Goal: Task Accomplishment & Management: Use online tool/utility

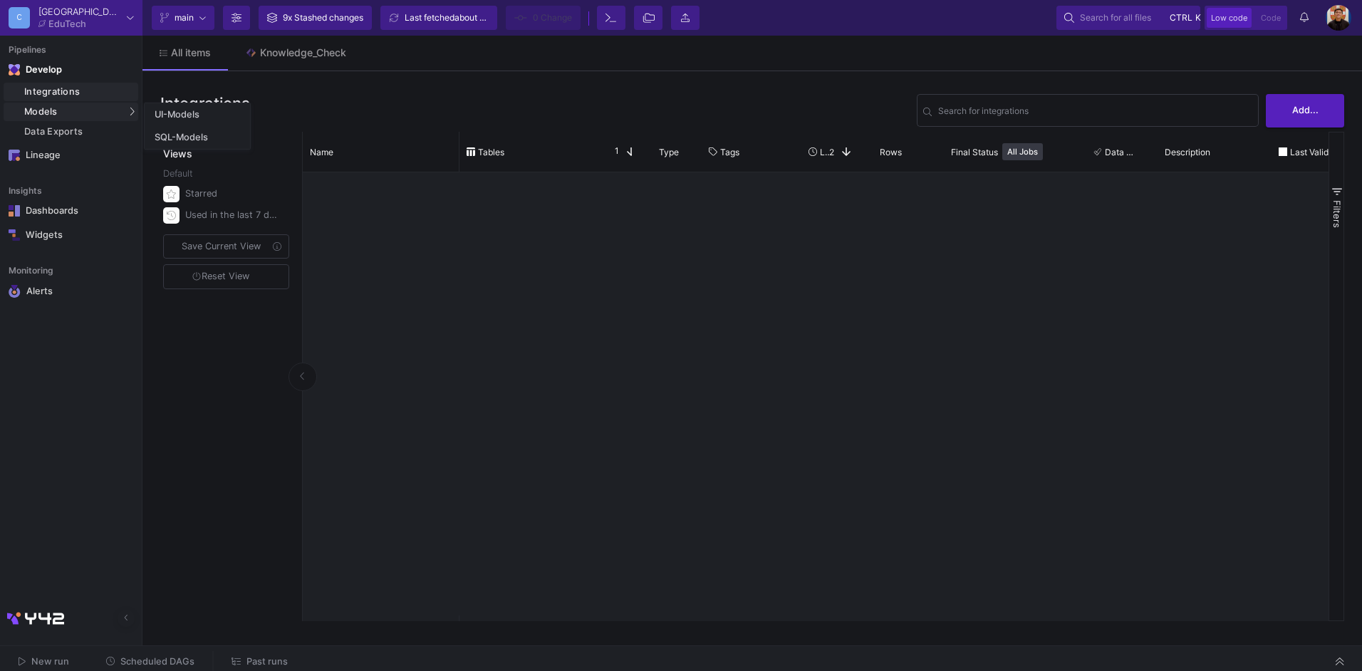
scroll to position [1164, 0]
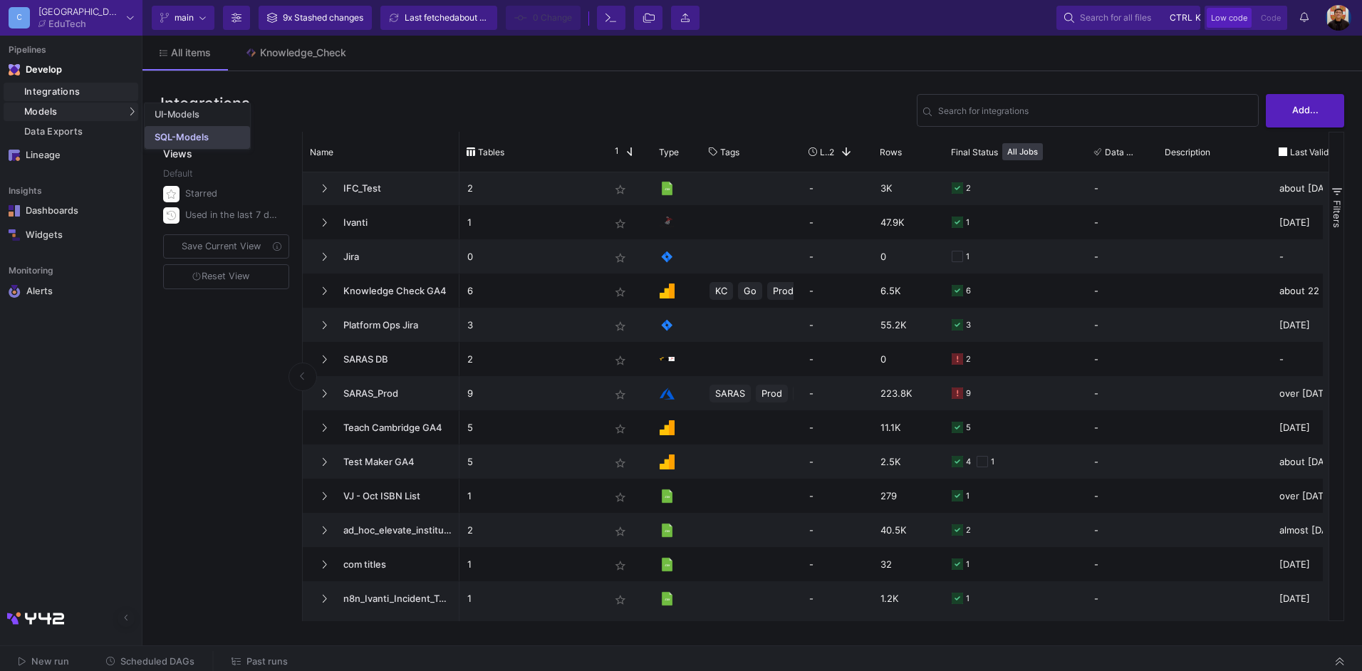
click at [204, 142] on div "SQL-Models" at bounding box center [182, 137] width 54 height 11
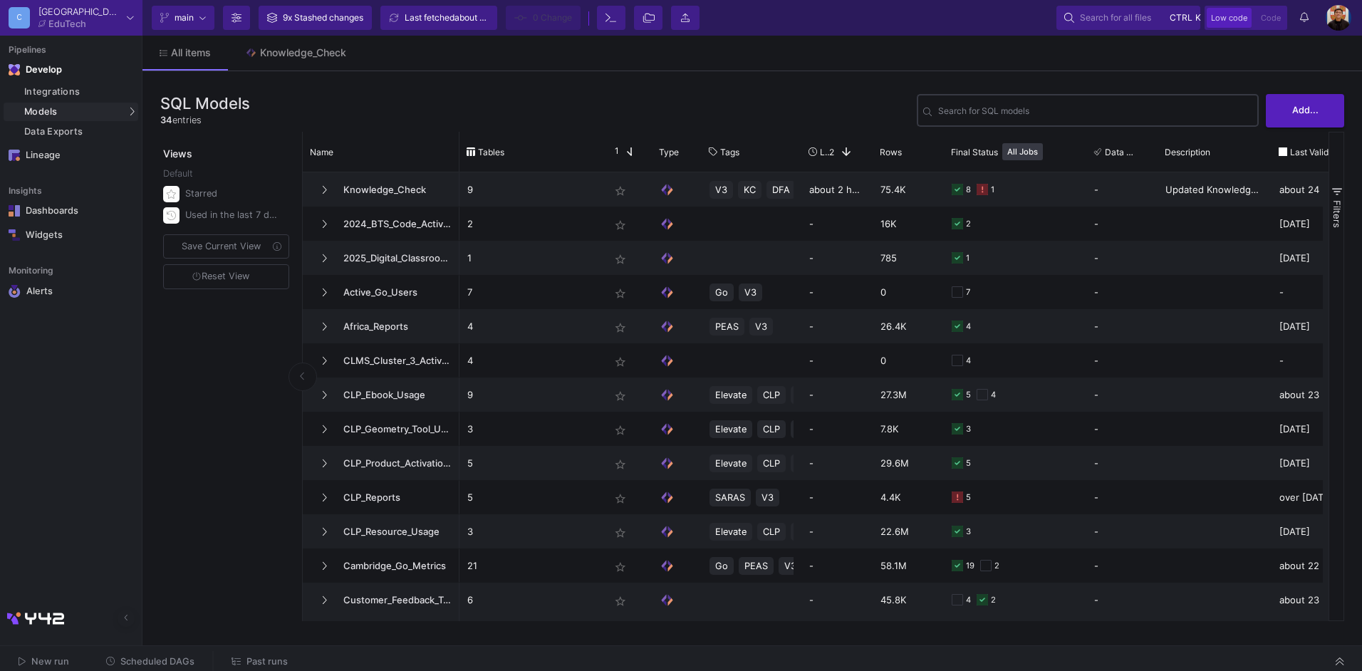
click at [1063, 117] on input "Search for SQL models" at bounding box center [1095, 113] width 314 height 11
click at [1027, 111] on input "Search for SQL models" at bounding box center [1095, 113] width 314 height 11
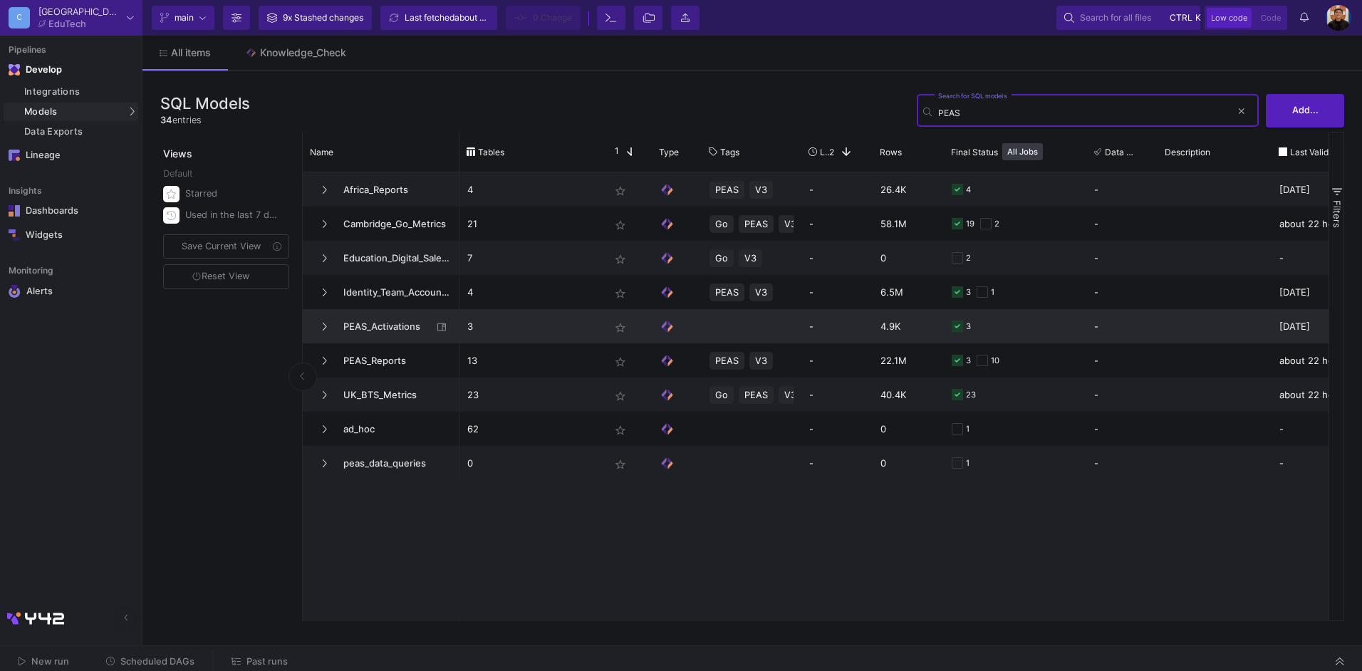
type input "PEAS"
click at [373, 326] on span "PEAS_Activations" at bounding box center [384, 326] width 98 height 33
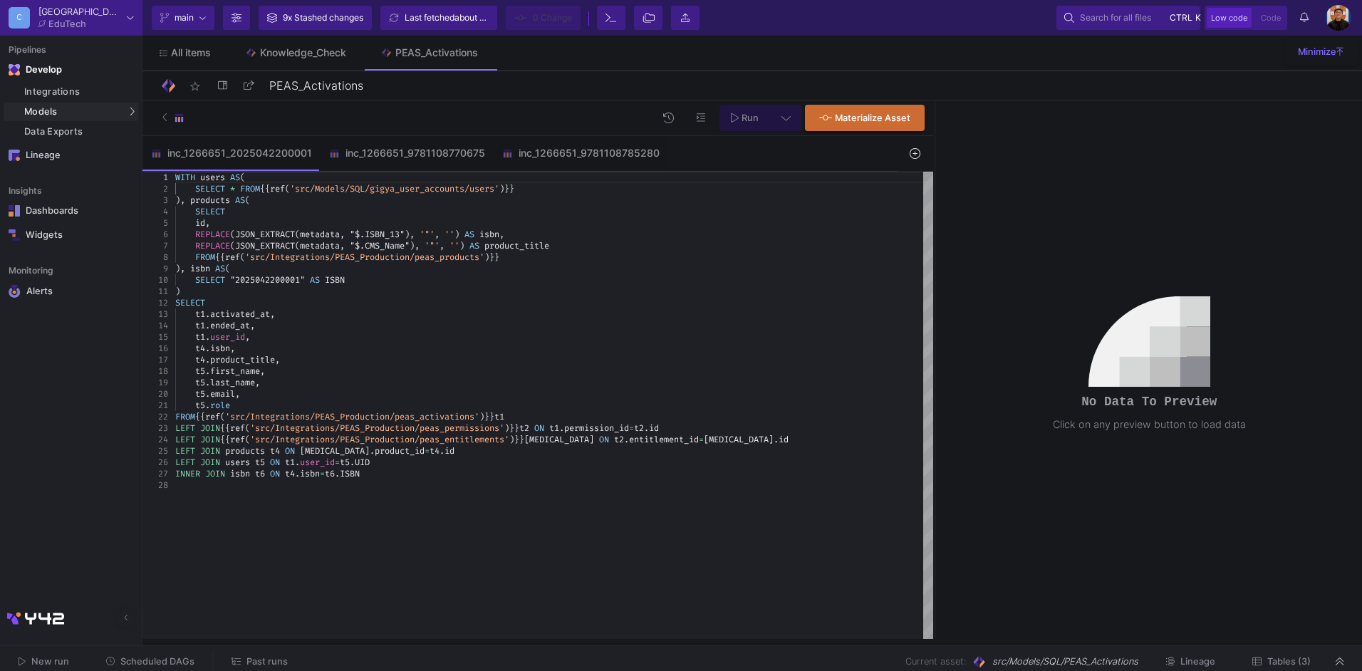
click at [271, 271] on div "), isbn AS (" at bounding box center [554, 268] width 758 height 11
click at [250, 350] on div "t4 . isbn ," at bounding box center [554, 348] width 758 height 11
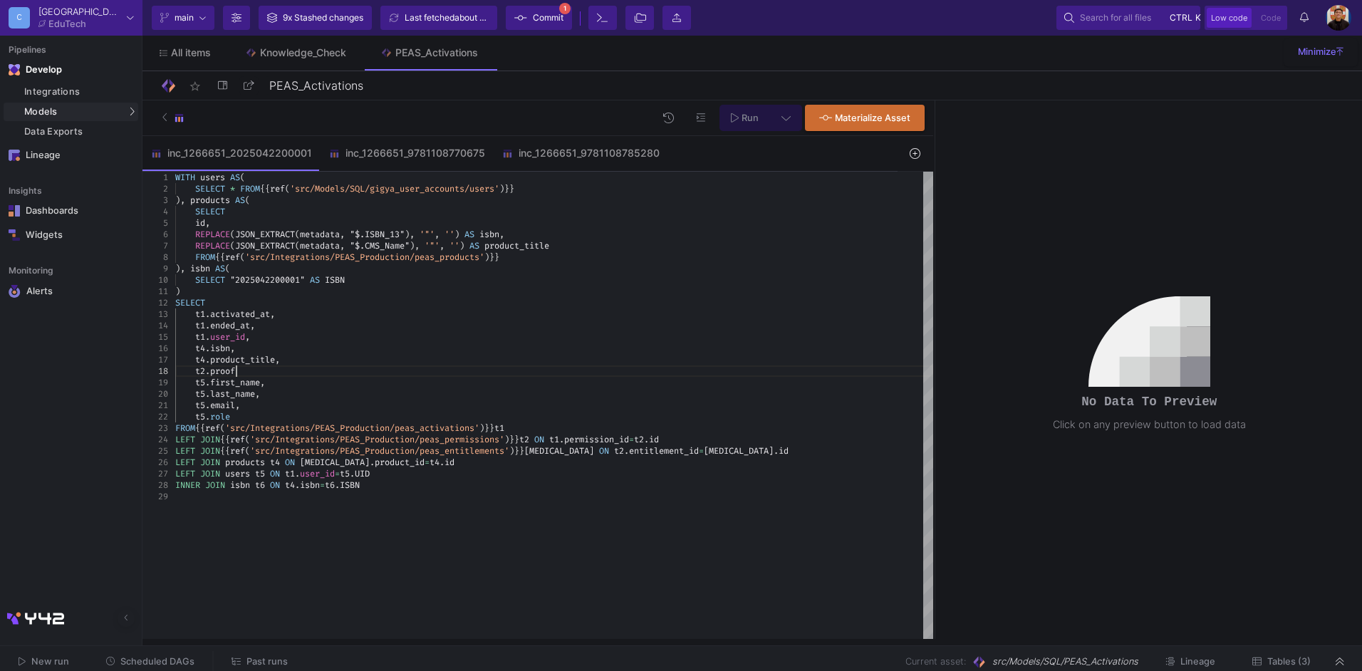
scroll to position [80, 66]
type textarea ") SELECT t1.activated_at, t1.ended_at, t1.user_id, t4.isbn, t4.product_title, t…"
click at [793, 115] on button at bounding box center [786, 118] width 32 height 26
click at [561, 202] on div "Full preview" at bounding box center [562, 200] width 88 height 16
click at [512, 202] on input "Full preview Slower on big datasets" at bounding box center [505, 206] width 14 height 14
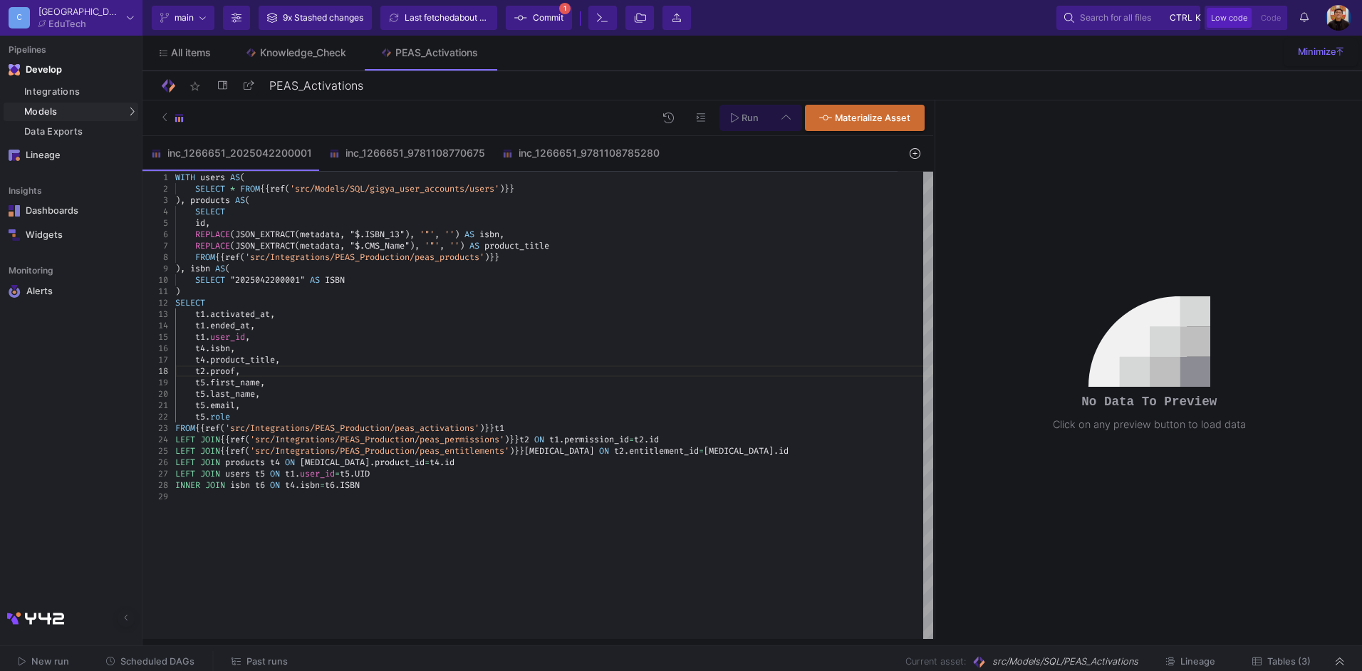
radio input "true"
click at [749, 119] on span "Run" at bounding box center [750, 118] width 17 height 11
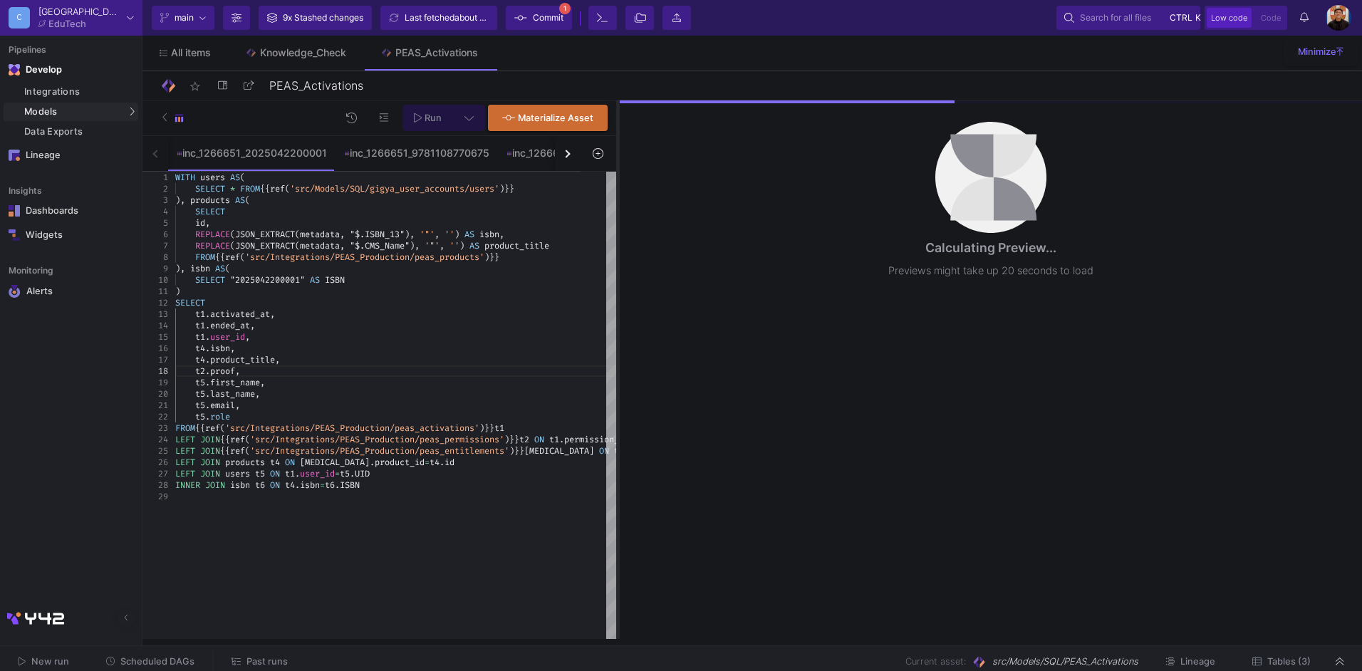
drag, startPoint x: 935, startPoint y: 317, endPoint x: 618, endPoint y: 335, distance: 317.5
click at [618, 335] on div at bounding box center [618, 369] width 4 height 539
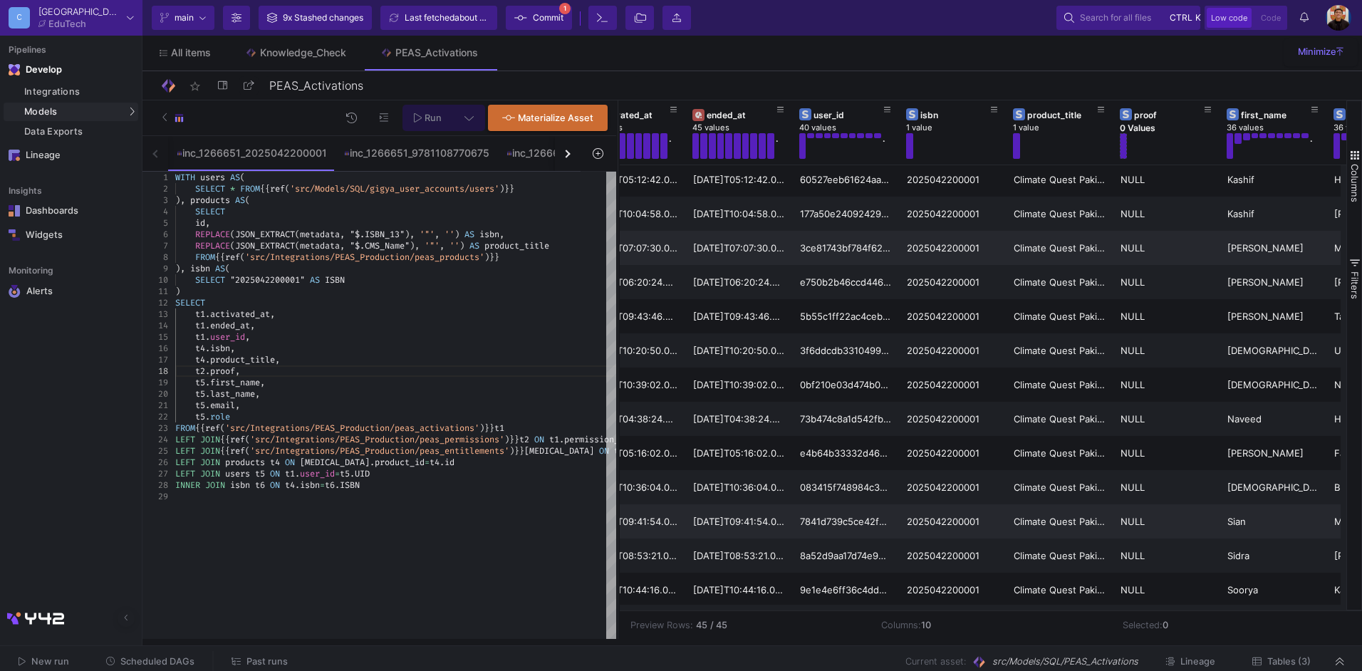
scroll to position [993, 0]
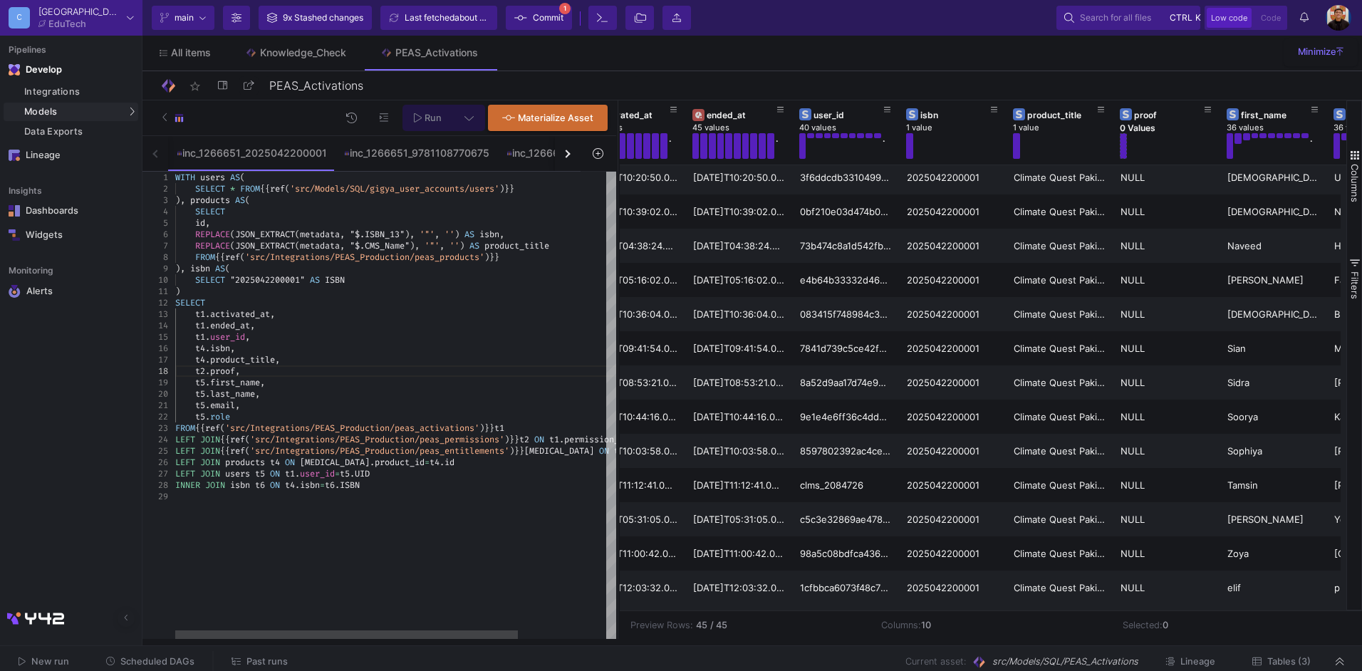
click at [468, 392] on div "t5 . last_name ," at bounding box center [452, 393] width 554 height 11
click at [388, 150] on div "inc_1266651_9781108770675" at bounding box center [416, 152] width 145 height 11
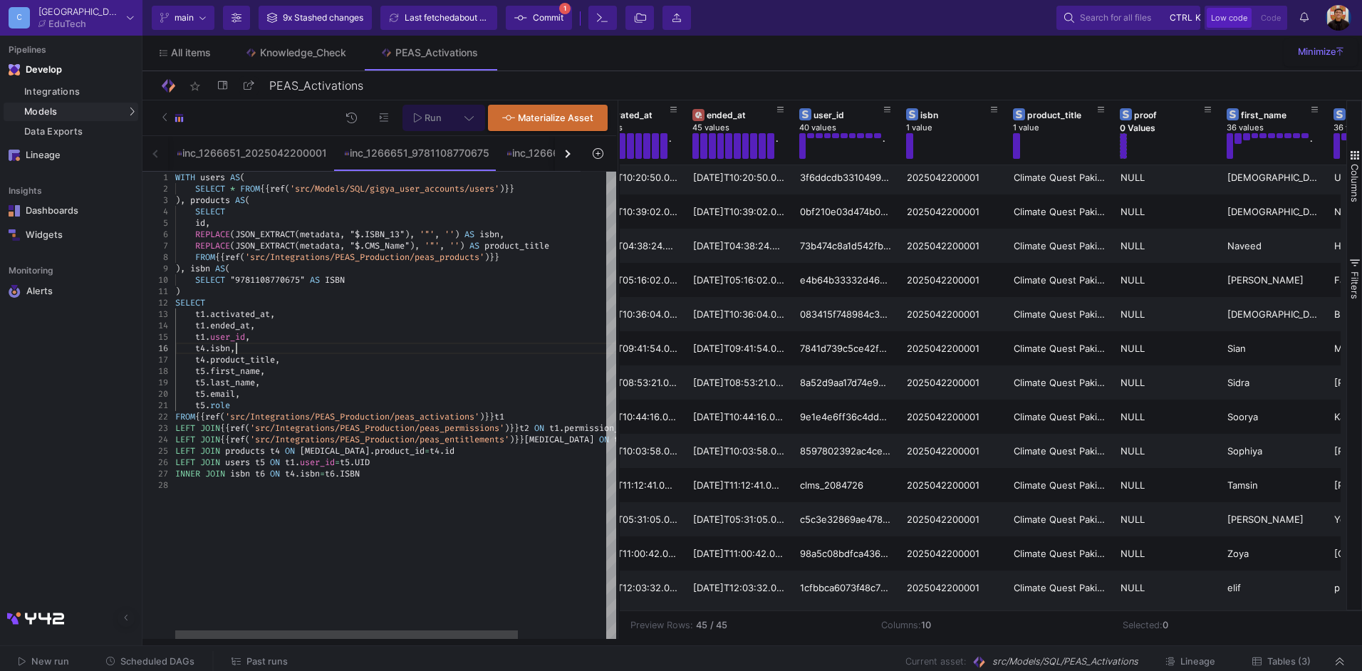
click at [258, 348] on div "t4 . isbn ," at bounding box center [452, 348] width 554 height 11
click at [302, 359] on div "t4 . product_title ," at bounding box center [452, 359] width 554 height 11
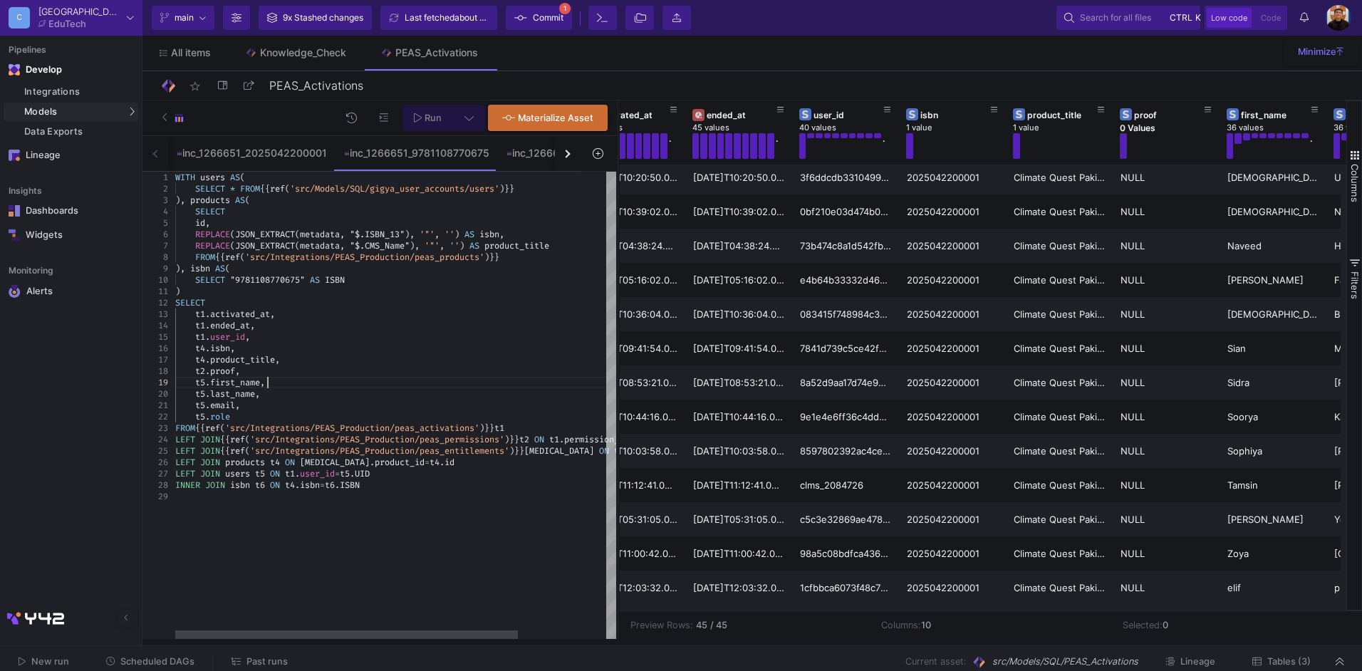
click at [363, 380] on div "t5 . first_name ," at bounding box center [452, 382] width 554 height 11
click at [472, 107] on button at bounding box center [469, 118] width 32 height 26
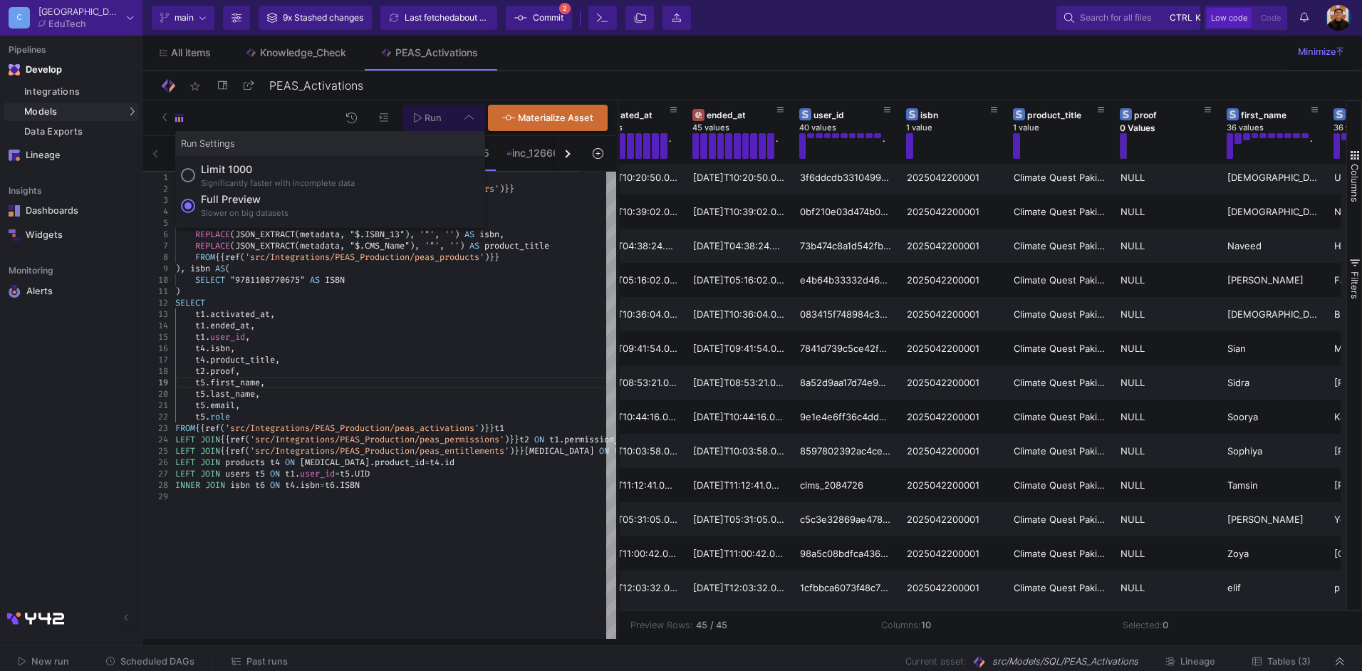
click at [418, 110] on div at bounding box center [681, 335] width 1362 height 671
click at [426, 115] on span "Run" at bounding box center [433, 118] width 17 height 11
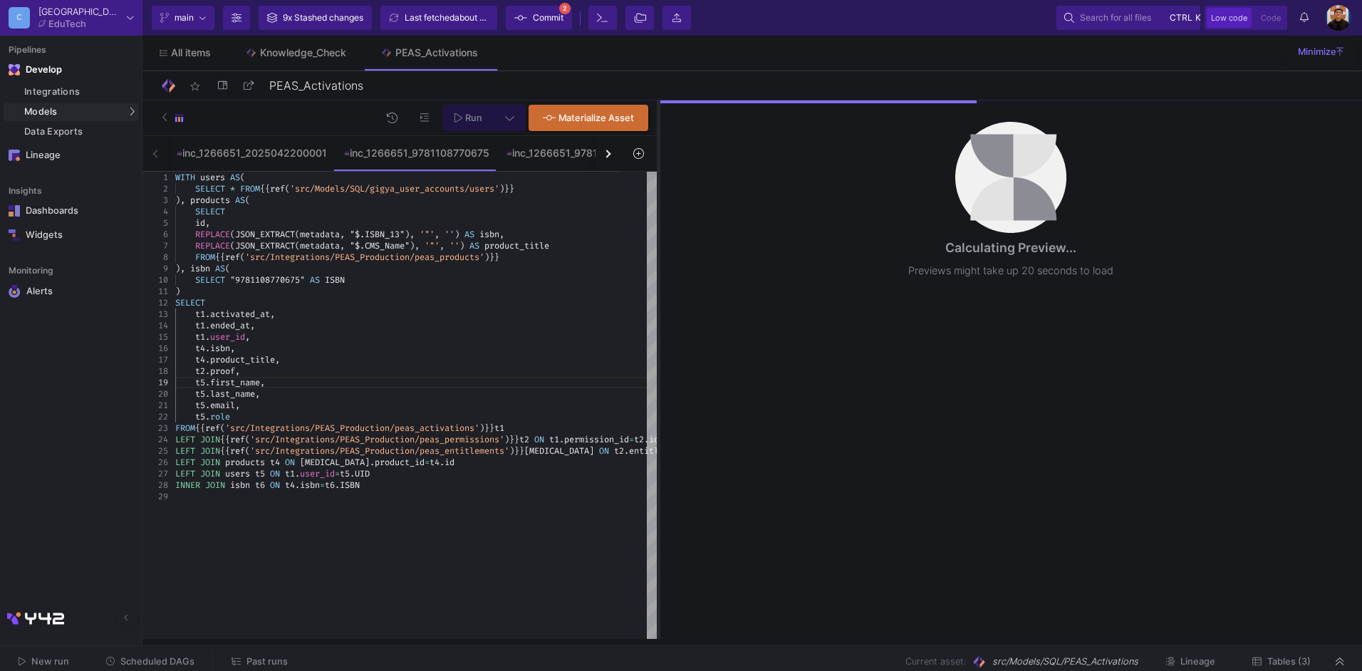
drag, startPoint x: 616, startPoint y: 355, endPoint x: 657, endPoint y: 355, distance: 40.6
click at [657, 355] on div at bounding box center [659, 369] width 4 height 539
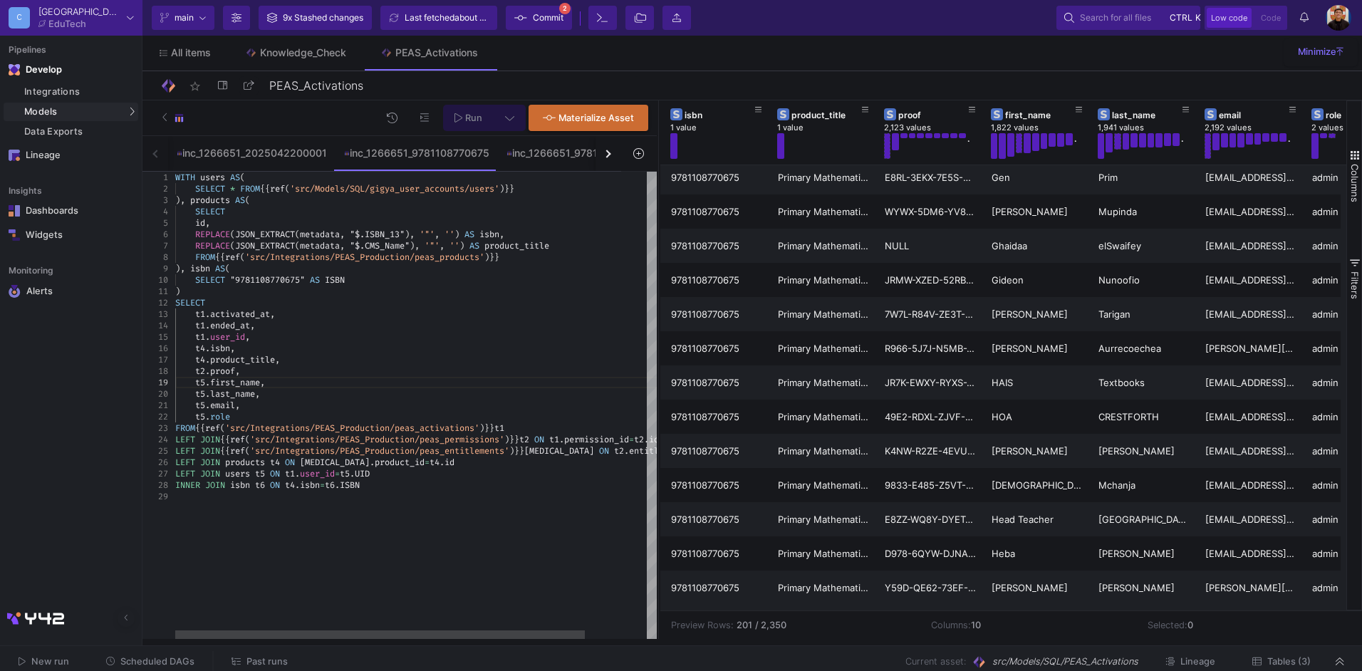
click at [443, 328] on div "t1 . ended_at ," at bounding box center [452, 325] width 554 height 11
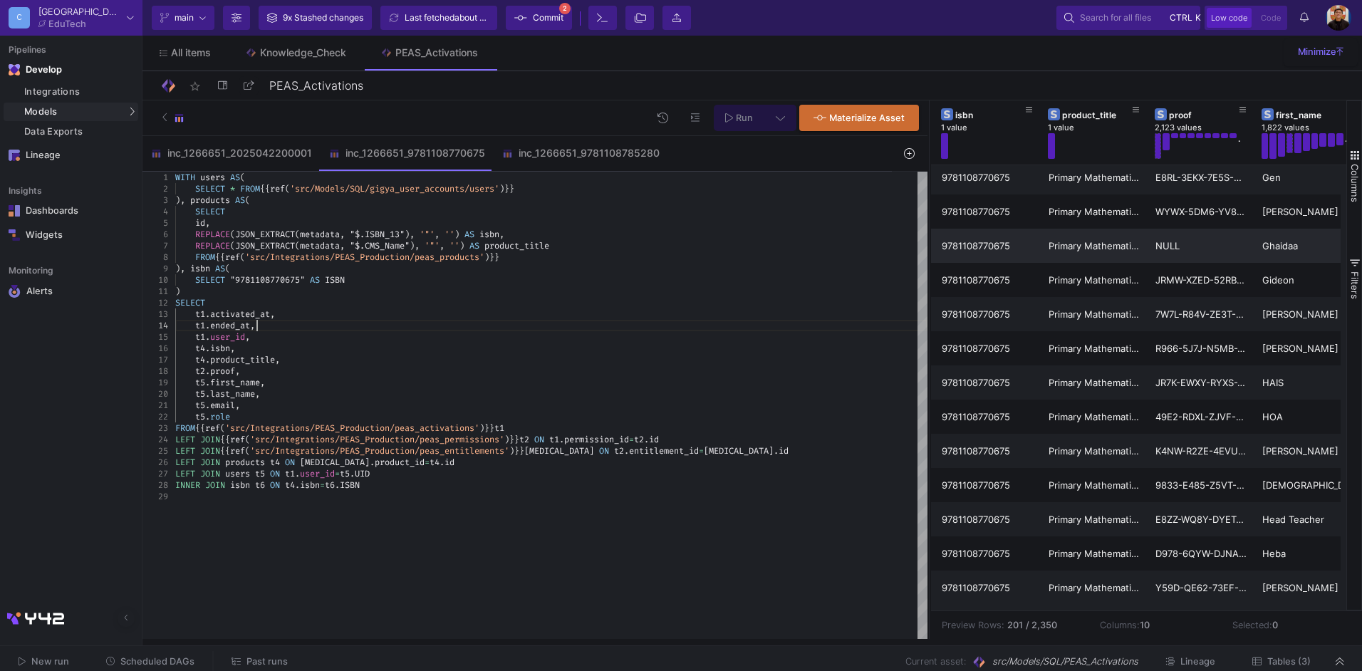
drag, startPoint x: 656, startPoint y: 258, endPoint x: 927, endPoint y: 261, distance: 270.7
click at [928, 261] on div at bounding box center [930, 369] width 4 height 539
click at [632, 316] on div "t1 . activated_at ," at bounding box center [551, 313] width 752 height 11
type textarea ") SELECT t1.activated_at, t1.ended_at, t1.user_id, t4.isbn, t4.product_title, t…"
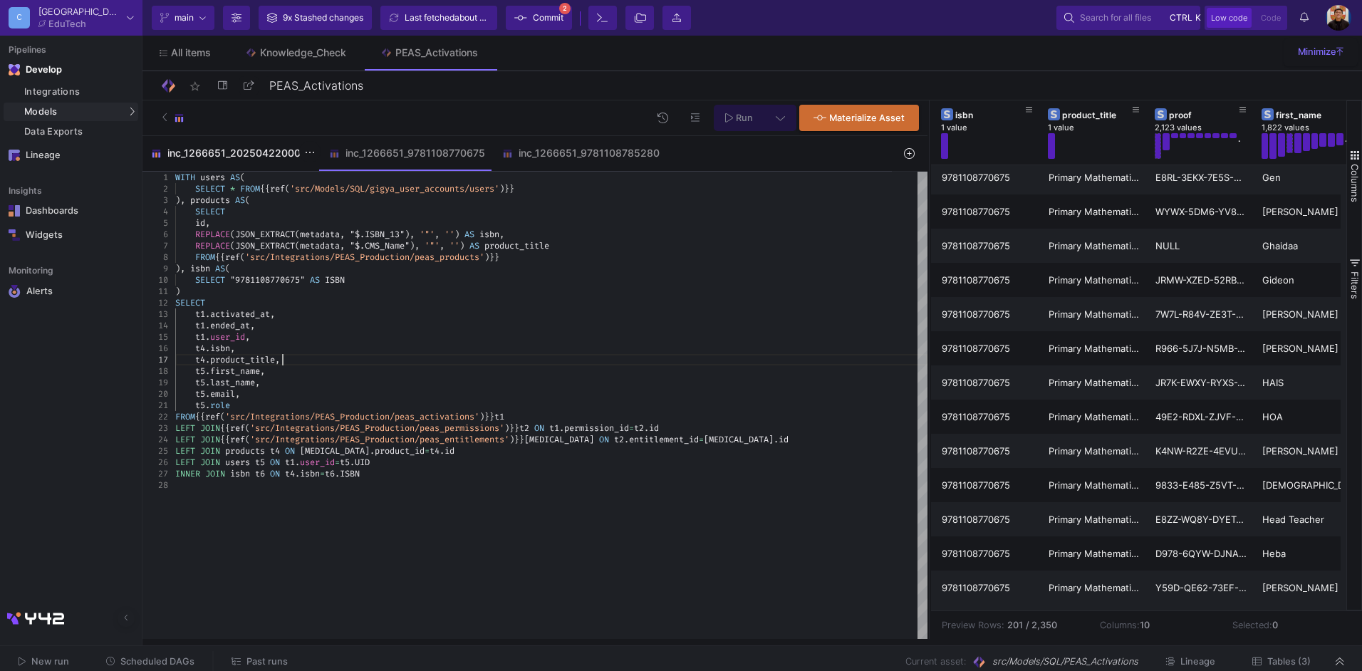
click at [198, 162] on div "inc_1266651_2025042200001" at bounding box center [231, 153] width 178 height 34
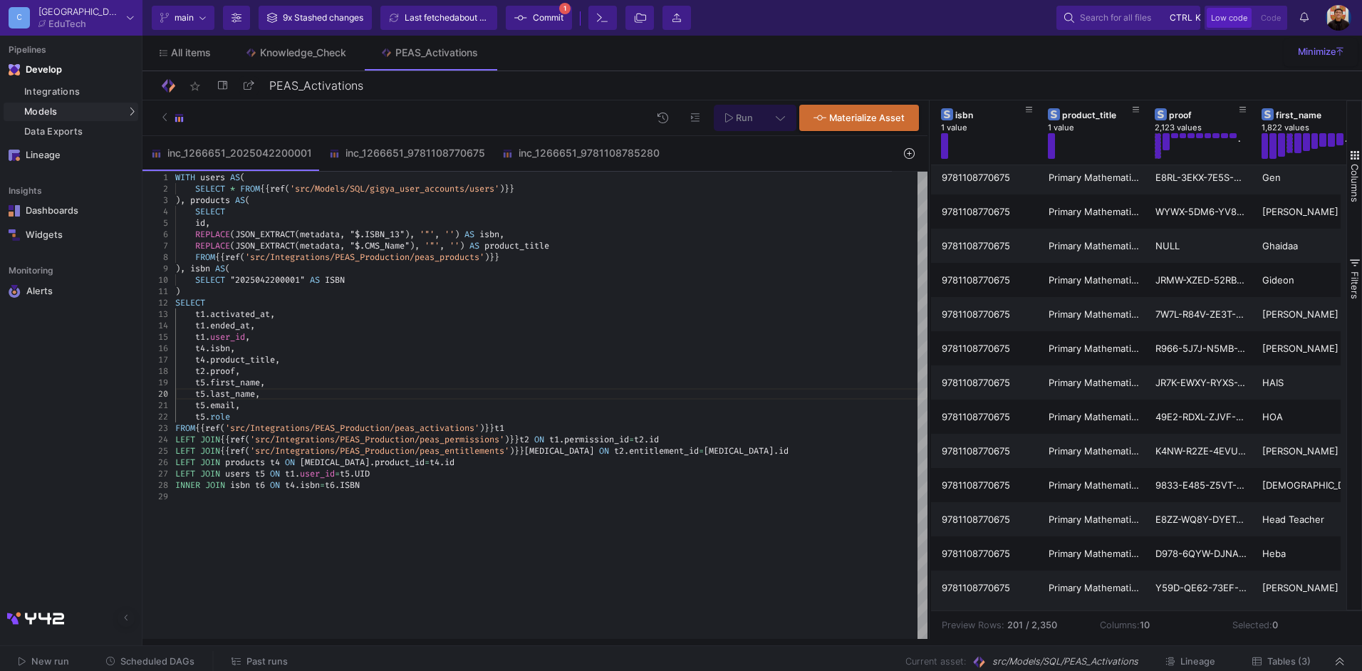
click at [613, 323] on div "t1 . ended_at ," at bounding box center [551, 325] width 752 height 11
type textarea ") SELECT t1.activated_at, t1.ended_at, t1.user_id, t4.isbn, t4.product_title, t…"
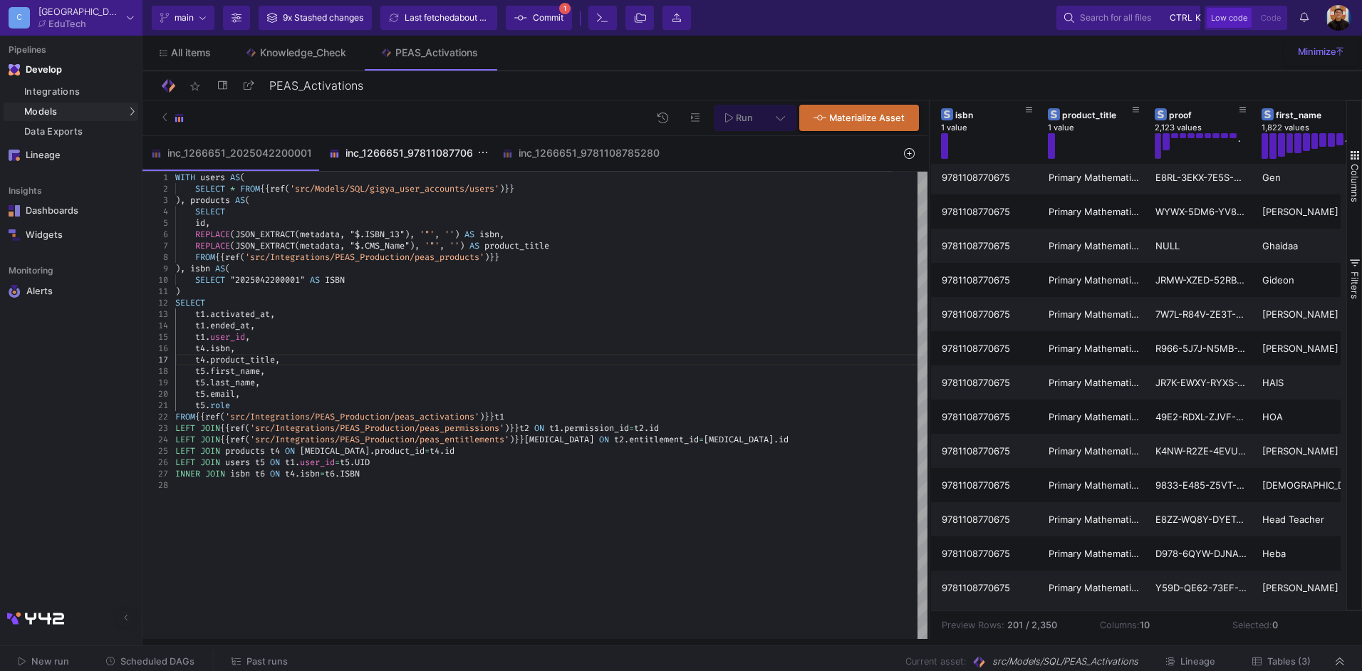
click at [399, 155] on div "inc_1266651_9781108770675" at bounding box center [407, 152] width 156 height 11
click at [712, 356] on div "t4 . product_title ," at bounding box center [551, 359] width 752 height 11
type textarea "WITH users AS( SELECT * FROM {{ ref('src/Models/SQL/gigya_user_accounts/users')…"
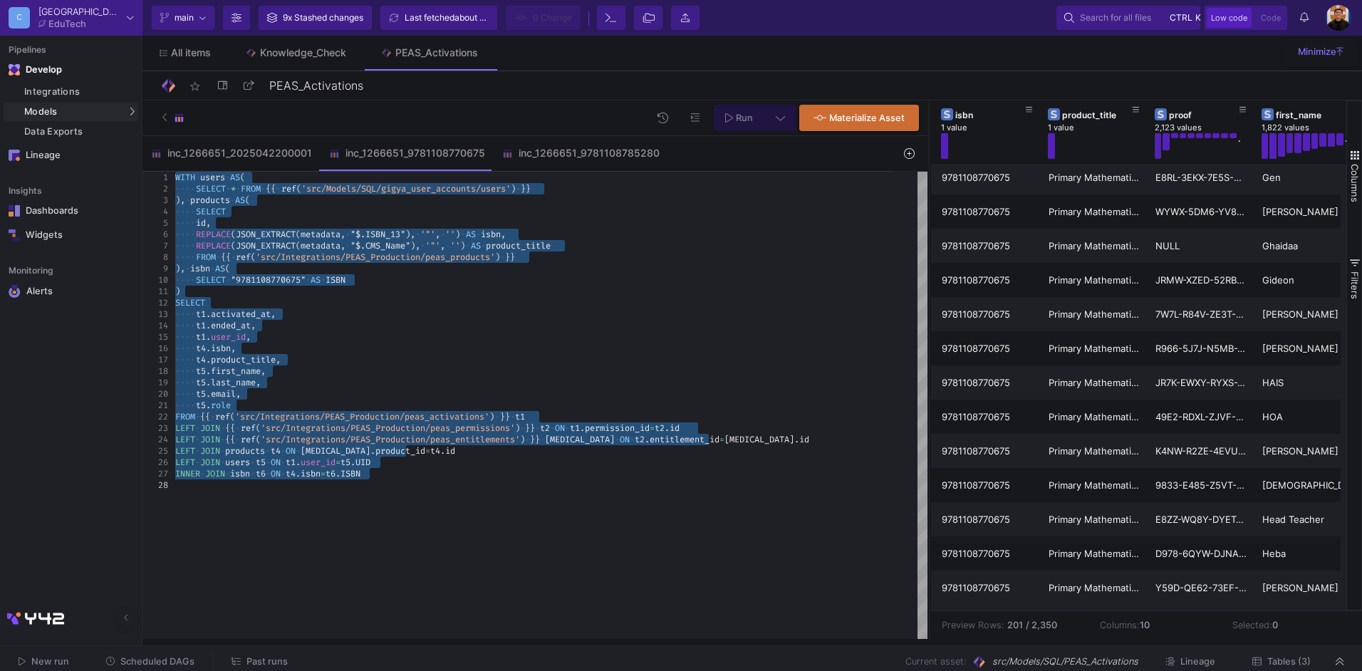
click at [905, 153] on icon at bounding box center [909, 153] width 10 height 10
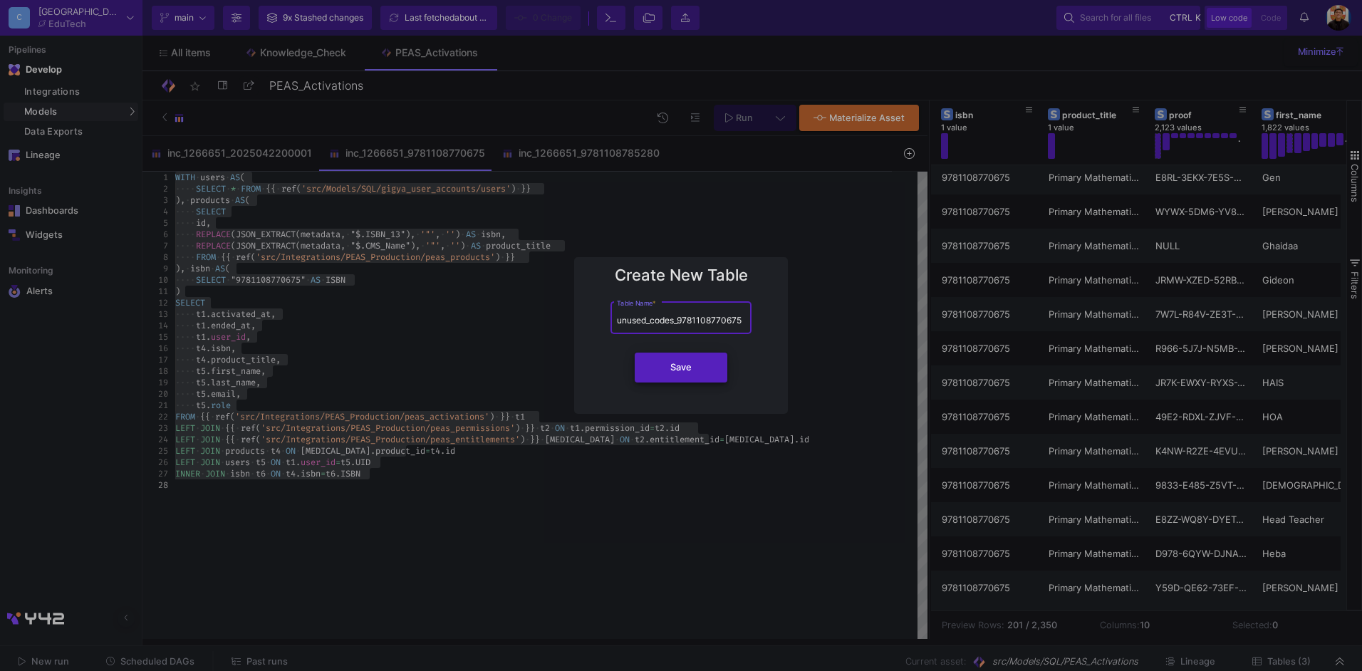
type input "unused_codes_9781108770675"
click at [690, 373] on button "Save" at bounding box center [681, 368] width 93 height 30
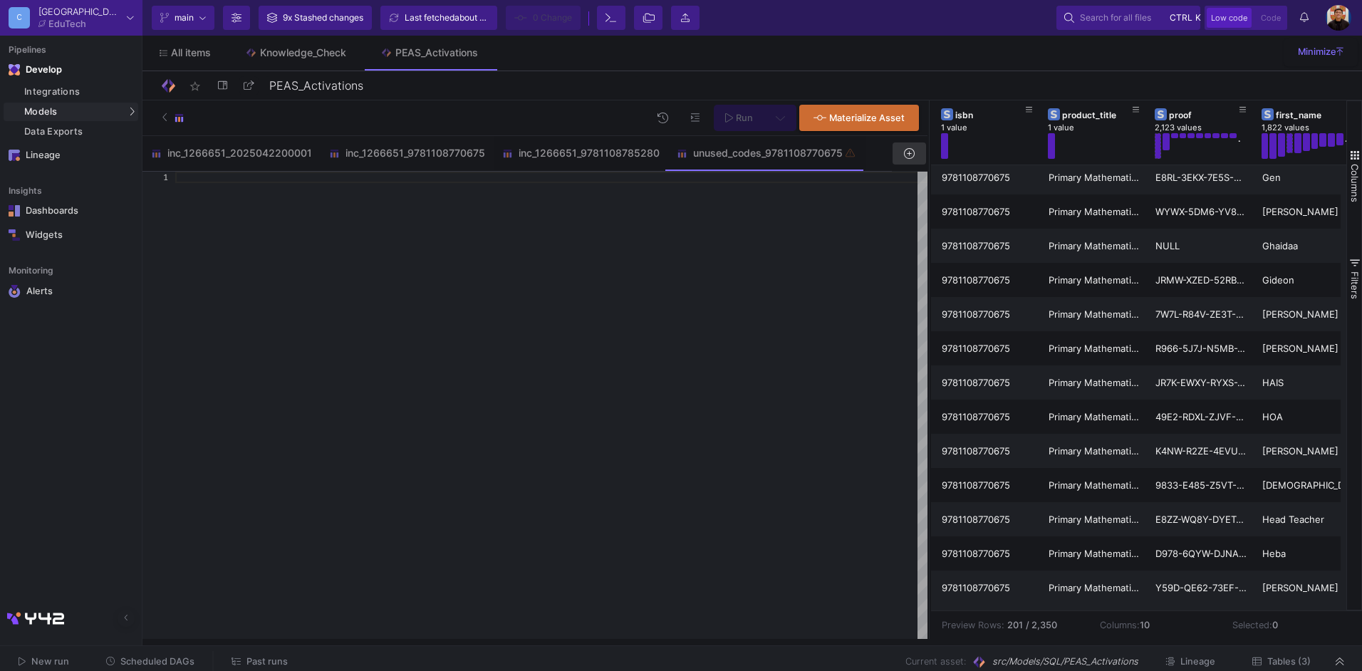
click at [536, 295] on div at bounding box center [551, 405] width 752 height 467
paste textarea "t5.role FROM {{ ref('src/Integrations/PEAS_Production/peas_activations') }} t1 …"
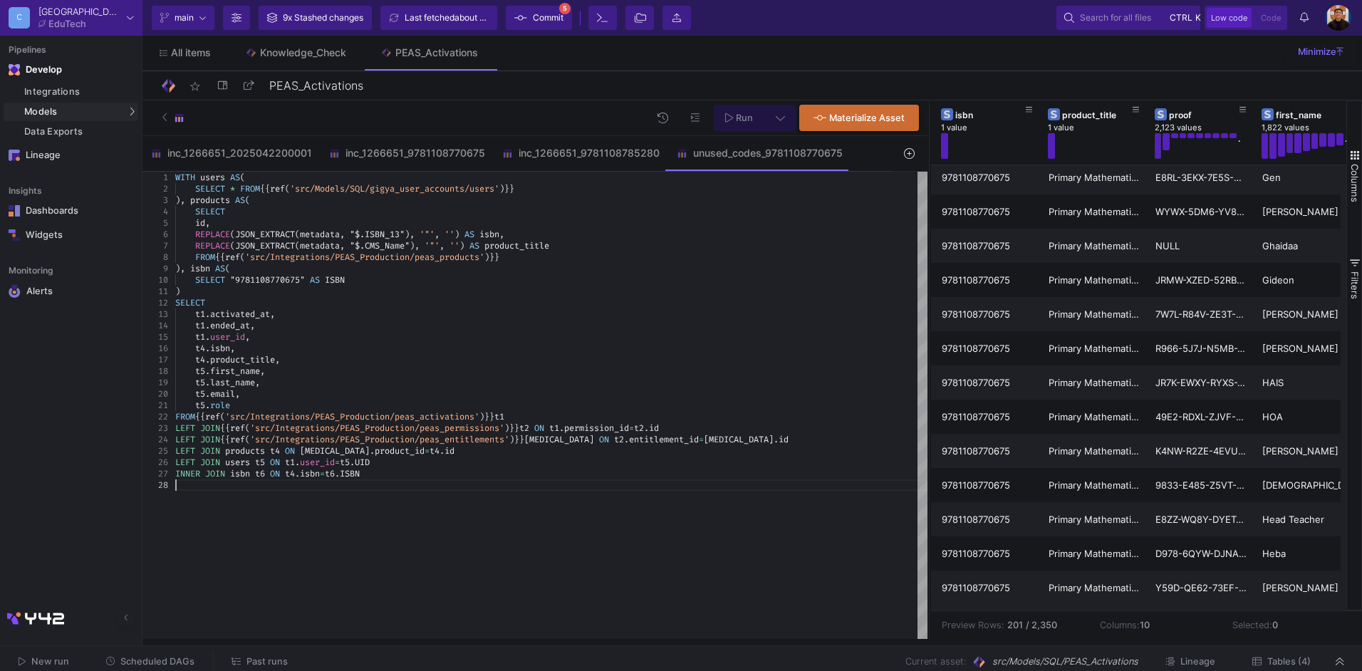
click at [449, 511] on div "WITH users AS ( SELECT * FROM {{ ref ( 'src/Models/SQL/gigya_user_accounts/user…" at bounding box center [551, 405] width 752 height 467
click at [185, 293] on div ")" at bounding box center [551, 291] width 752 height 11
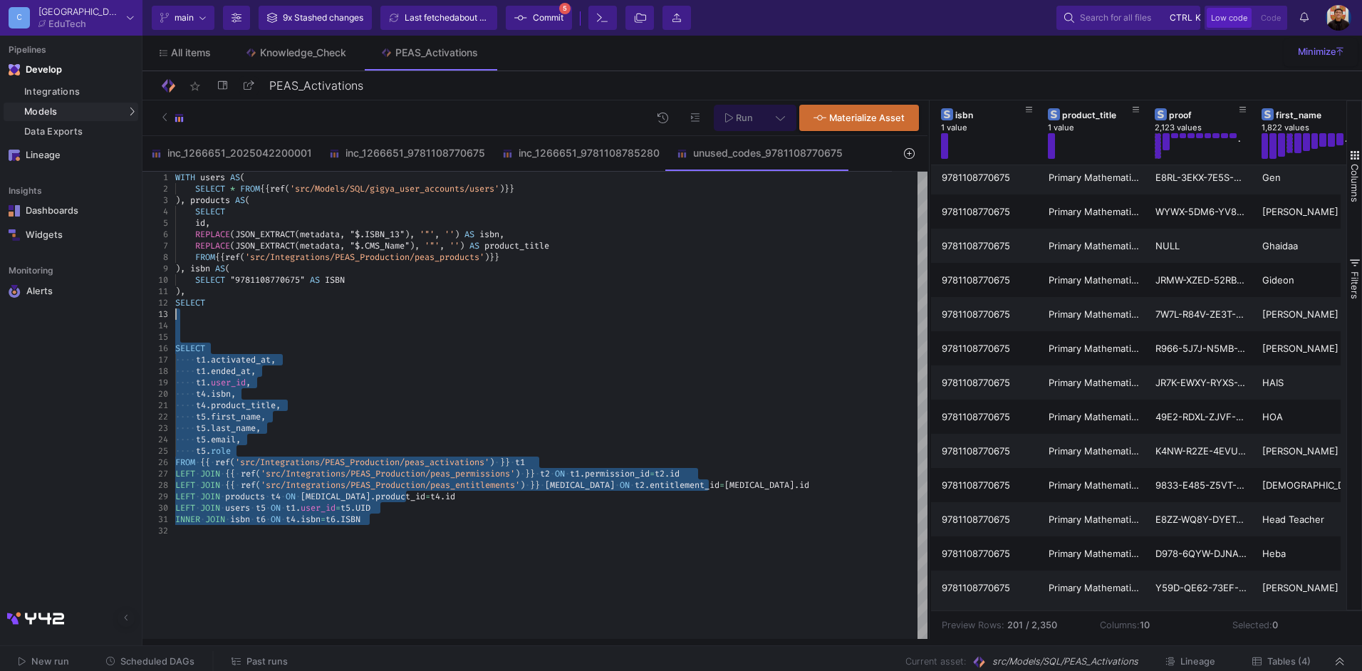
drag, startPoint x: 404, startPoint y: 529, endPoint x: 180, endPoint y: 316, distance: 308.9
click at [180, 316] on div "WITH users AS ( SELECT * FROM {{ ref ( 'src/Models/SQL/gigya_user_accounts/user…" at bounding box center [551, 405] width 752 height 467
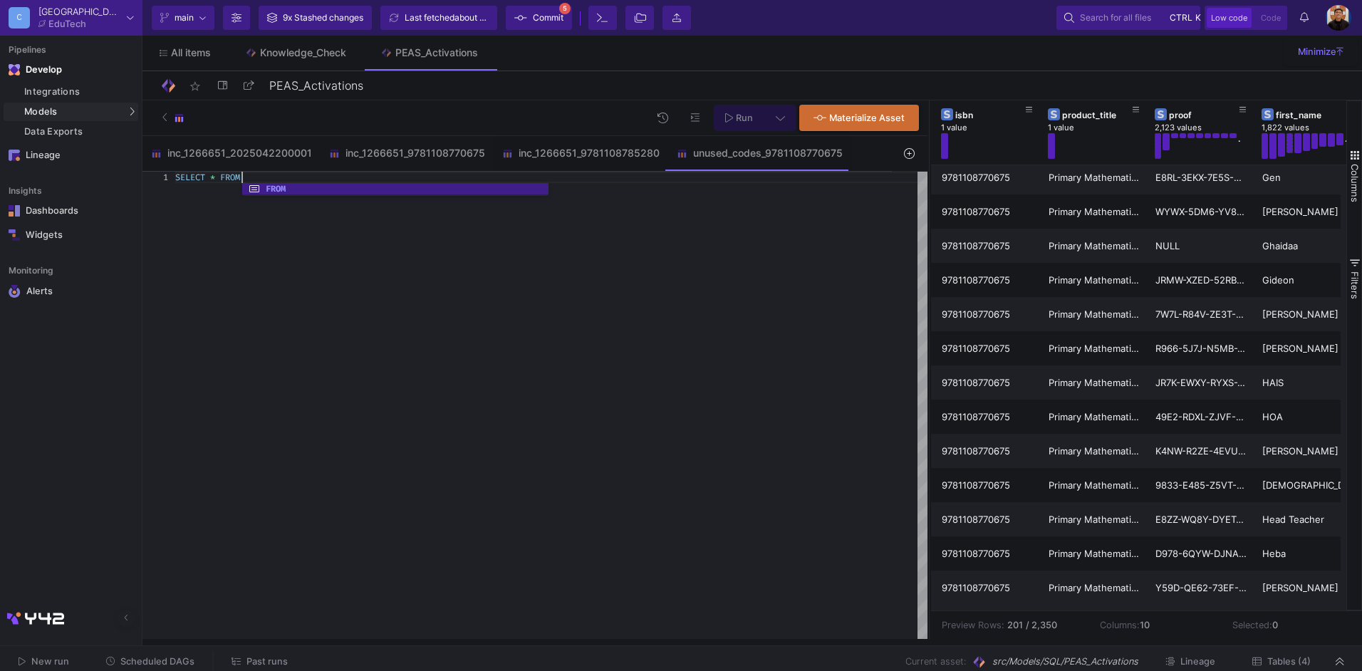
scroll to position [11, 71]
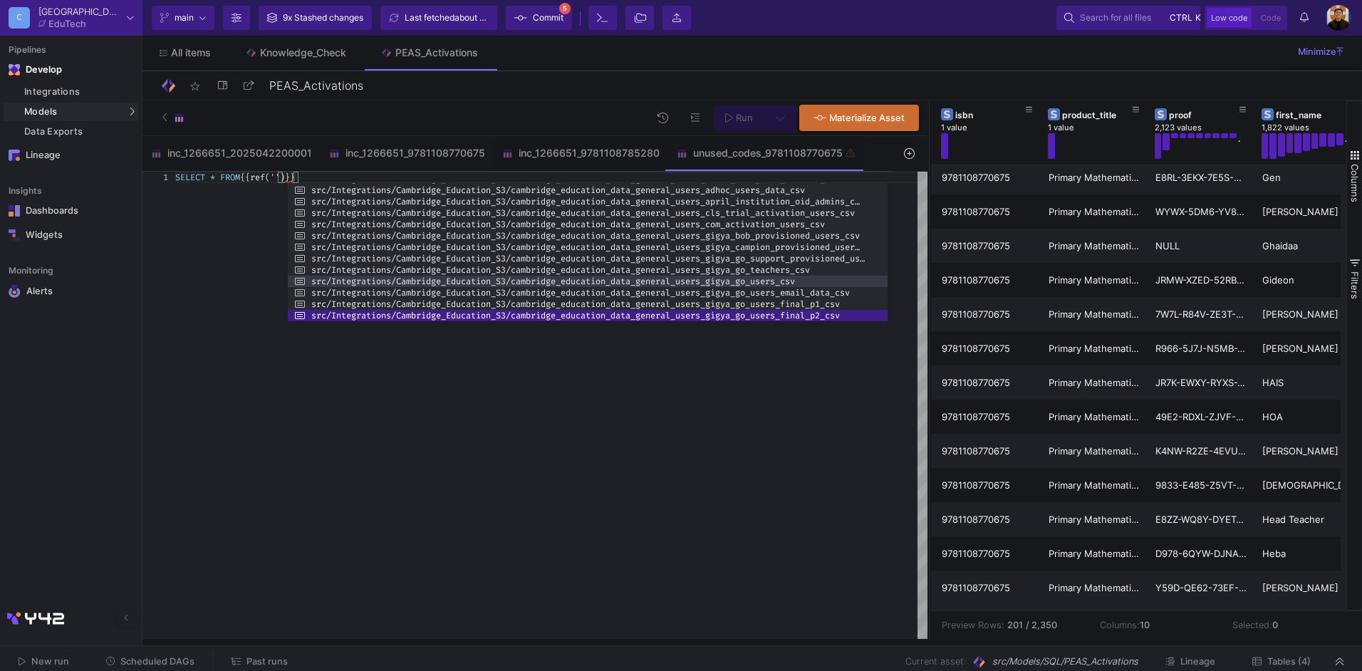
drag, startPoint x: 595, startPoint y: 254, endPoint x: 842, endPoint y: 285, distance: 249.2
click at [886, 280] on div at bounding box center [887, 252] width 3 height 138
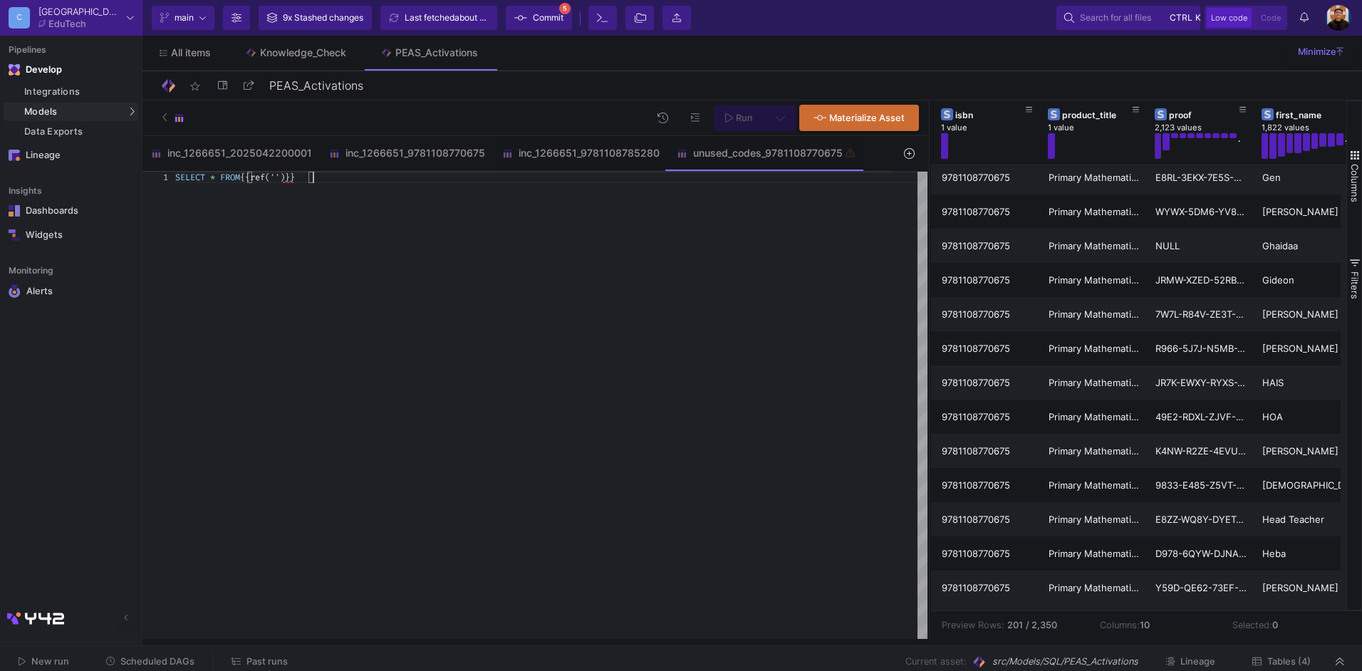
click at [665, 323] on div "SELECT * FROM {{ ref ( '' ) }}" at bounding box center [551, 405] width 752 height 467
click at [437, 303] on div "SELECT * FROM {{ ref ( '' ) }}" at bounding box center [551, 405] width 752 height 467
paste textarea "t5.role FROM {{ ref('src/Integrations/PEAS_Production/peas_activations') }} t1 …"
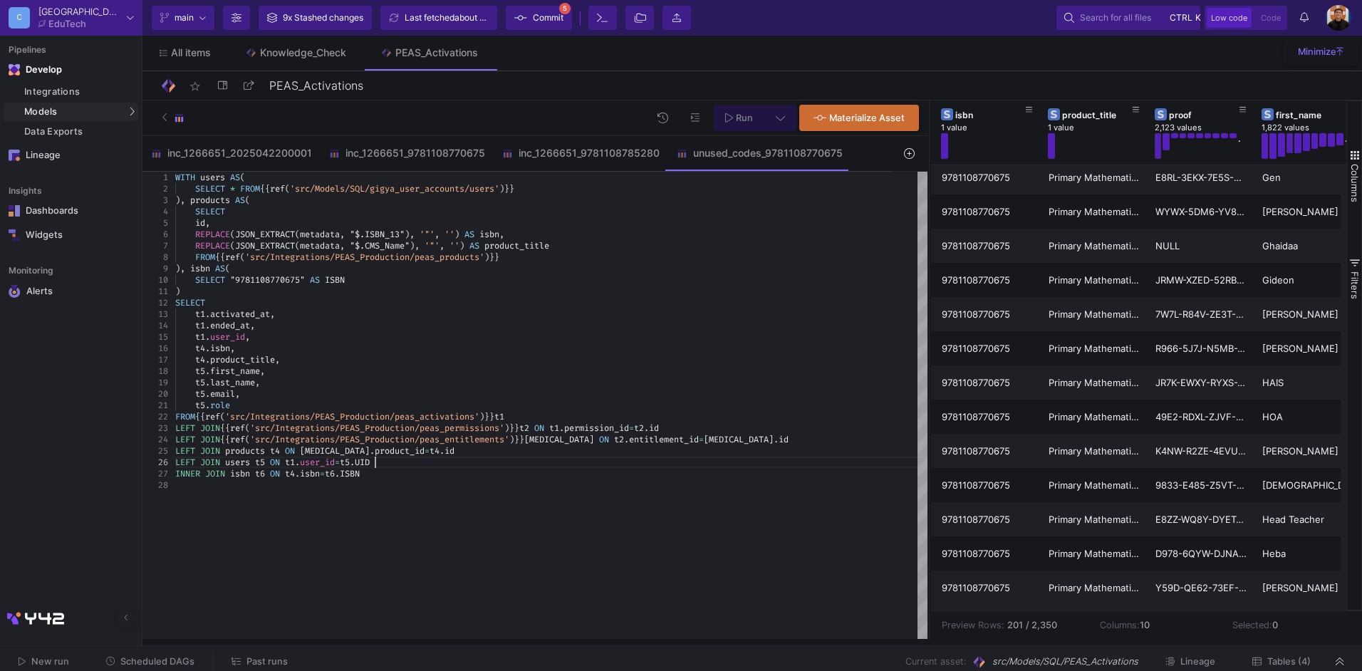
click at [440, 459] on div "LEFT JOIN users t5 ON t1 . user_id = t5 . UID" at bounding box center [551, 462] width 752 height 11
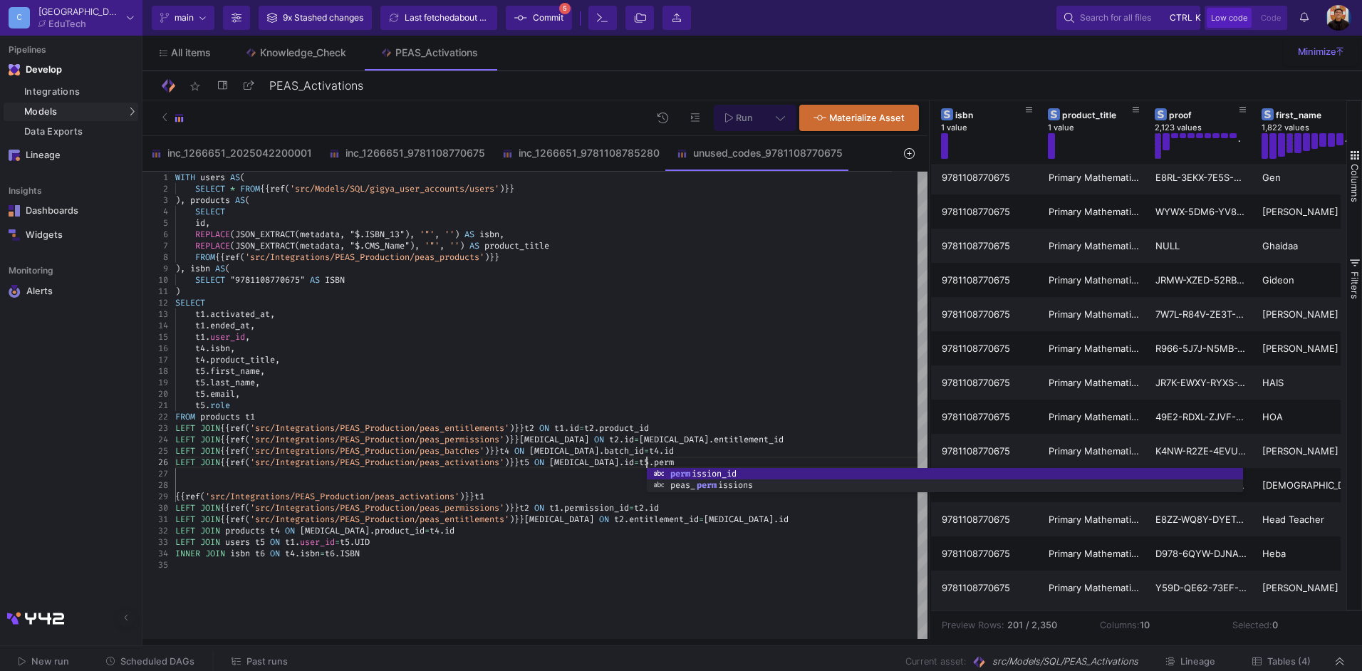
scroll to position [57, 476]
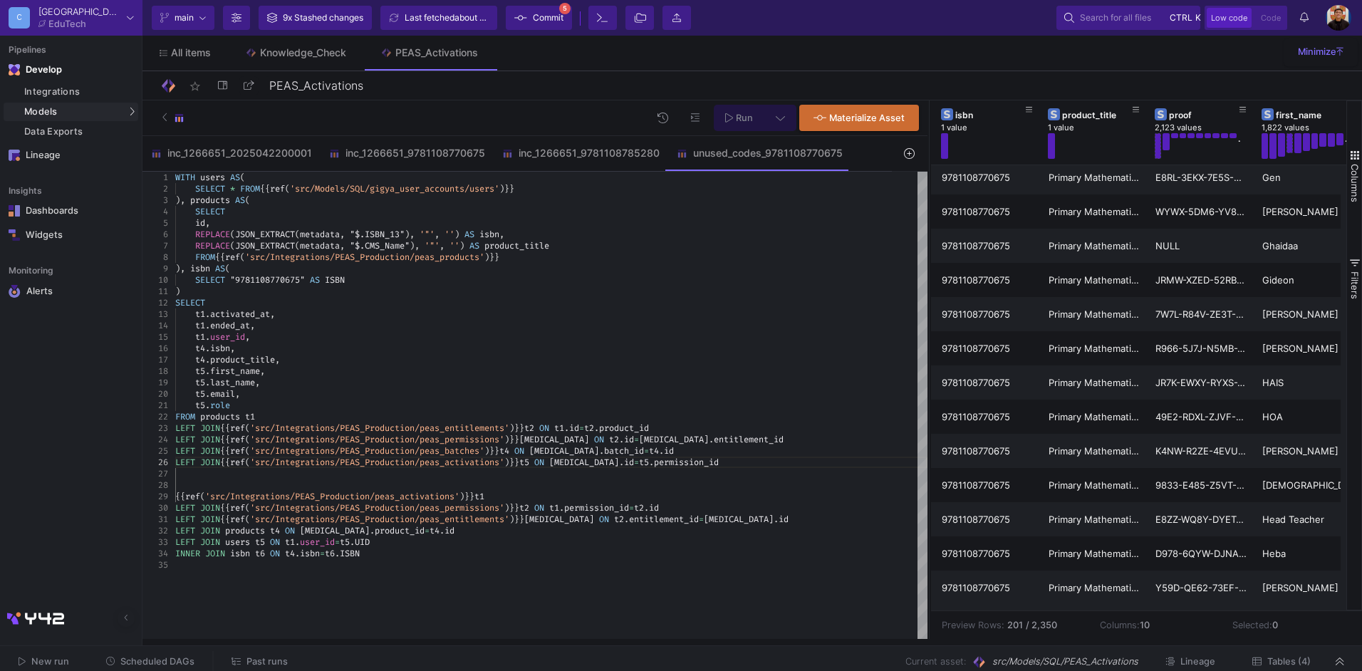
drag, startPoint x: 435, startPoint y: 544, endPoint x: 425, endPoint y: 544, distance: 10.0
click at [435, 544] on div "LEFT JOIN users t5 ON t1 . user_id = t5 . UID" at bounding box center [551, 541] width 752 height 11
click at [187, 474] on div at bounding box center [551, 473] width 752 height 11
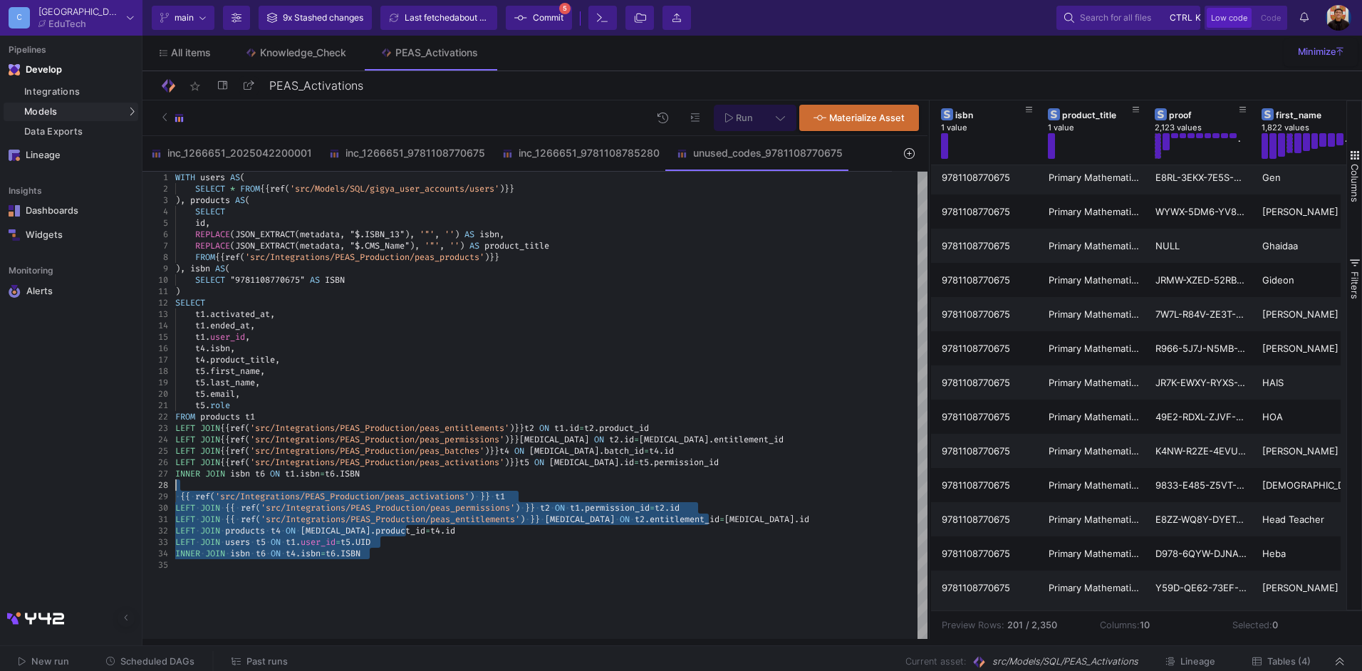
drag, startPoint x: 408, startPoint y: 565, endPoint x: 176, endPoint y: 490, distance: 244.0
click at [172, 489] on div "1 2 3 4 5 6 7 8 9 10 11 12 13 14 15 16 17 18 19 20 21 22 30 31 32 33 34 29 23 2…" at bounding box center [534, 405] width 785 height 467
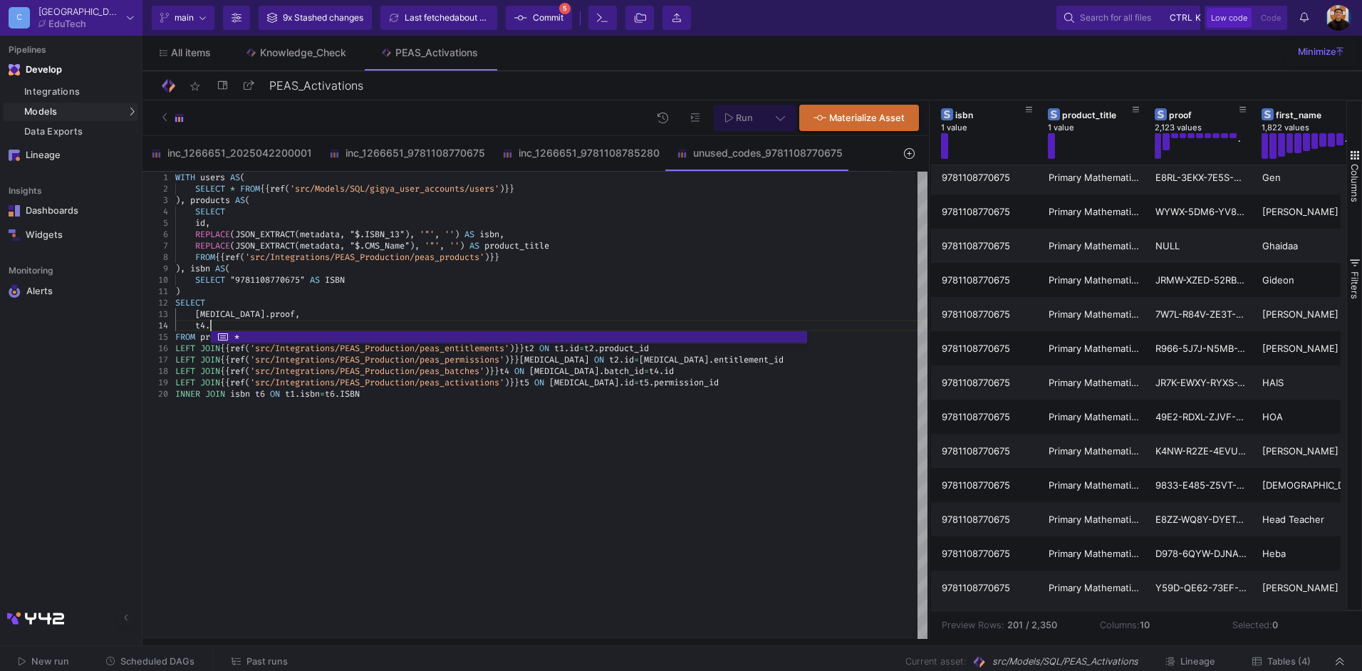
scroll to position [34, 35]
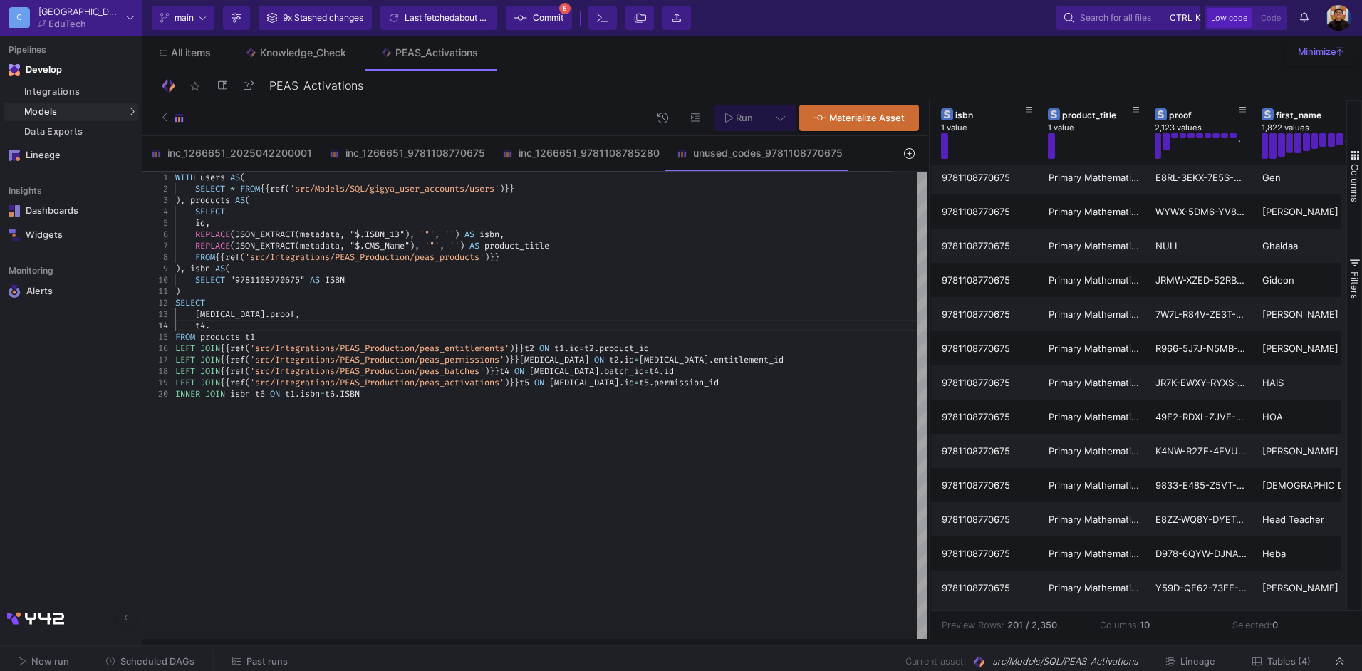
click at [231, 322] on div "t4 ." at bounding box center [551, 325] width 752 height 11
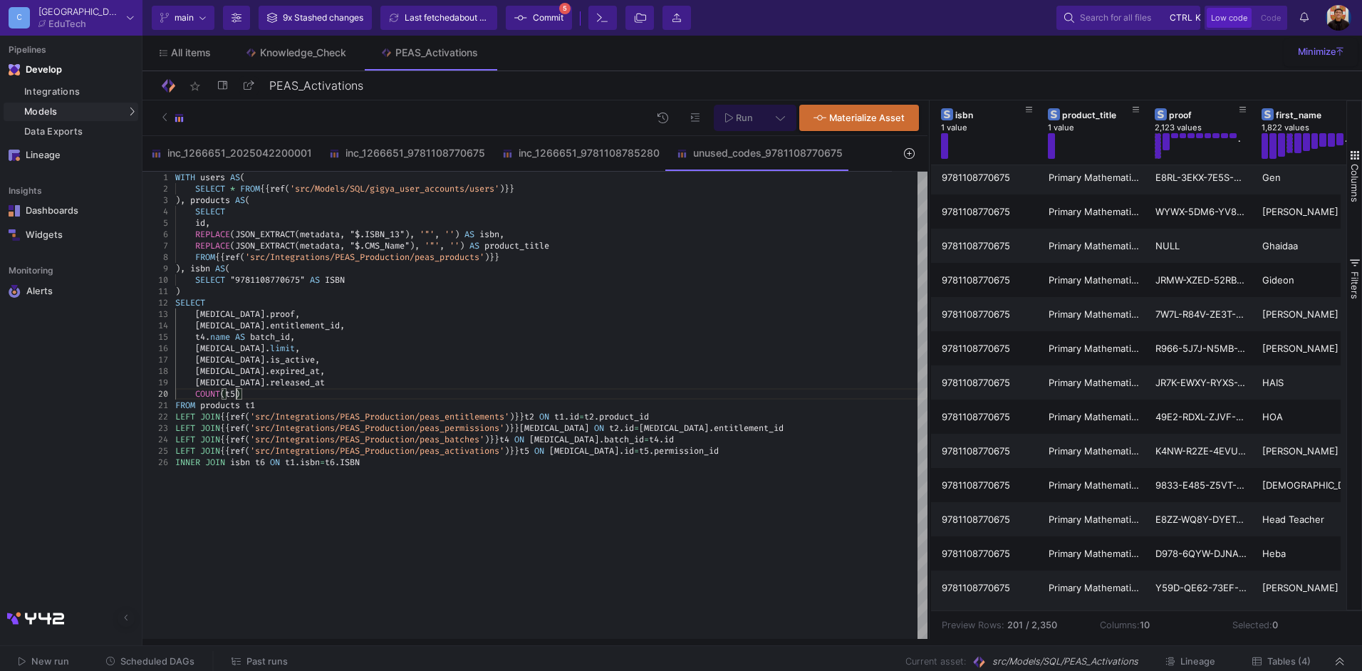
scroll to position [103, 66]
drag, startPoint x: 246, startPoint y: 383, endPoint x: 246, endPoint y: 395, distance: 12.1
click at [270, 383] on span "released_at" at bounding box center [297, 382] width 55 height 11
click at [244, 392] on span ".)" at bounding box center [240, 393] width 10 height 11
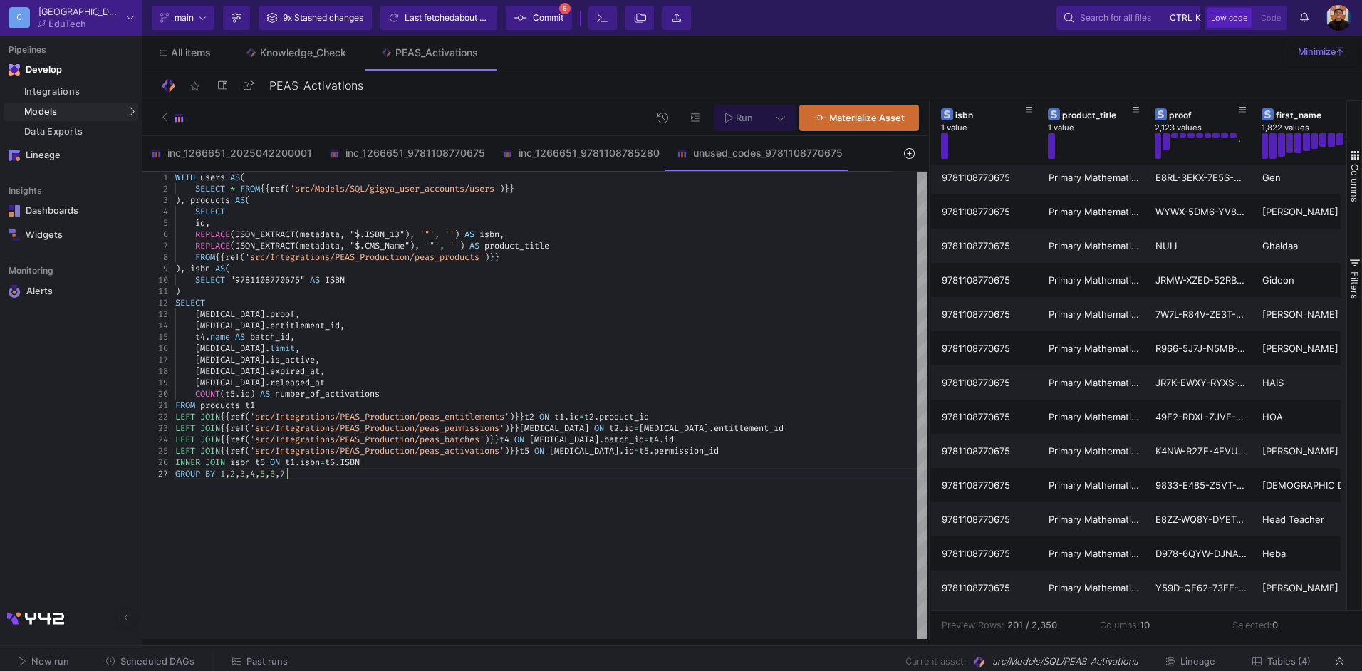
click at [737, 512] on div "WITH users AS ( SELECT * FROM {{ ref ( 'src/Models/SQL/gigya_user_accounts/user…" at bounding box center [551, 405] width 752 height 467
click at [776, 125] on button at bounding box center [780, 118] width 32 height 26
click at [545, 204] on div "Full preview" at bounding box center [556, 200] width 88 height 16
click at [506, 204] on input "Full preview Slower on big datasets" at bounding box center [499, 206] width 14 height 14
click at [730, 115] on icon at bounding box center [729, 117] width 8 height 9
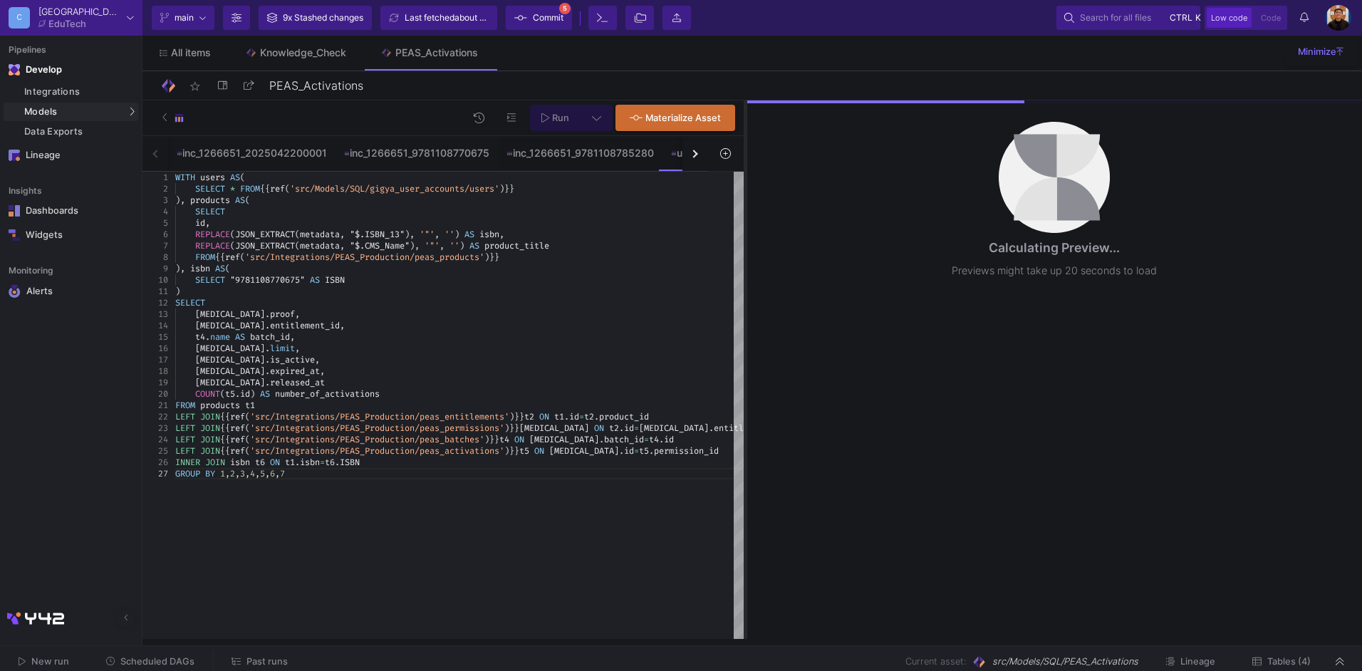
drag, startPoint x: 928, startPoint y: 189, endPoint x: 744, endPoint y: 222, distance: 186.7
click at [744, 222] on div at bounding box center [746, 369] width 4 height 539
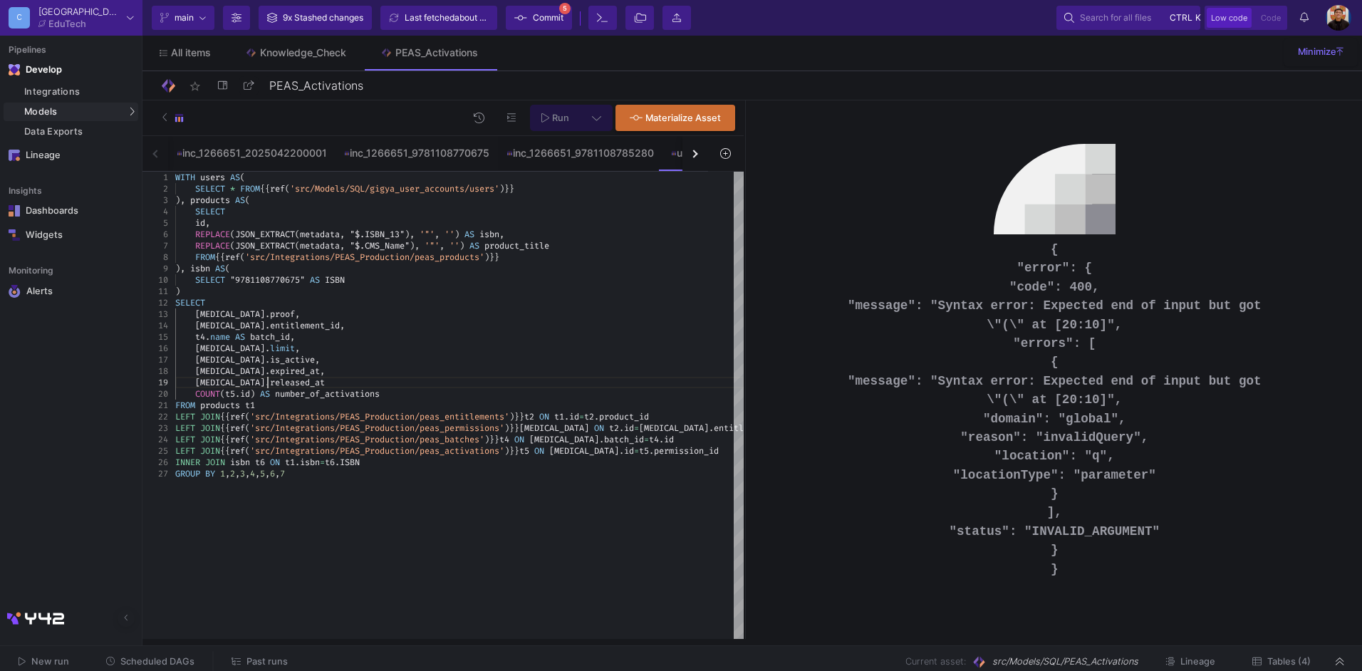
click at [271, 382] on div "[MEDICAL_DATA] . released_at" at bounding box center [459, 382] width 568 height 11
drag, startPoint x: 441, startPoint y: 478, endPoint x: 448, endPoint y: 474, distance: 8.0
click at [441, 478] on div "GROUP BY 1 , 2 , 3 , 4 , 5 , 6 , 7" at bounding box center [459, 473] width 568 height 11
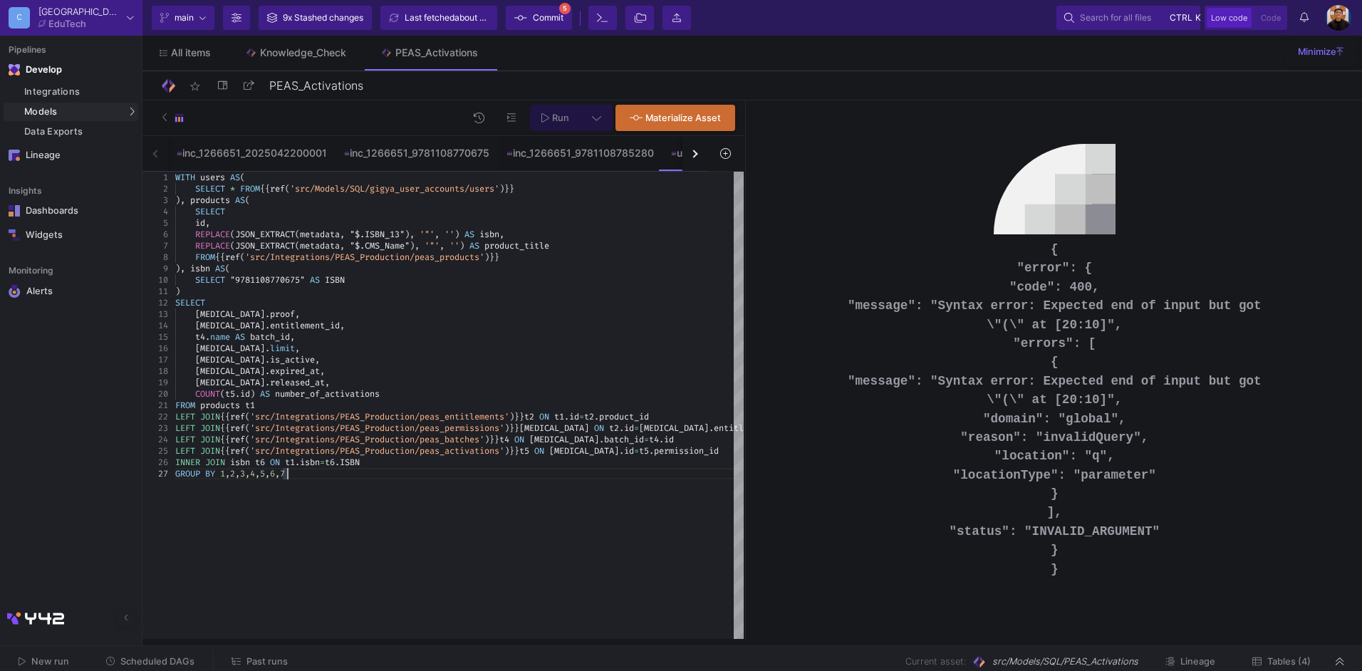
type textarea "FROM products t1 LEFT JOIN {{ ref('src/Integrations/PEAS_Production/peas_entitl…"
click at [590, 108] on button at bounding box center [597, 118] width 32 height 26
click at [379, 193] on div "Full preview" at bounding box center [372, 200] width 88 height 16
click at [323, 199] on input "Full preview Slower on big datasets" at bounding box center [315, 206] width 14 height 14
click at [552, 120] on span "Run" at bounding box center [555, 117] width 28 height 11
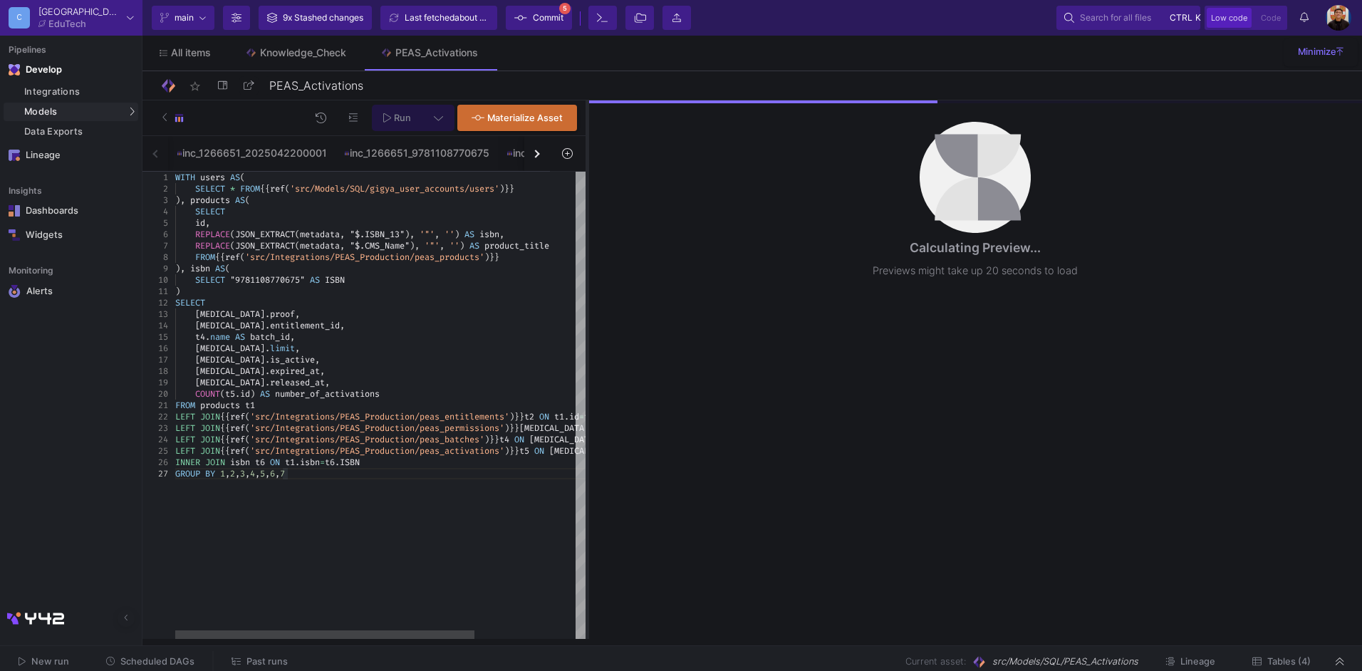
drag, startPoint x: 744, startPoint y: 247, endPoint x: 583, endPoint y: 275, distance: 164.1
click at [586, 275] on div at bounding box center [588, 369] width 4 height 539
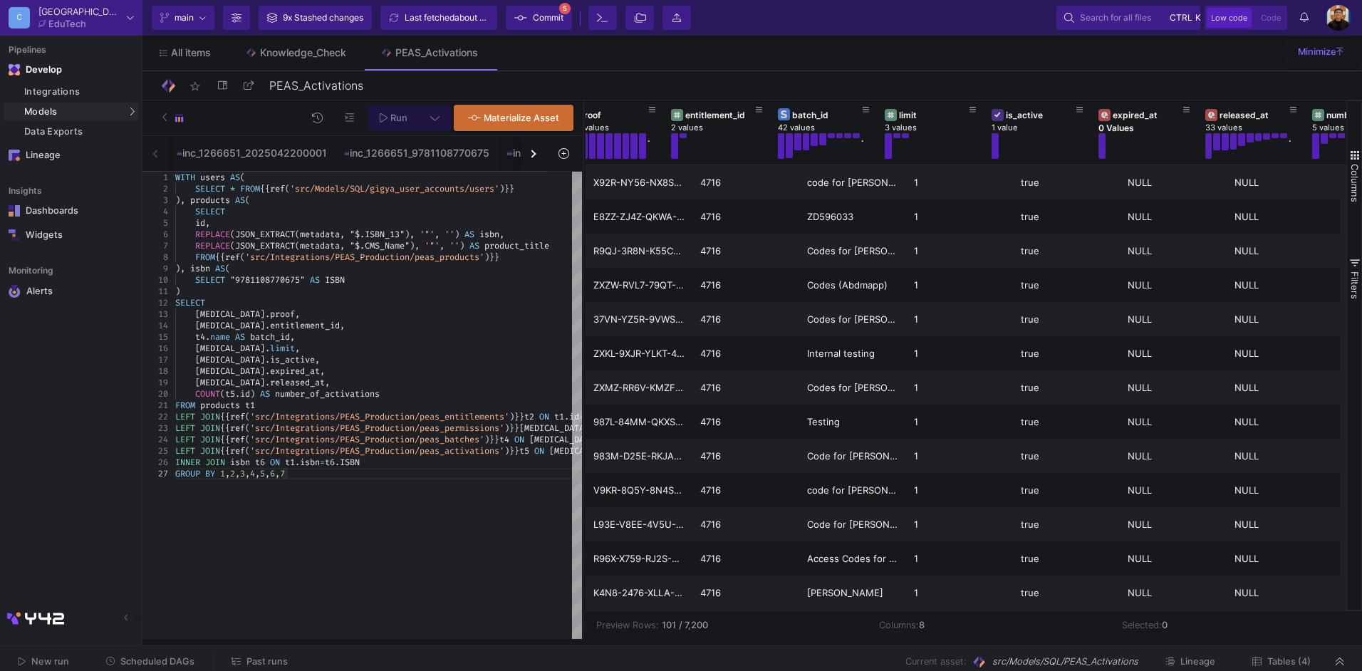
scroll to position [0, 100]
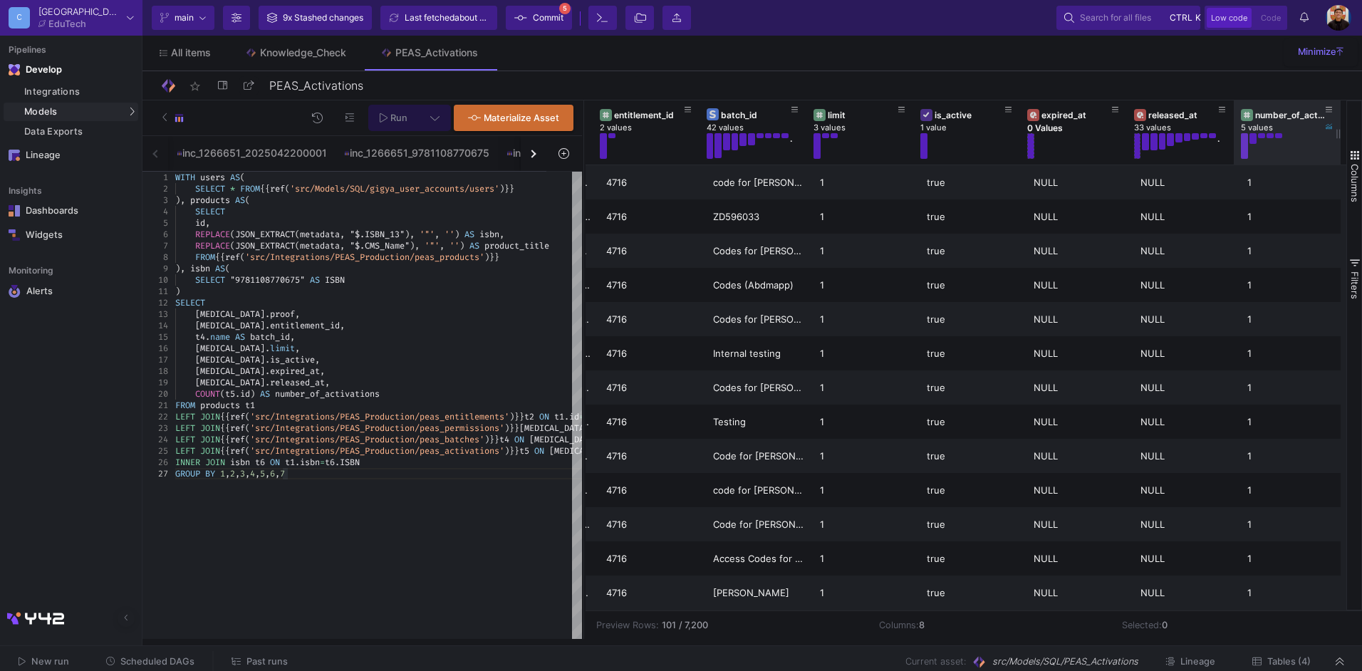
click at [1244, 144] on button at bounding box center [1244, 146] width 7 height 26
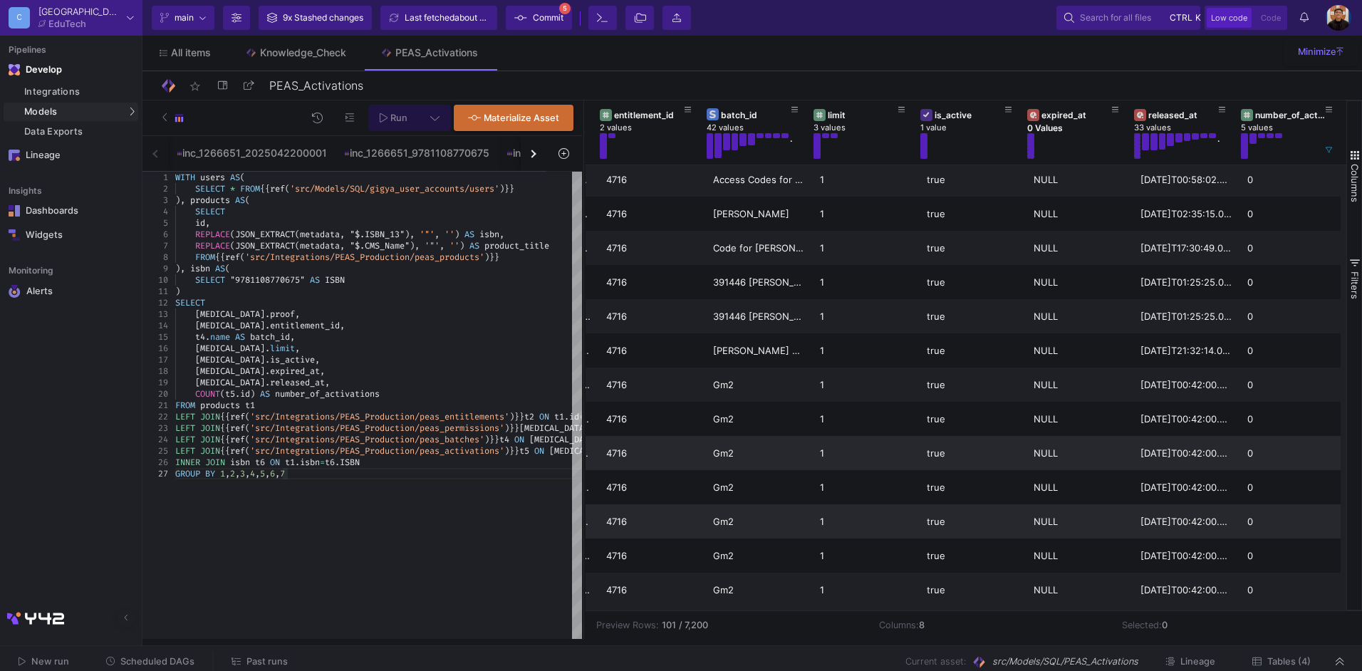
scroll to position [355, 0]
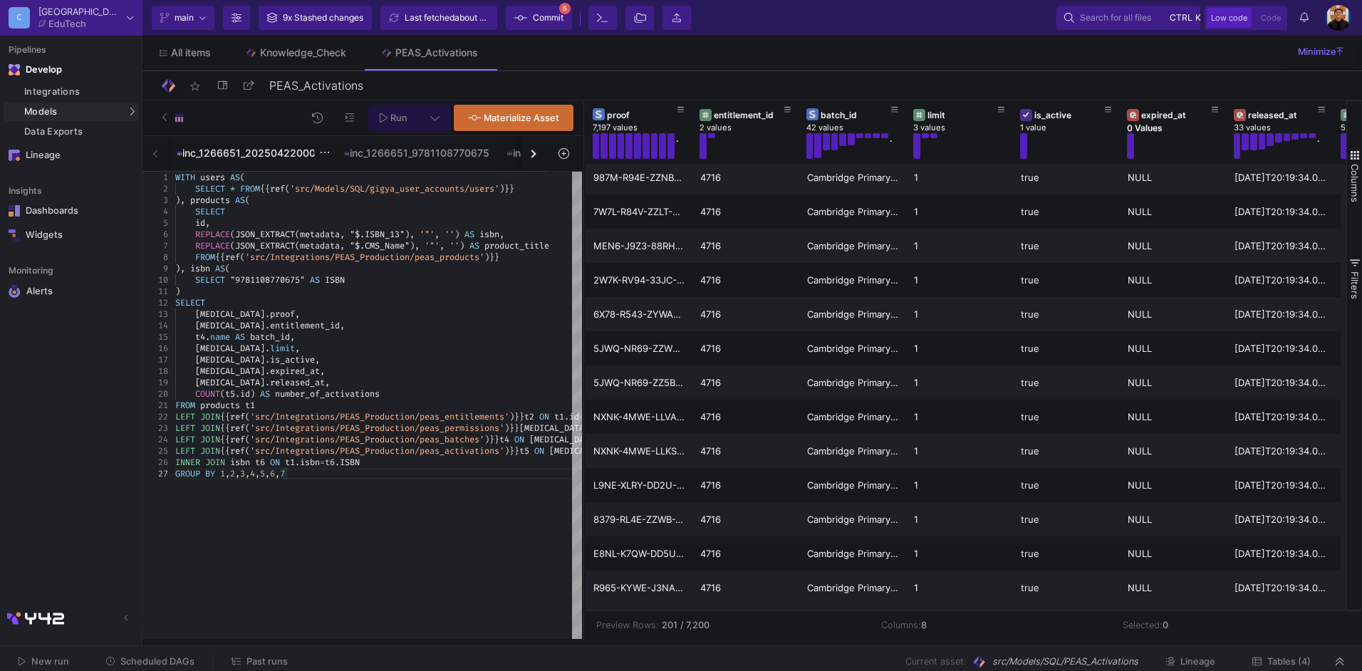
click at [253, 153] on div "inc_1266651_2025042200001" at bounding box center [252, 152] width 150 height 11
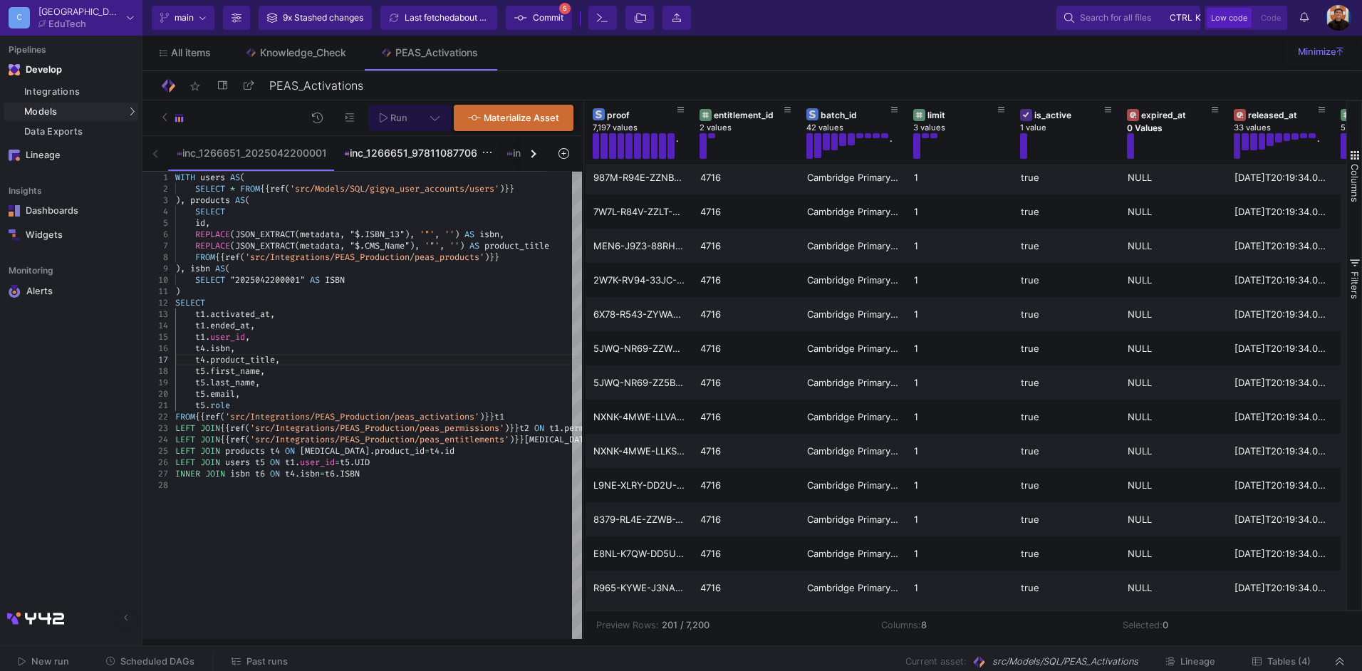
click at [390, 157] on div "inc_1266651_9781108770675" at bounding box center [416, 152] width 145 height 11
type textarea "t5.role FROM {{ ref('src/Integrations/PEAS_Production/peas_activations') }} t1 …"
click at [398, 523] on div "WITH users AS ( SELECT * FROM {{ ref ( 'src/Models/SQL/gigya_user_accounts/user…" at bounding box center [452, 405] width 554 height 467
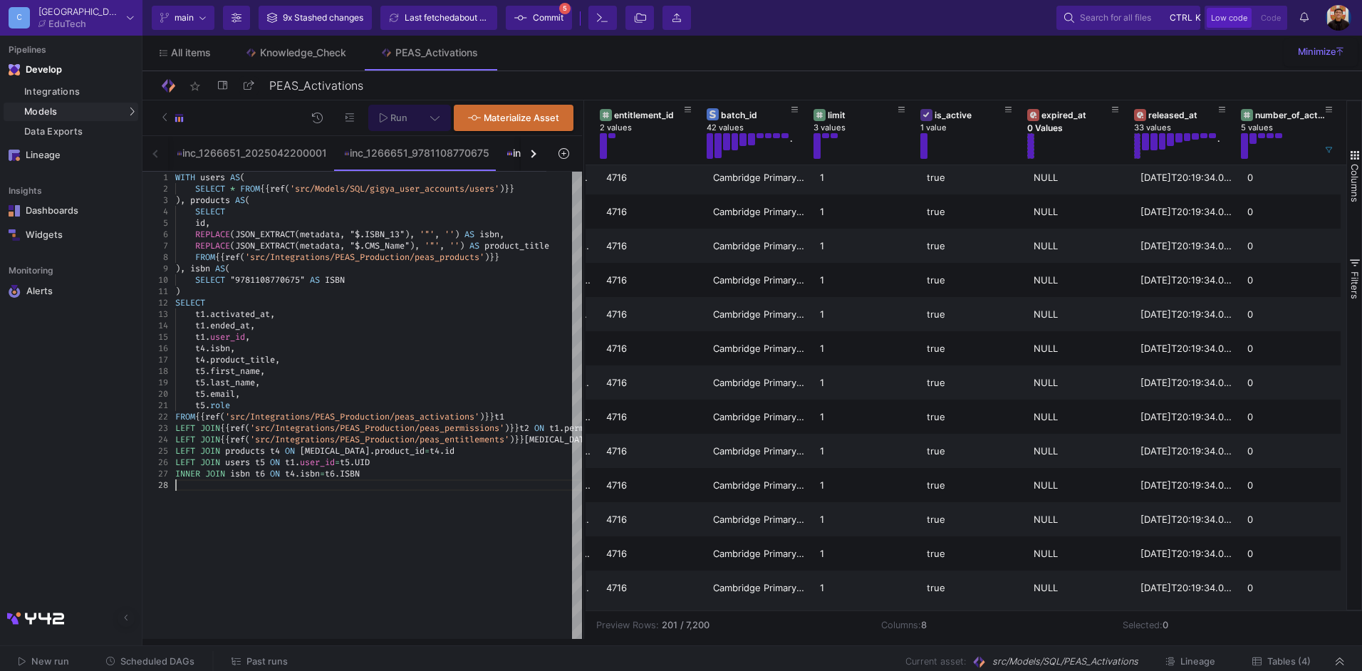
click at [514, 158] on div "inc_1266651_9781108785280" at bounding box center [579, 152] width 147 height 11
click at [531, 154] on div "button" at bounding box center [532, 154] width 8 height 8
click at [457, 158] on div "unused_codes_9781108770675" at bounding box center [437, 152] width 155 height 11
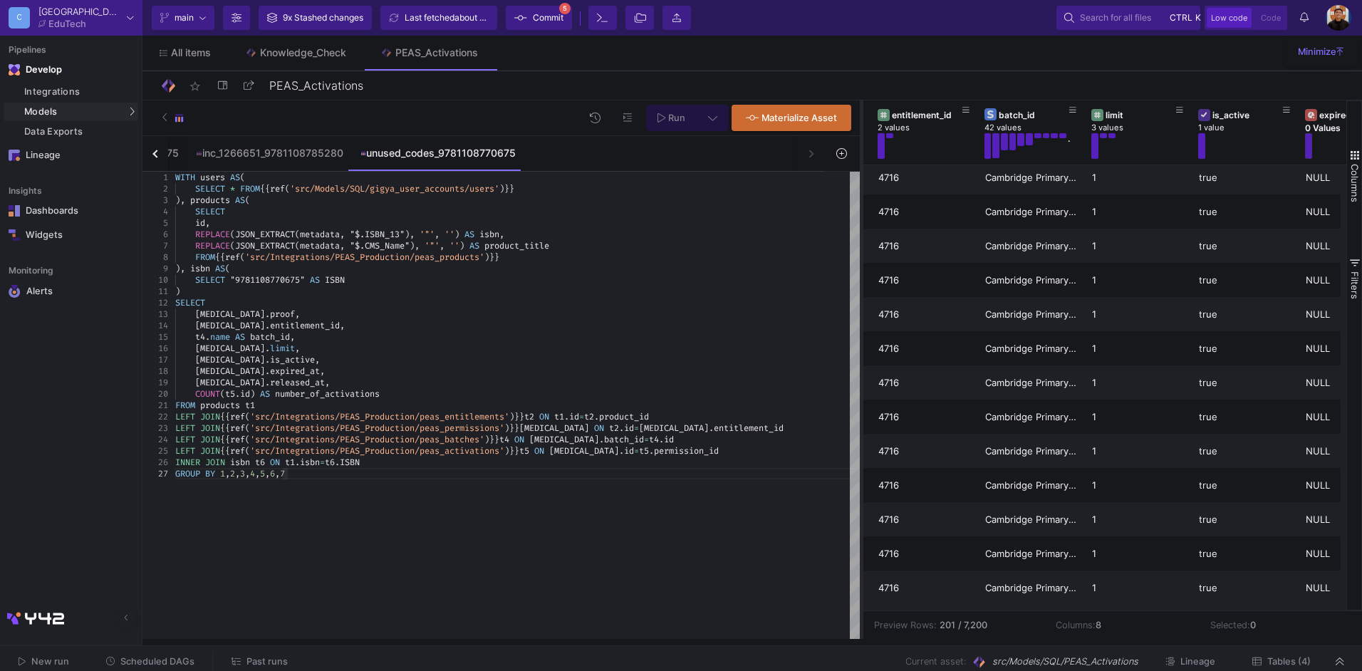
drag, startPoint x: 582, startPoint y: 315, endPoint x: 860, endPoint y: 329, distance: 278.2
click at [860, 329] on div at bounding box center [862, 369] width 4 height 539
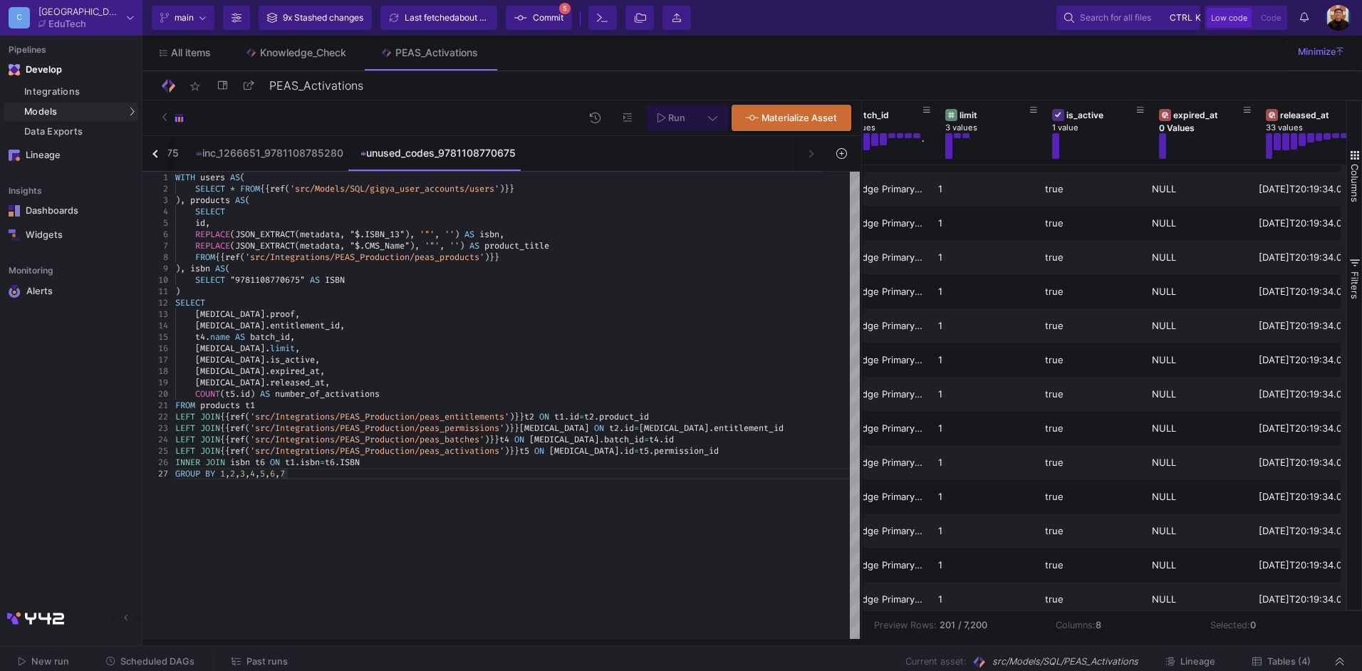
scroll to position [0, 243]
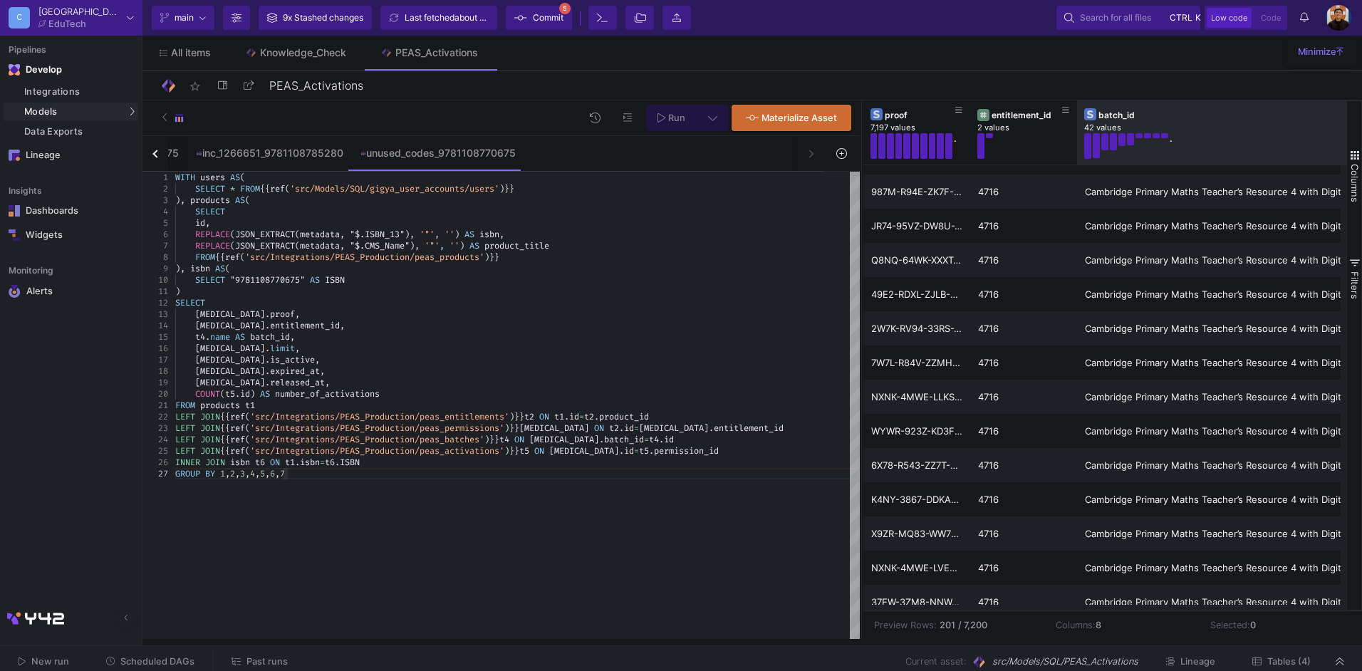
drag, startPoint x: 1181, startPoint y: 130, endPoint x: 1396, endPoint y: 131, distance: 214.4
click at [1361, 131] on html "C Cambridge EduTech Current branch main Branch Options 9x Stashed changes Last …" at bounding box center [681, 335] width 1362 height 671
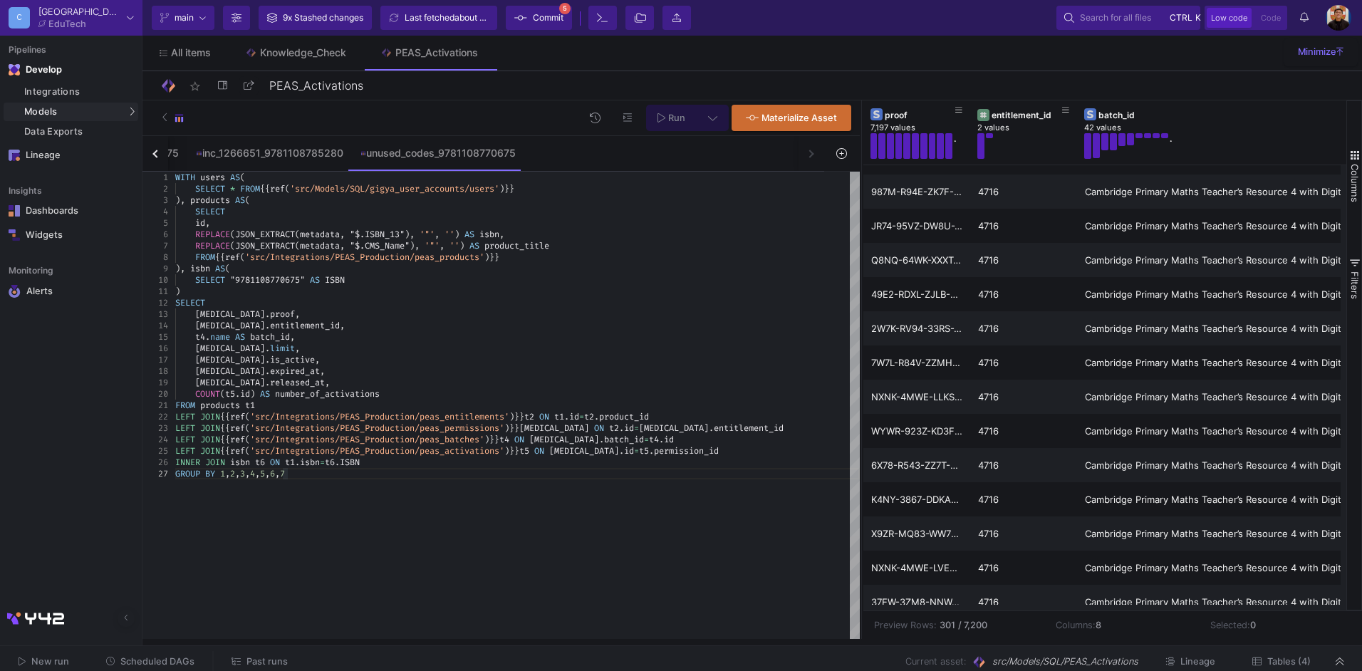
click at [432, 461] on div "INNER JOIN isbn t6 ON t1 . isbn = t6 . ISBN" at bounding box center [517, 462] width 685 height 11
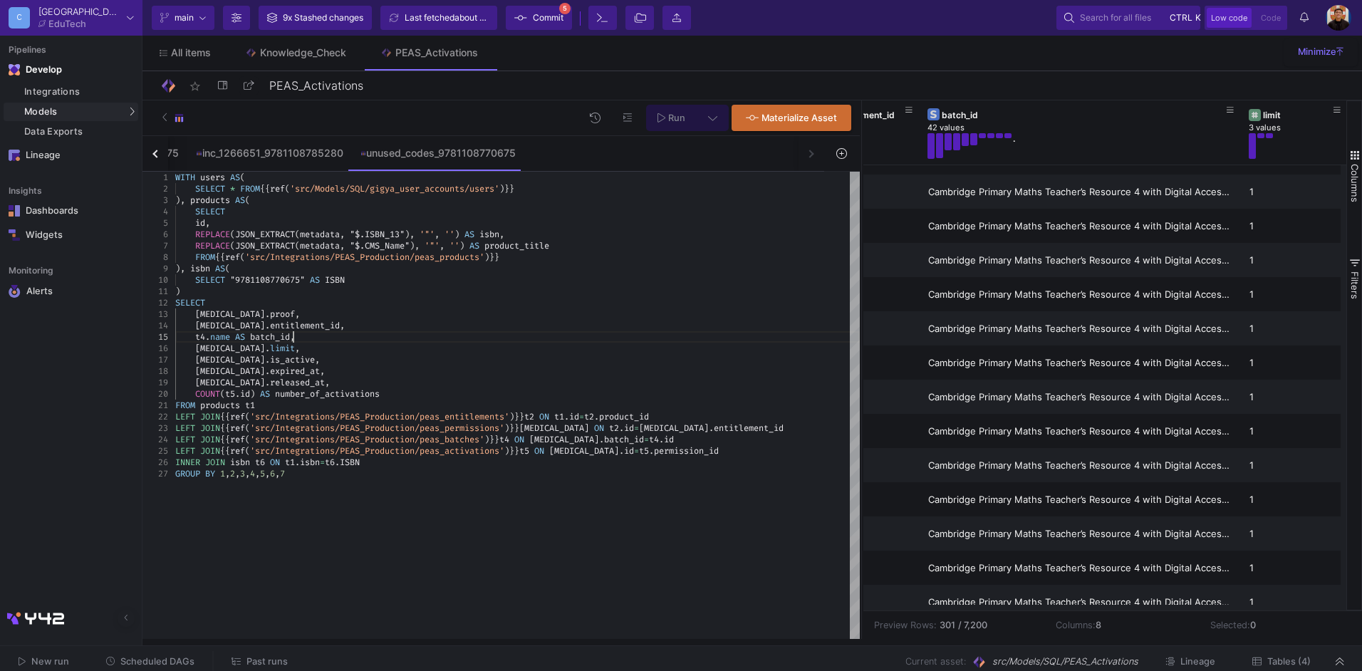
click at [295, 336] on span "," at bounding box center [292, 336] width 5 height 11
click at [377, 500] on div "WITH users AS ( SELECT * FROM {{ ref ( 'src/Models/SQL/gigya_user_accounts/user…" at bounding box center [517, 405] width 685 height 467
type textarea "FROM products t1 LEFT JOIN {{ ref('src/Integrations/PEAS_Production/peas_entitl…"
click at [712, 121] on icon at bounding box center [712, 118] width 9 height 10
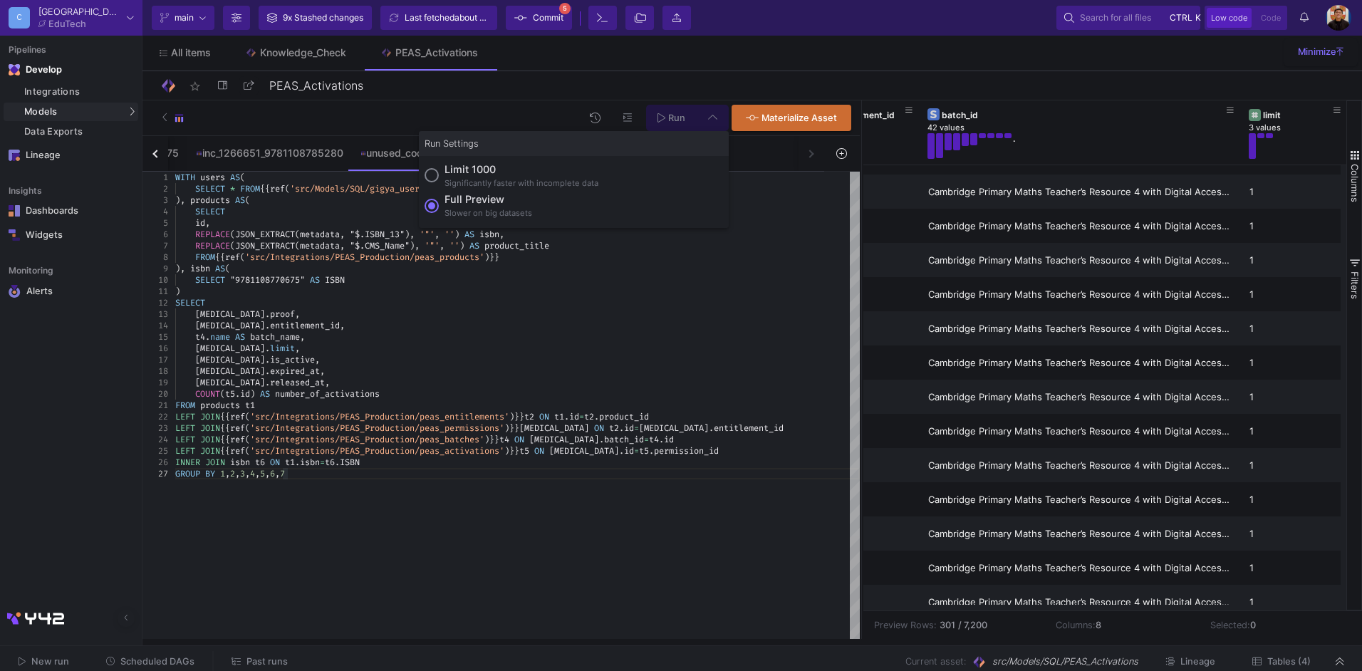
click at [446, 213] on span "Full preview Slower on big datasets" at bounding box center [485, 205] width 93 height 27
click at [439, 213] on input "Full preview Slower on big datasets" at bounding box center [432, 206] width 14 height 14
click at [656, 115] on button "Run" at bounding box center [671, 118] width 51 height 26
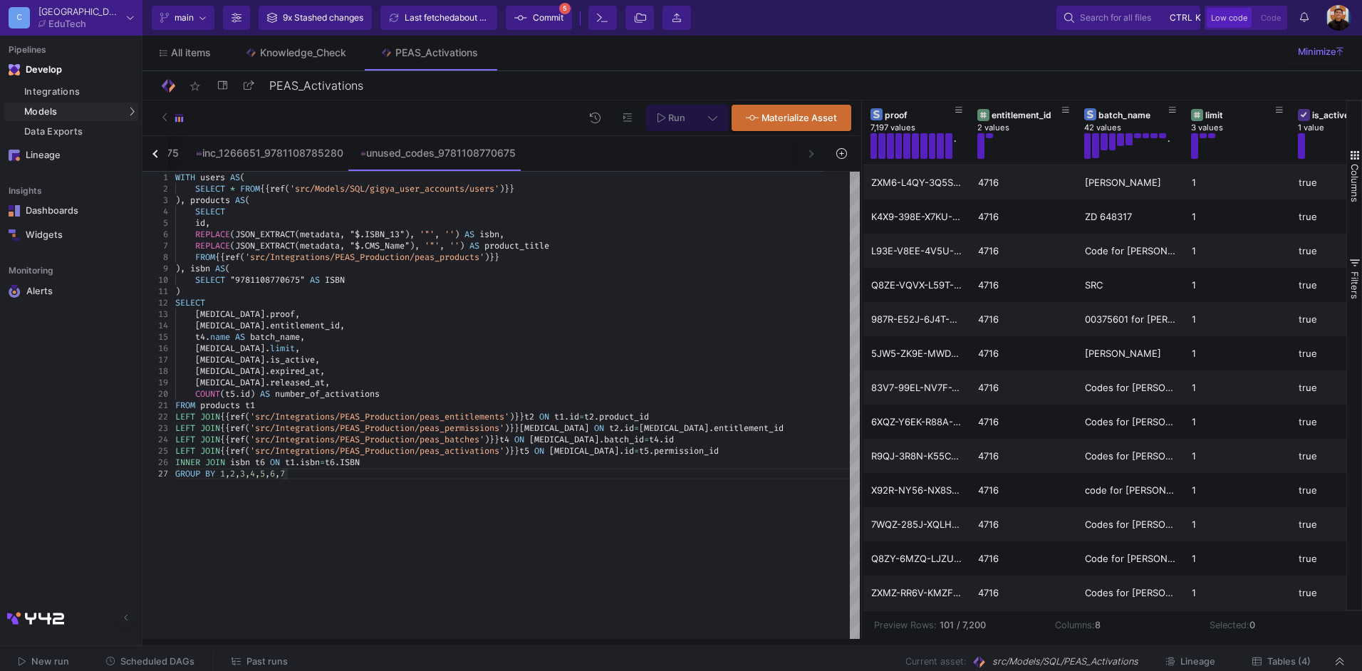
scroll to position [0, 378]
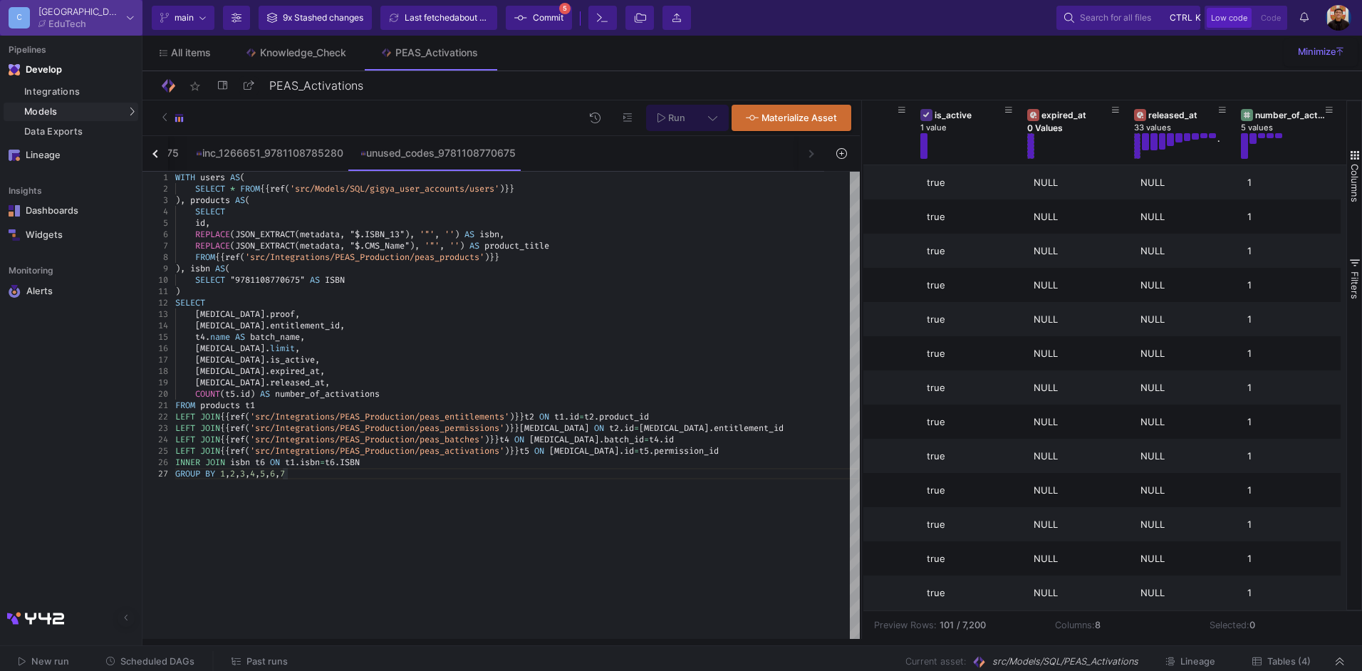
click at [130, 16] on icon at bounding box center [130, 18] width 7 height 8
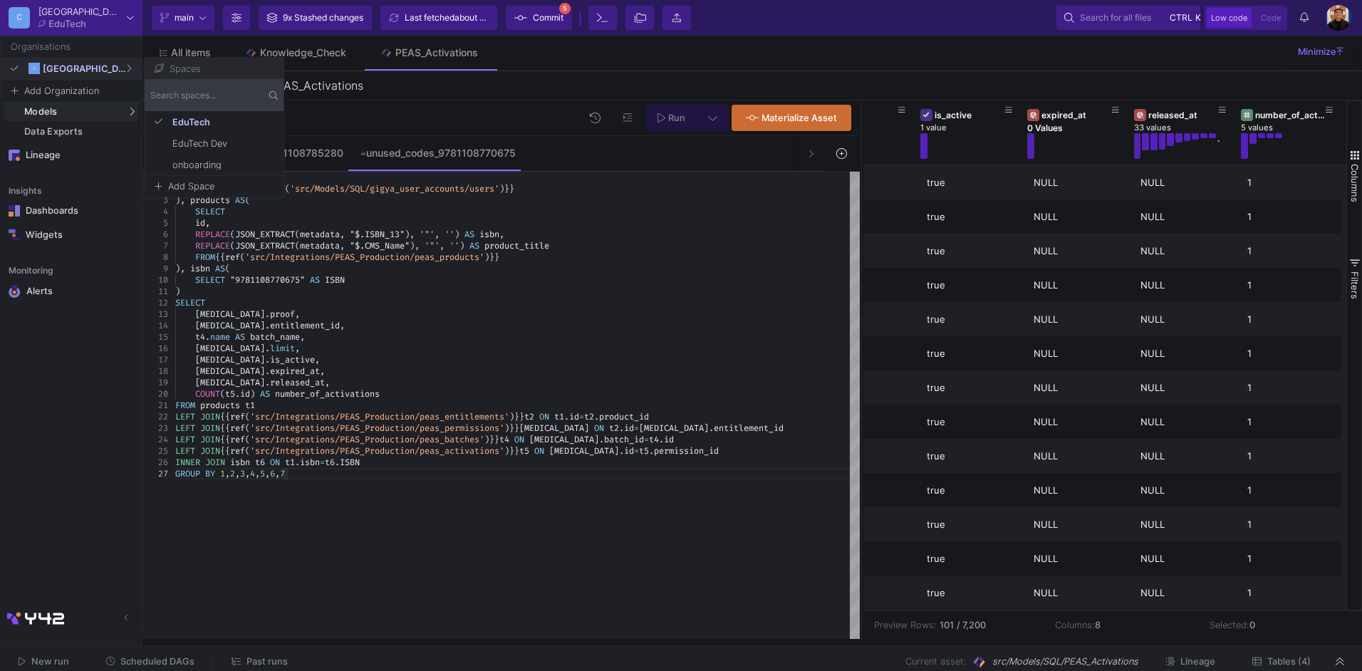
click at [680, 305] on div at bounding box center [681, 335] width 1362 height 671
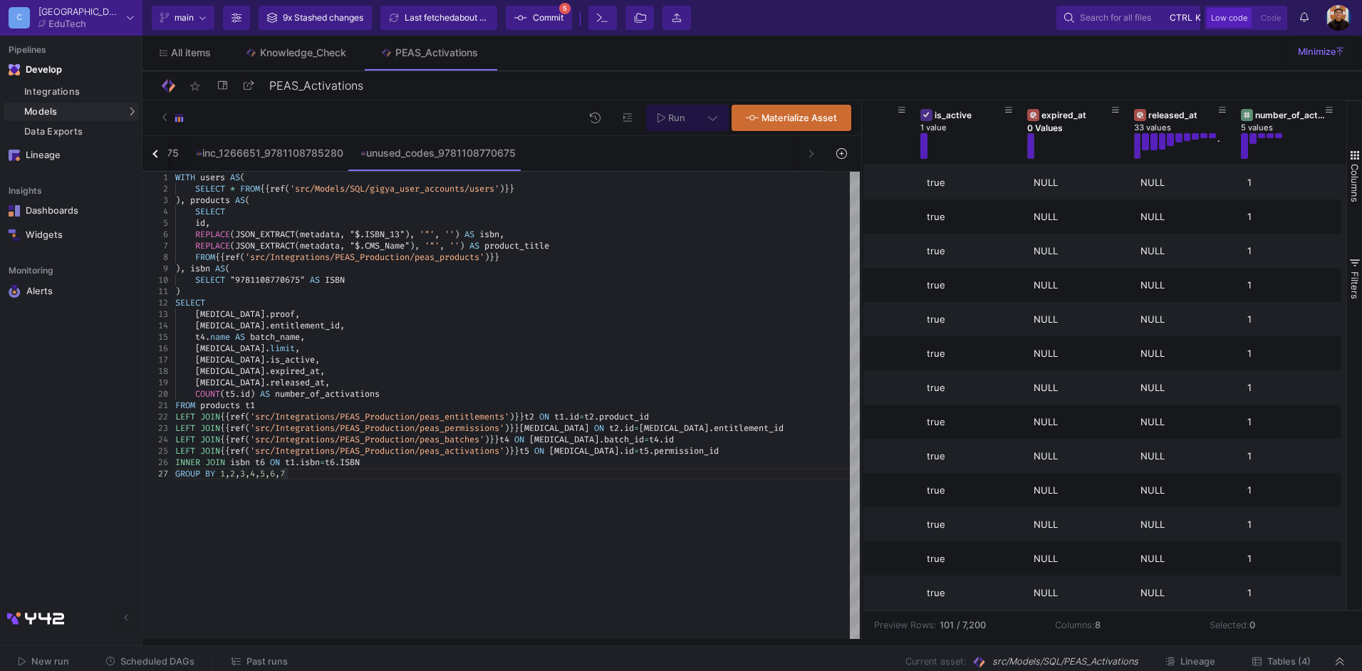
click at [236, 23] on fa-icon at bounding box center [237, 17] width 10 height 21
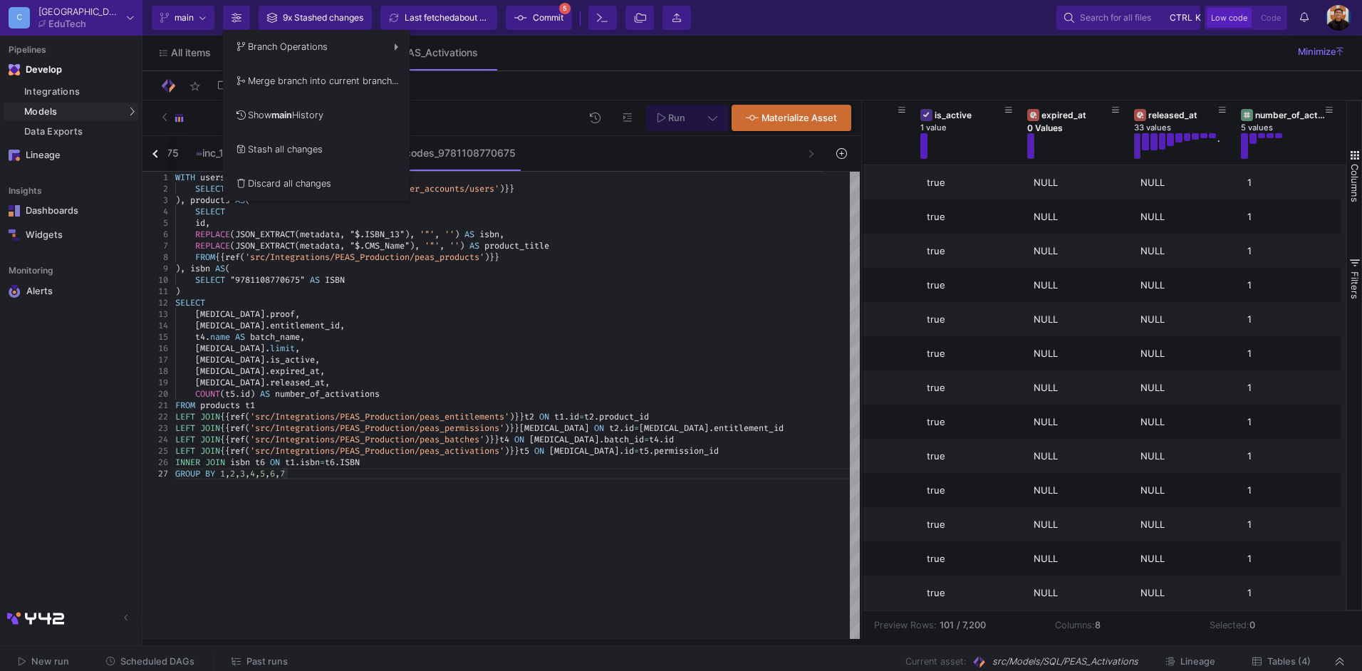
click at [722, 353] on div at bounding box center [681, 335] width 1362 height 671
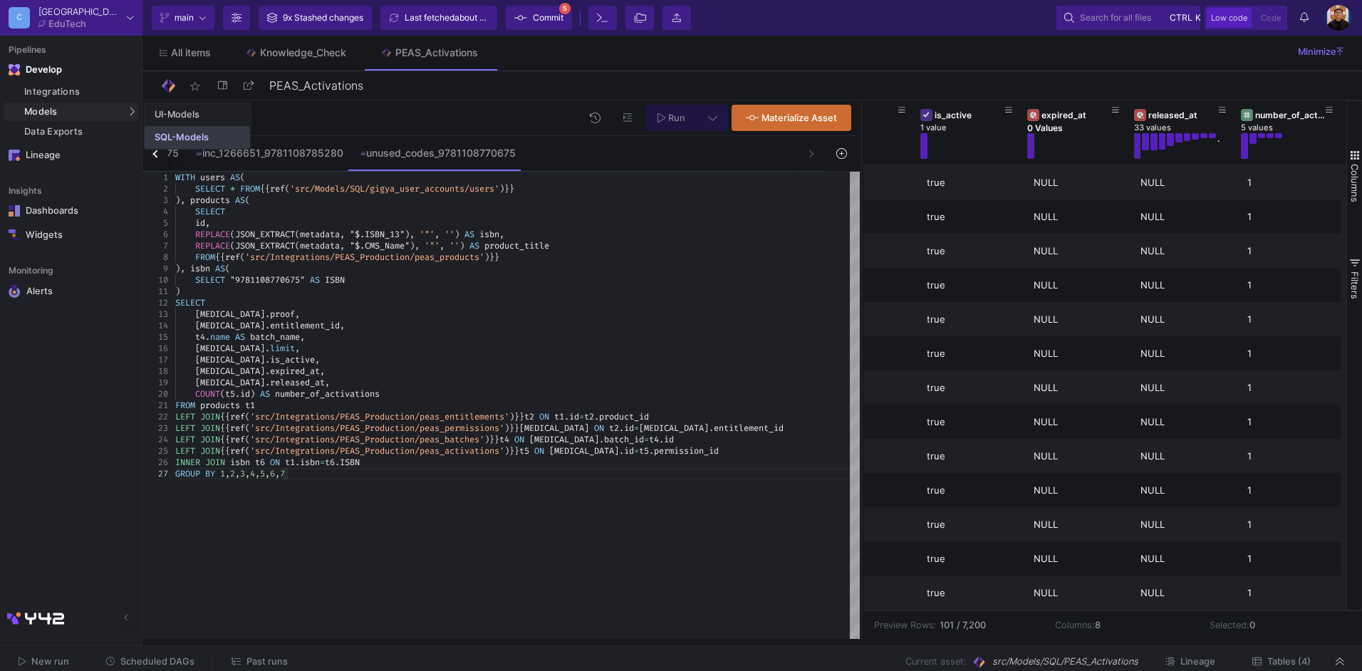
click at [199, 138] on div "SQL-Models" at bounding box center [182, 137] width 54 height 11
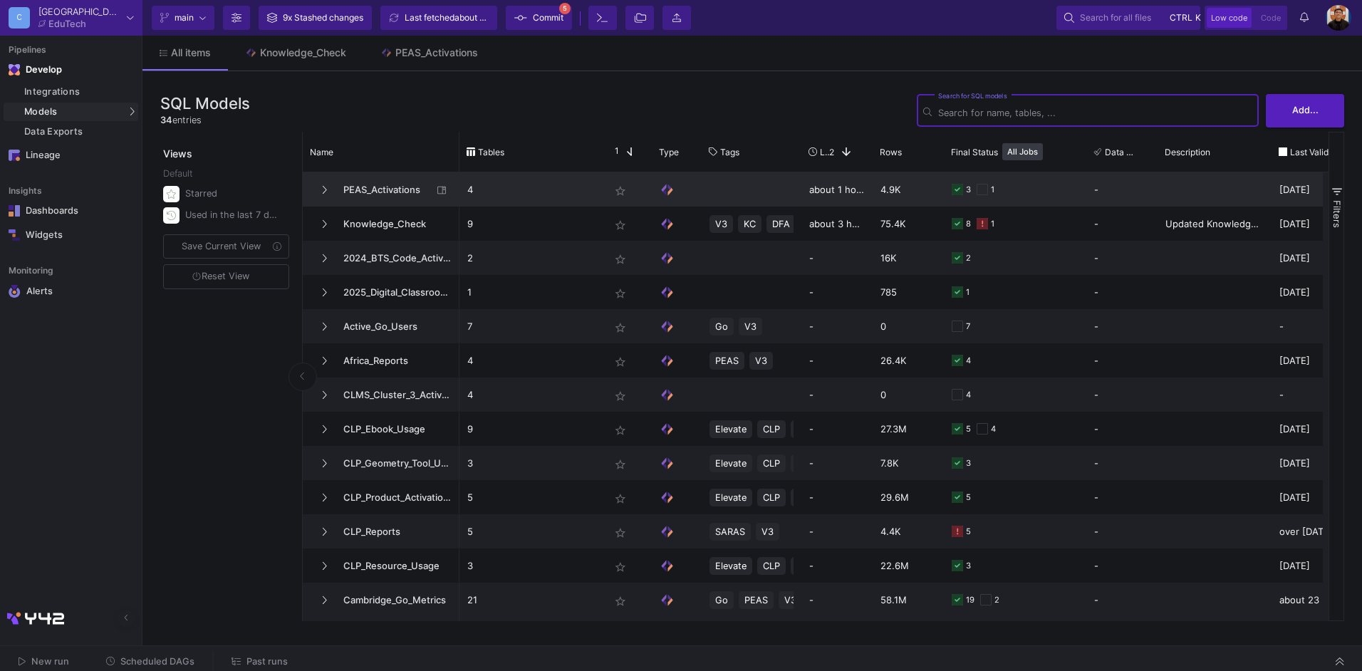
click at [400, 185] on span "PEAS_Activations" at bounding box center [384, 189] width 98 height 33
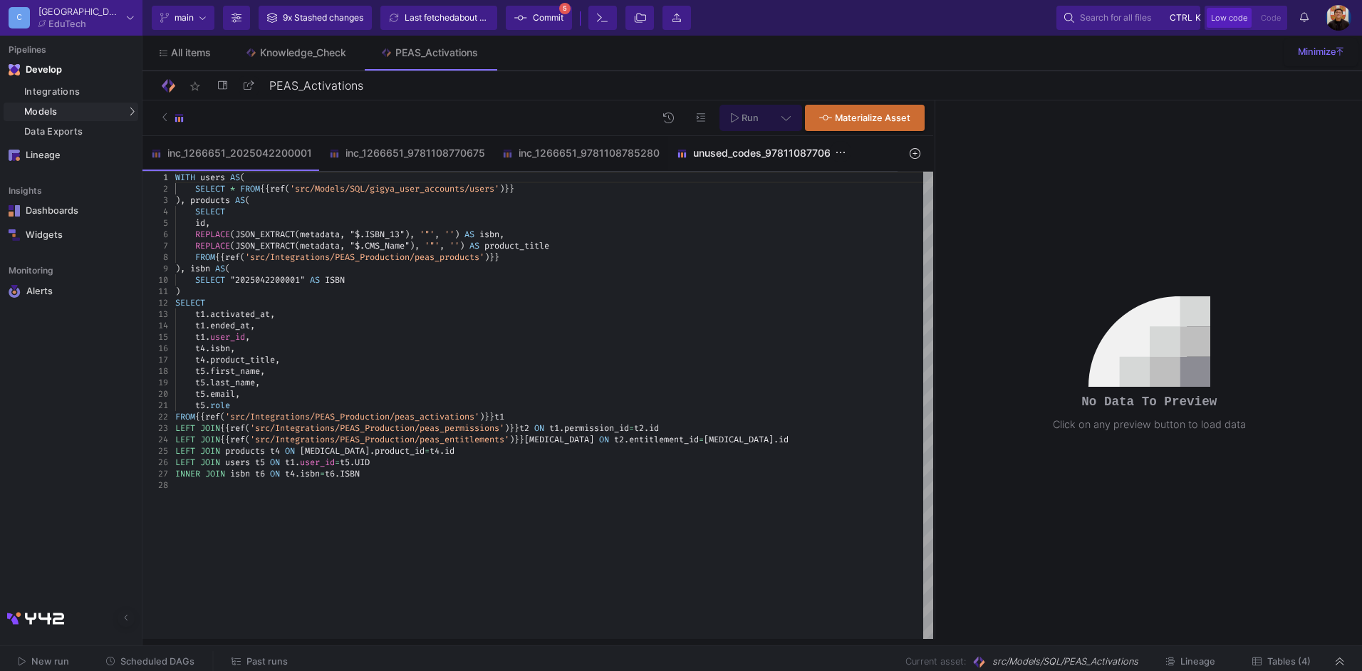
click at [727, 158] on div "unused_codes_9781108770675" at bounding box center [760, 152] width 166 height 11
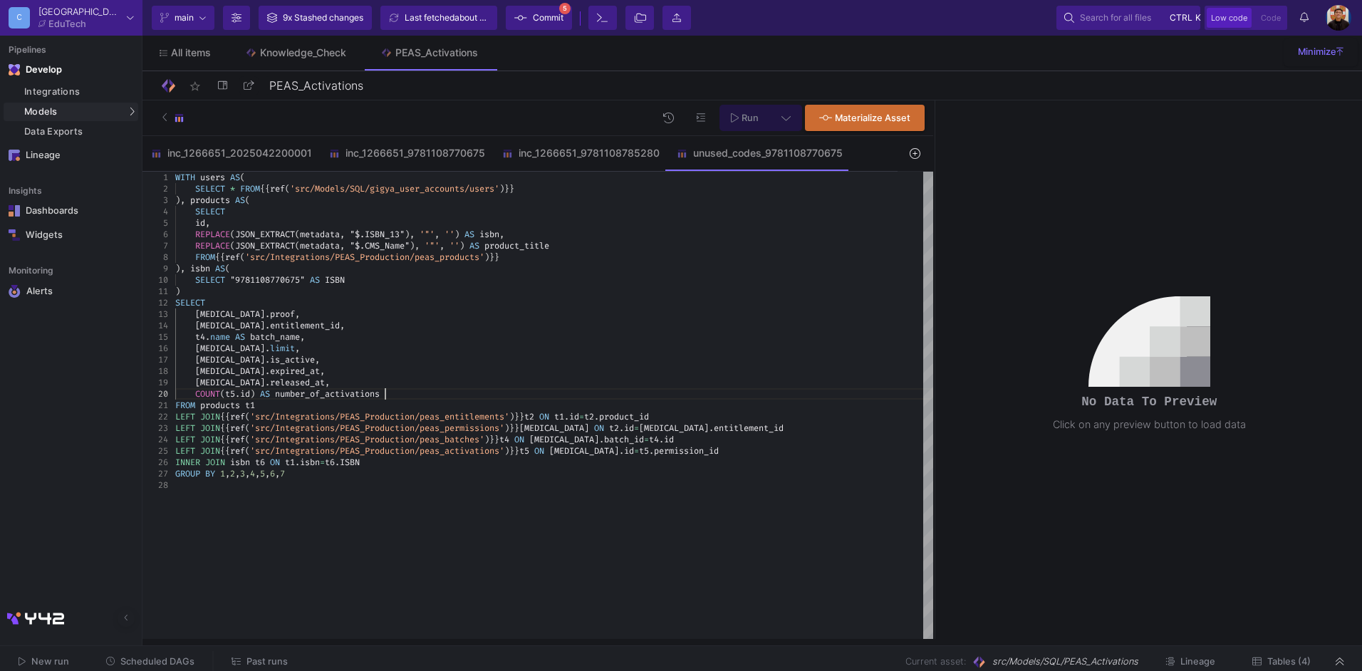
click at [652, 398] on div "COUNT ( t5 . id ) AS number_of_activations" at bounding box center [554, 393] width 758 height 11
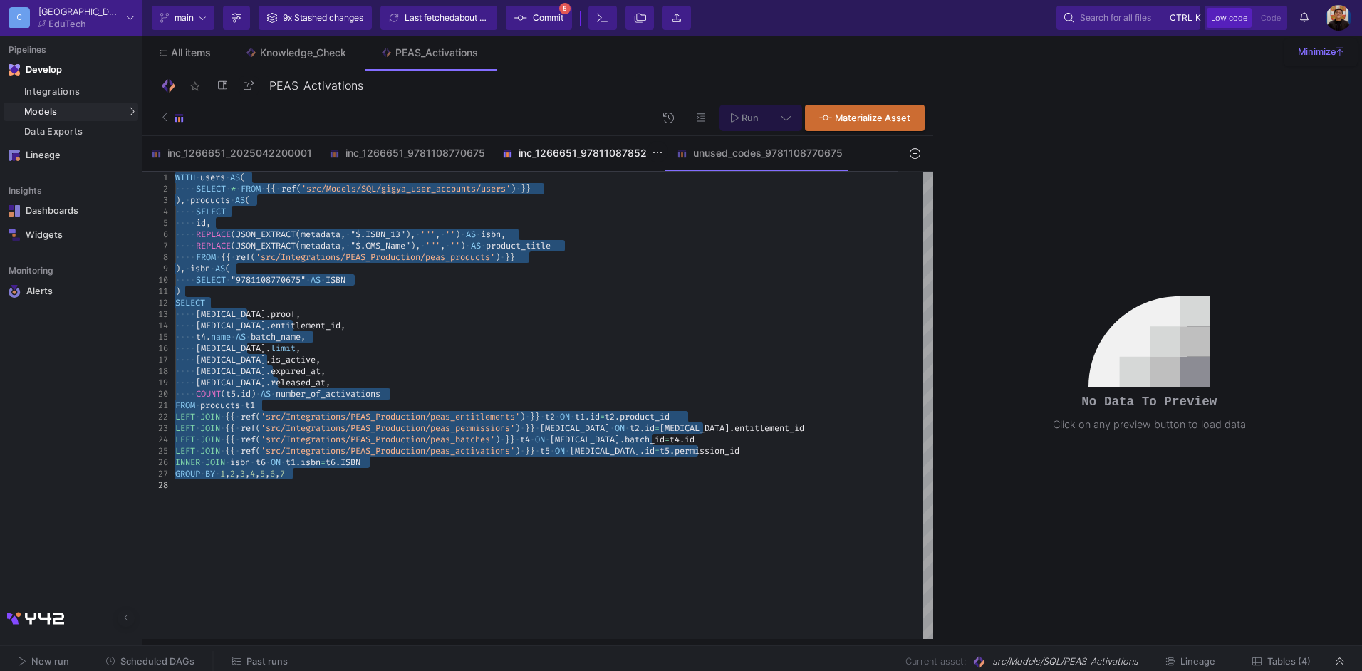
click at [558, 160] on div "inc_1266651_9781108785280" at bounding box center [581, 153] width 175 height 34
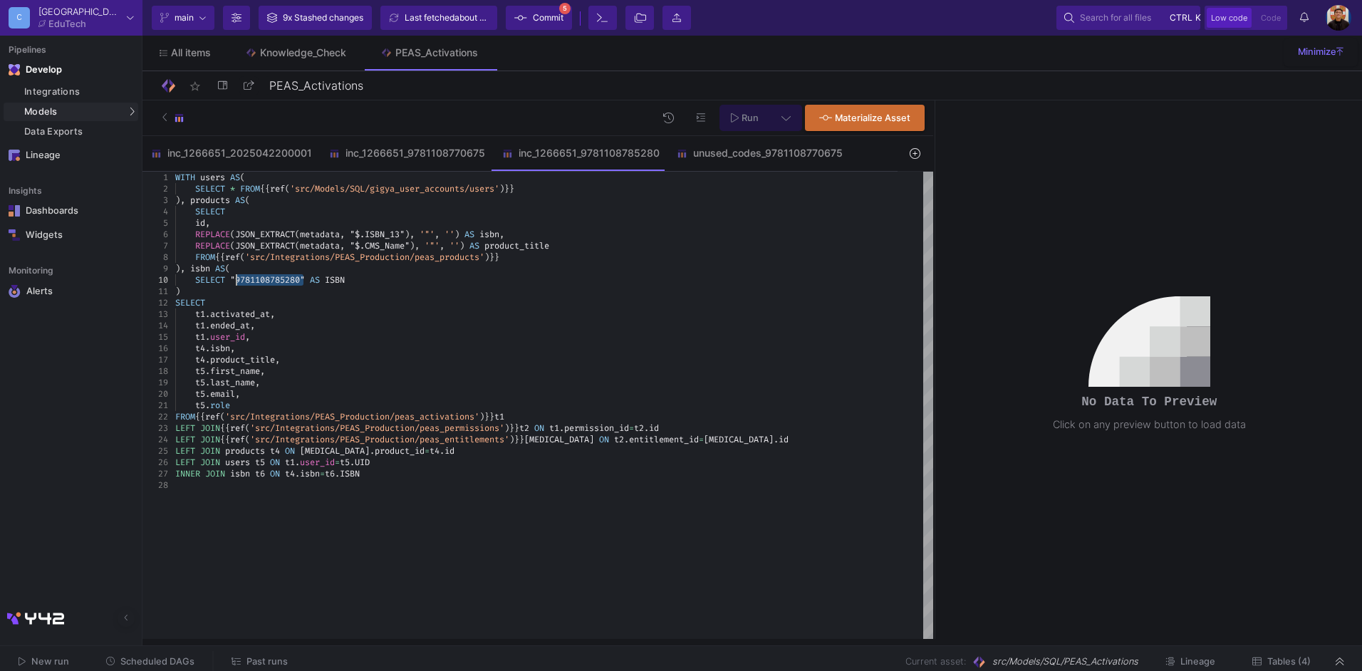
drag, startPoint x: 302, startPoint y: 278, endPoint x: 241, endPoint y: 277, distance: 60.6
click at [788, 167] on div "unused_codes_9781108770675" at bounding box center [759, 153] width 183 height 34
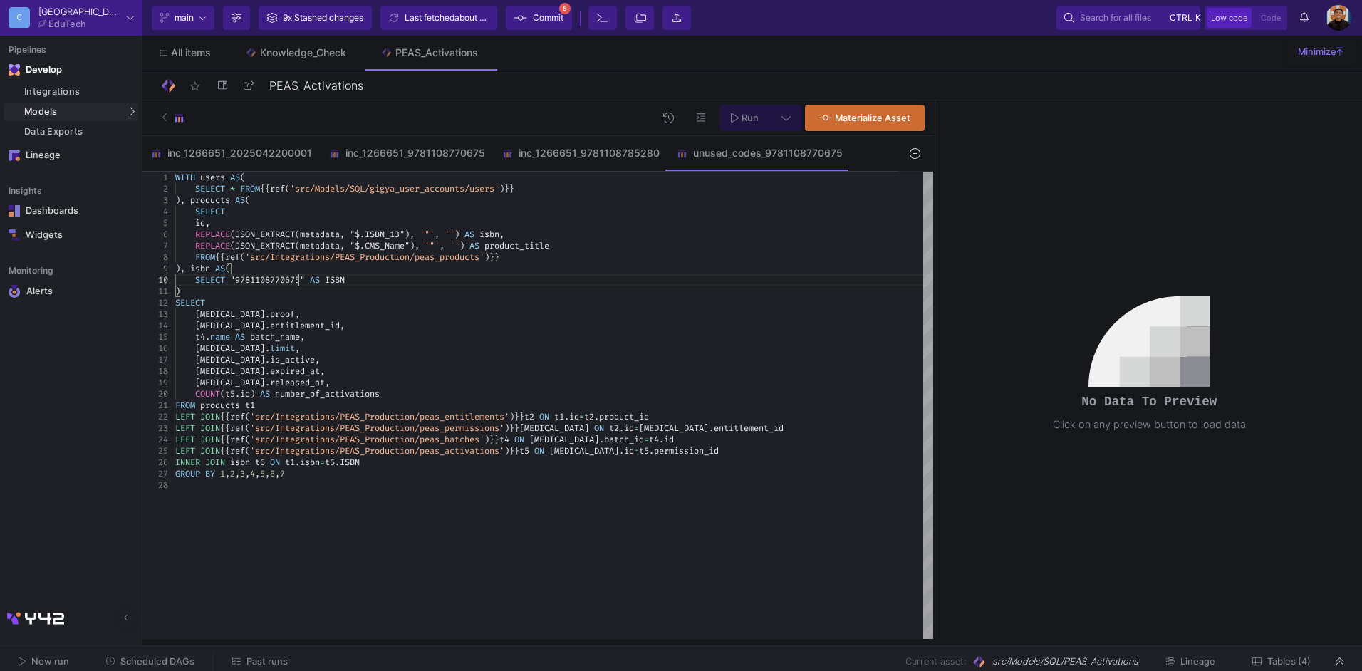
click at [300, 281] on span ""9781108770675"" at bounding box center [267, 279] width 75 height 11
drag, startPoint x: 303, startPoint y: 279, endPoint x: 236, endPoint y: 283, distance: 67.1
paste textarea "85280"
type textarea ") SELECT [MEDICAL_DATA].proof, [MEDICAL_DATA].entitlement_id, [DOMAIN_NAME] AS …"
click at [640, 302] on div "SELECT" at bounding box center [554, 302] width 758 height 11
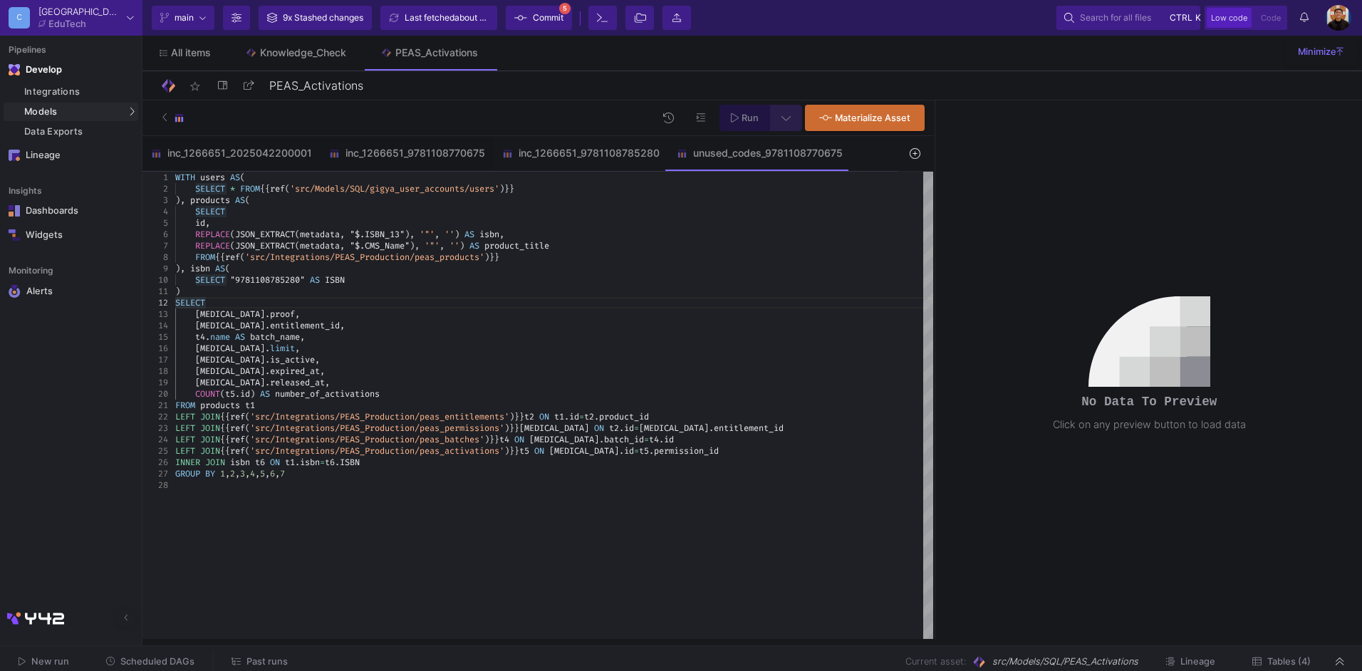
click at [784, 121] on icon at bounding box center [785, 118] width 9 height 10
click at [555, 204] on div "Full preview" at bounding box center [562, 200] width 88 height 16
click at [512, 204] on input "Full preview Slower on big datasets" at bounding box center [505, 206] width 14 height 14
radio input "true"
click at [747, 114] on span "Run" at bounding box center [750, 118] width 17 height 11
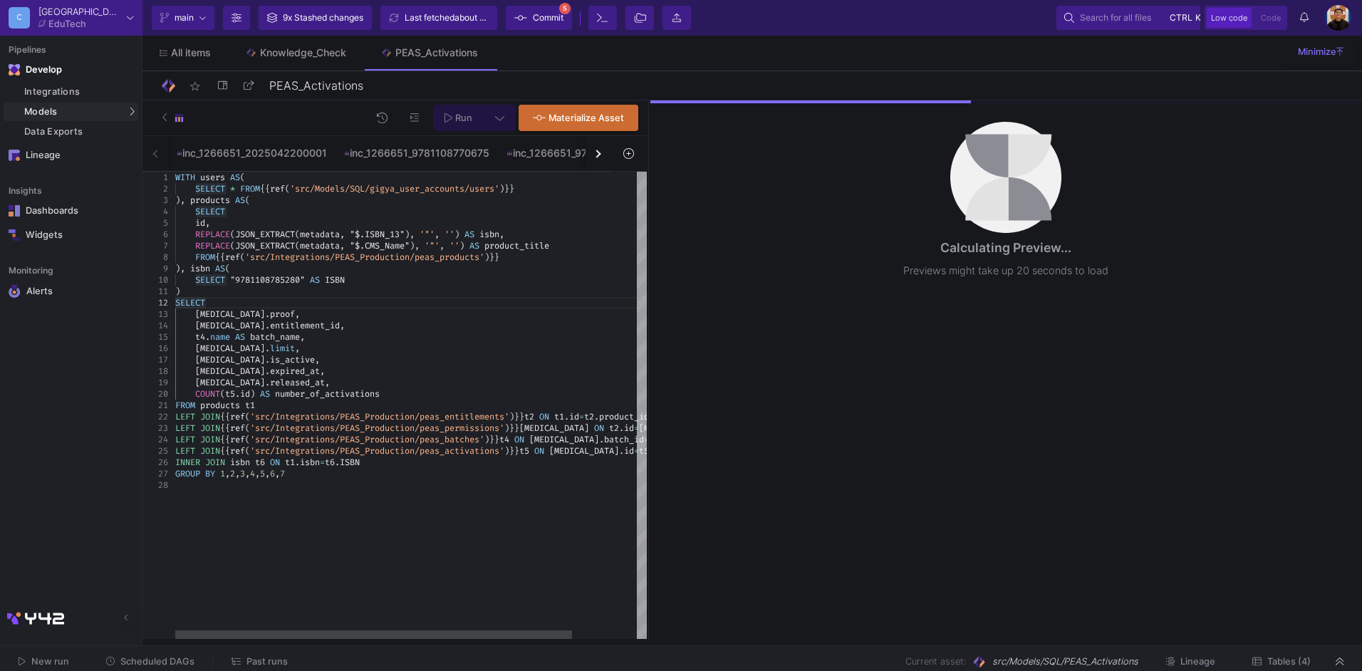
drag, startPoint x: 933, startPoint y: 279, endPoint x: 652, endPoint y: 303, distance: 282.4
click at [647, 303] on div at bounding box center [649, 369] width 4 height 539
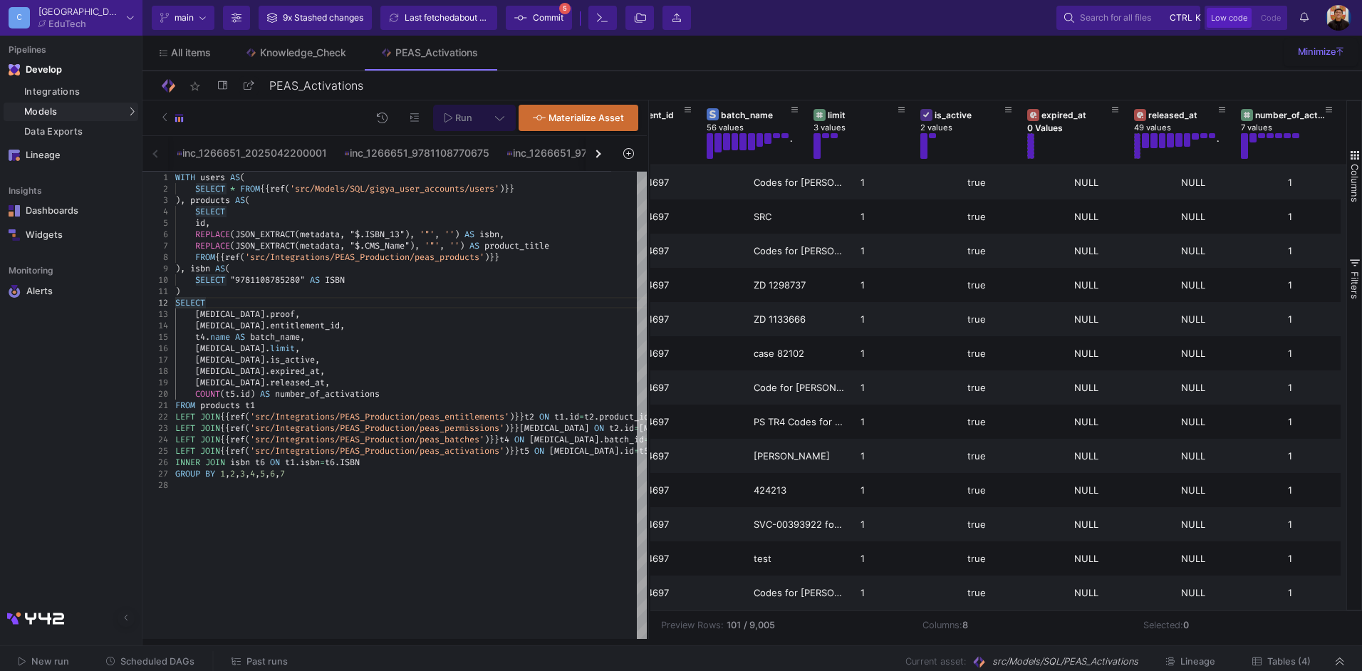
scroll to position [0, 165]
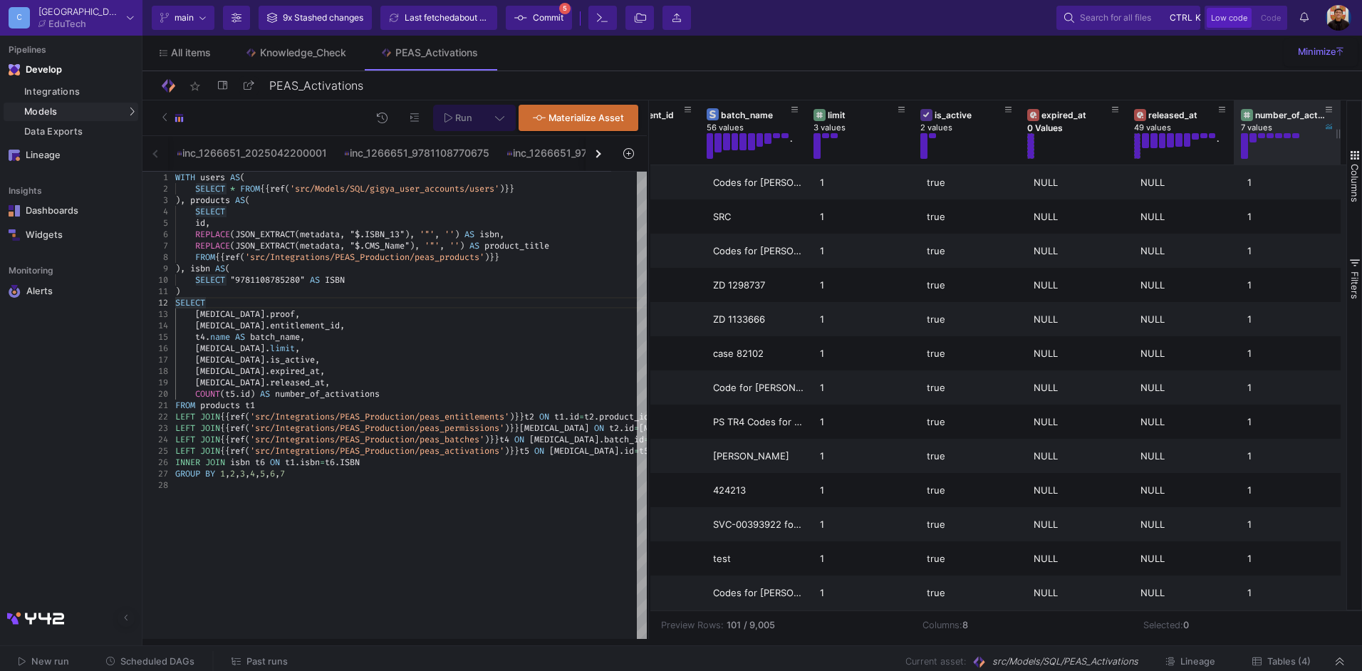
click at [1241, 139] on button at bounding box center [1244, 146] width 7 height 26
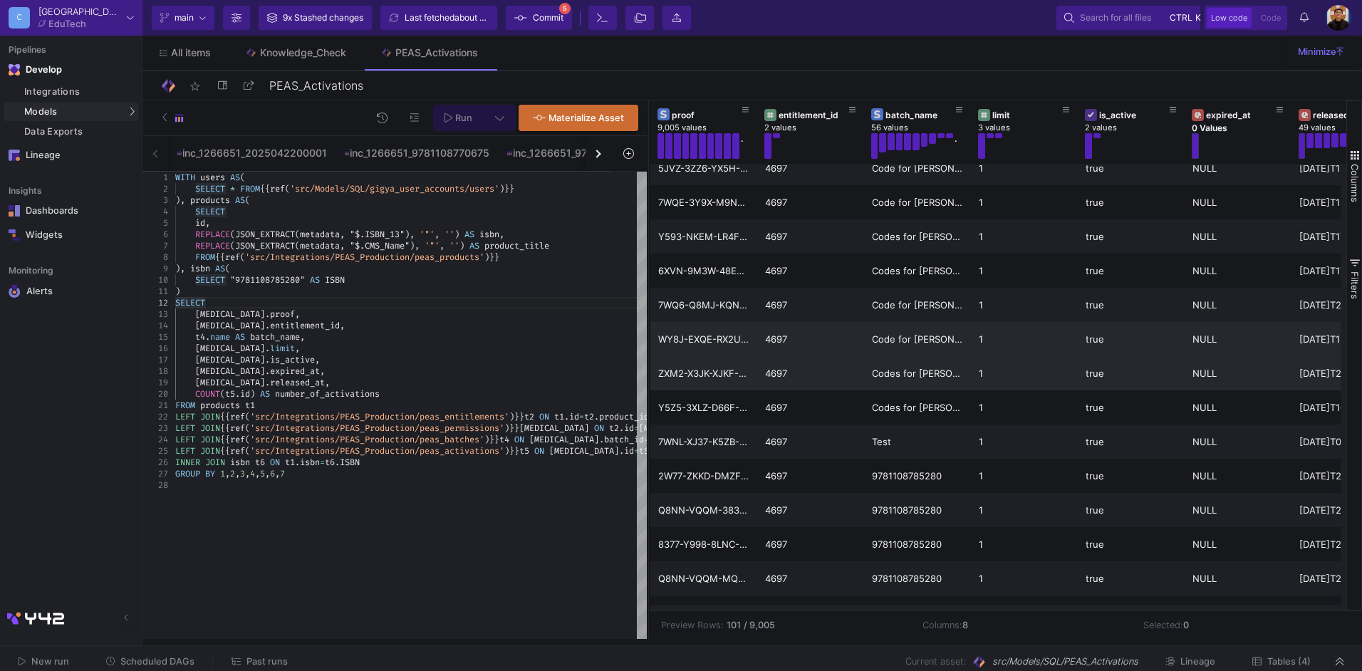
scroll to position [1713, 0]
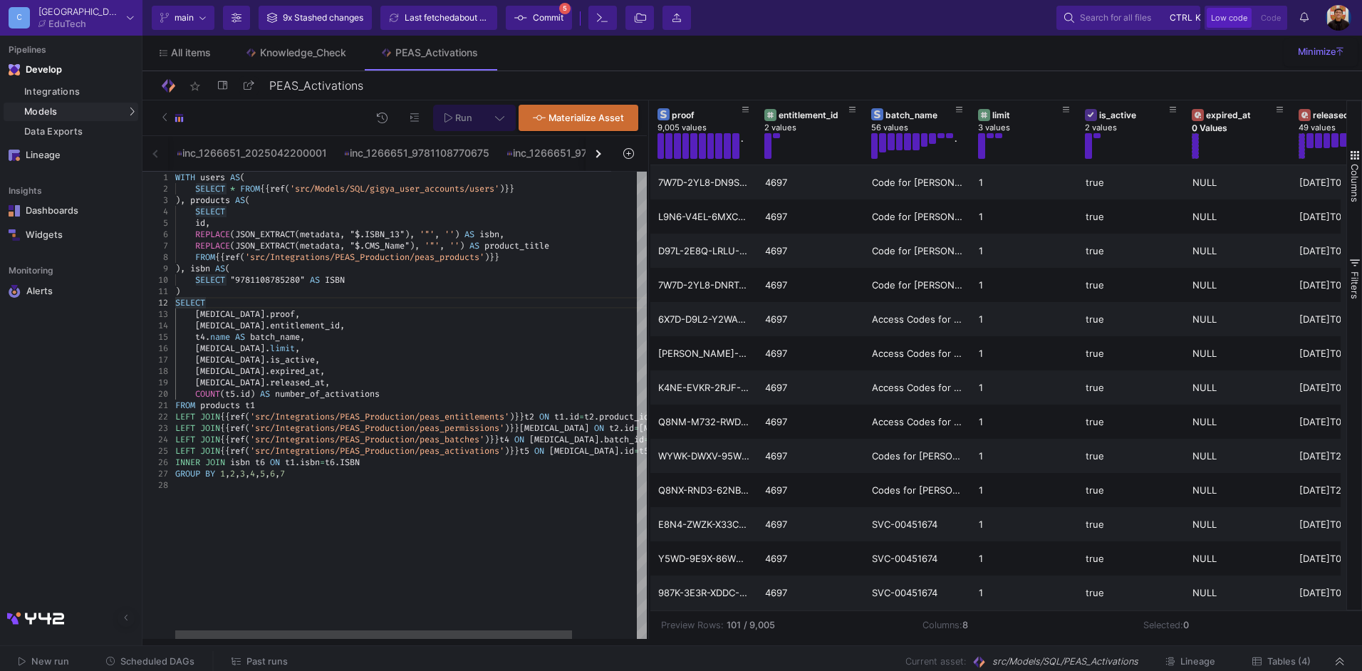
type textarea "FROM products t1 LEFT JOIN {{ ref('src/Integrations/PEAS_Production/peas_entitl…"
click at [174, 132] on div "SQL-Models" at bounding box center [182, 137] width 54 height 11
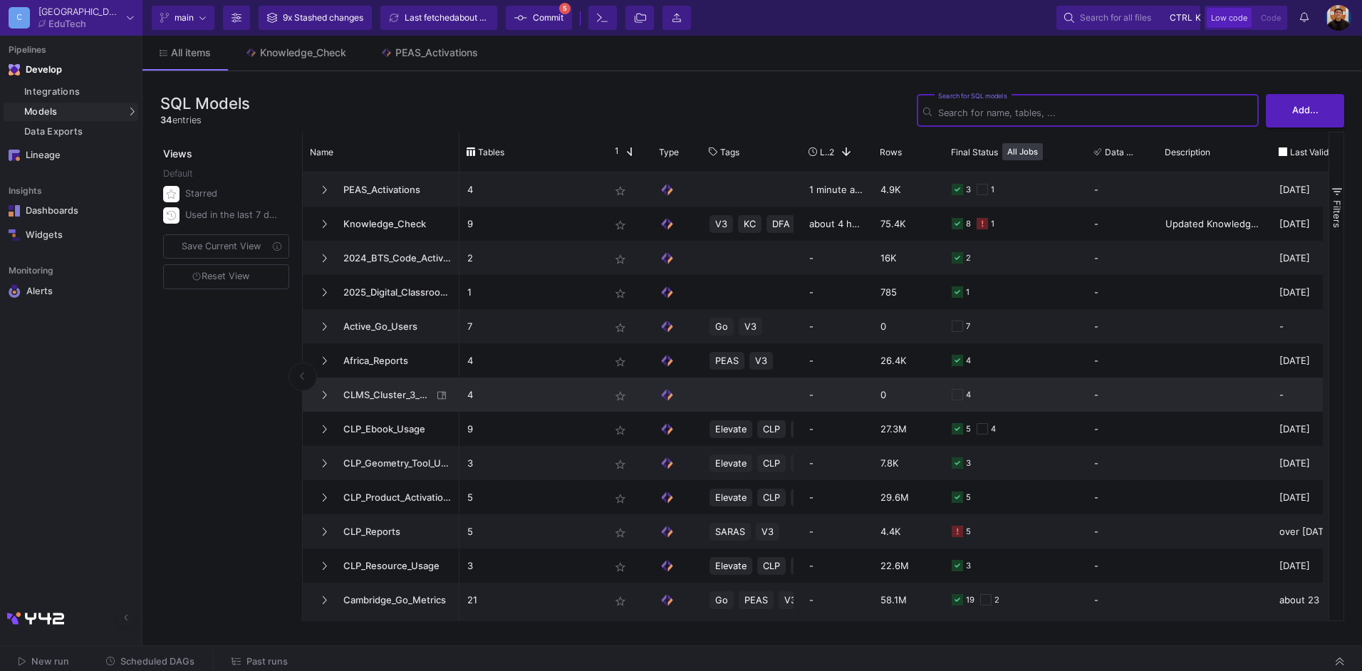
click at [556, 395] on p "4" at bounding box center [530, 394] width 127 height 33
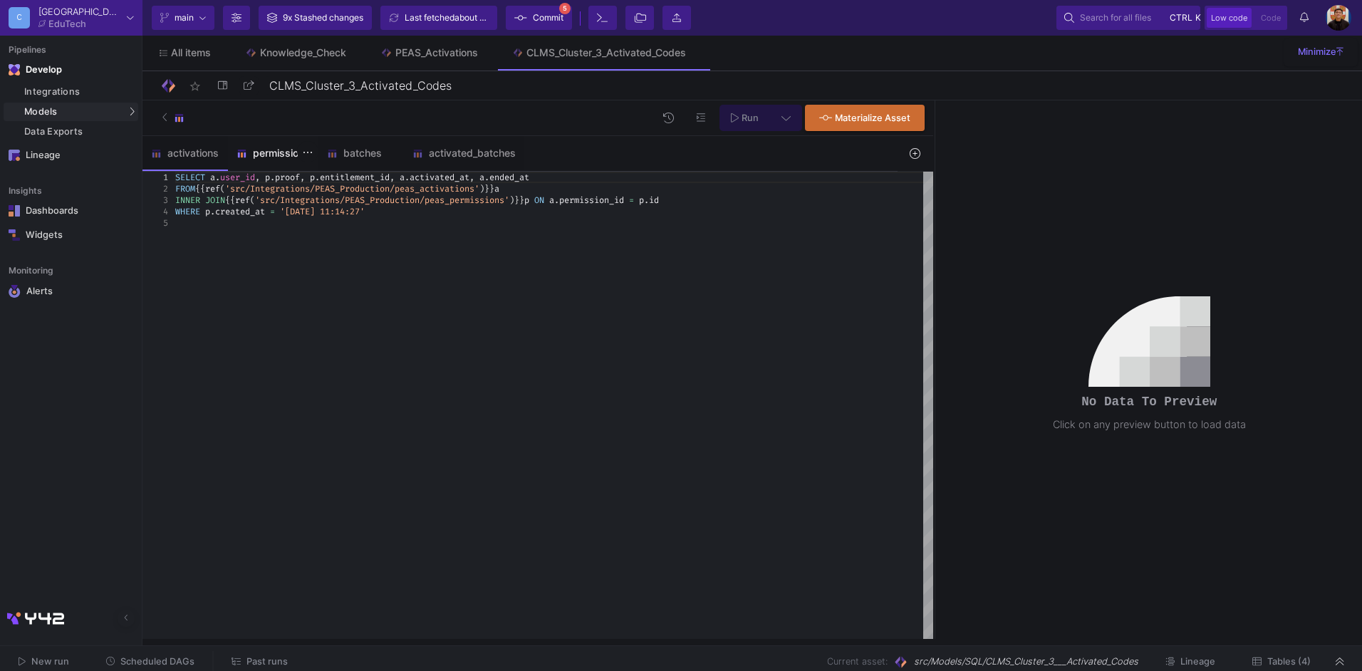
click at [283, 145] on div "permissions" at bounding box center [273, 153] width 90 height 34
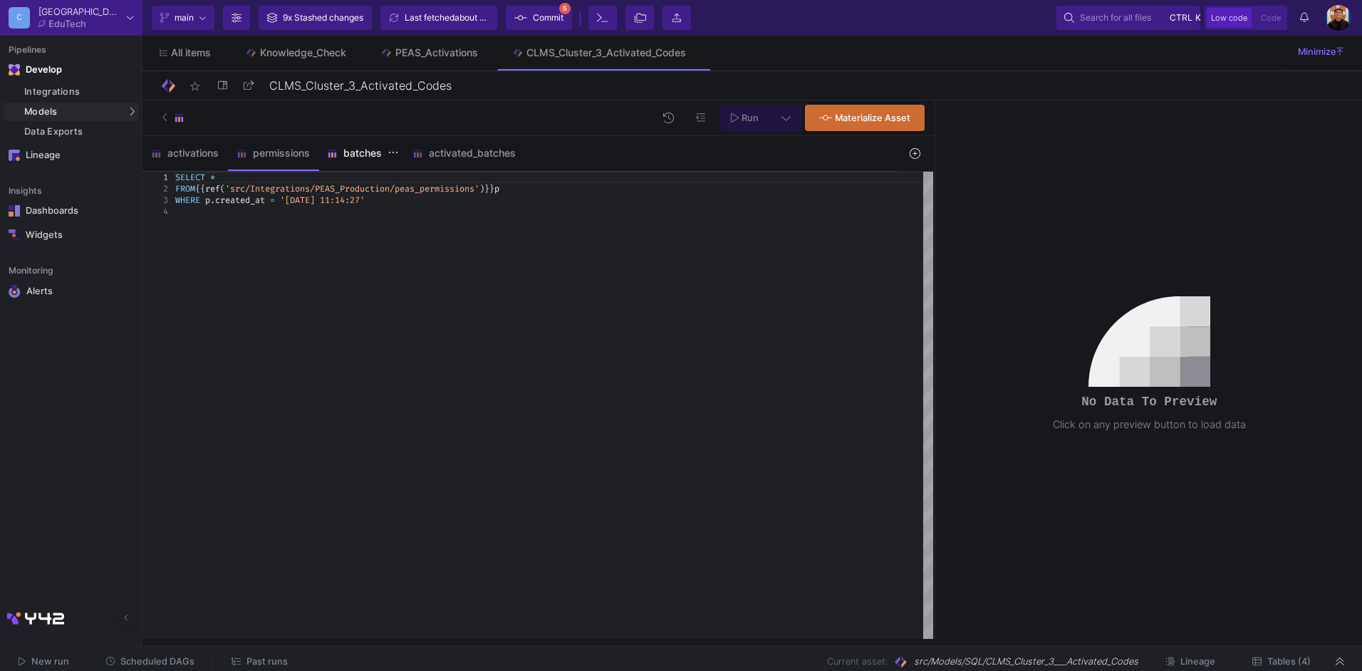
click at [363, 158] on div "batches" at bounding box center [361, 152] width 68 height 11
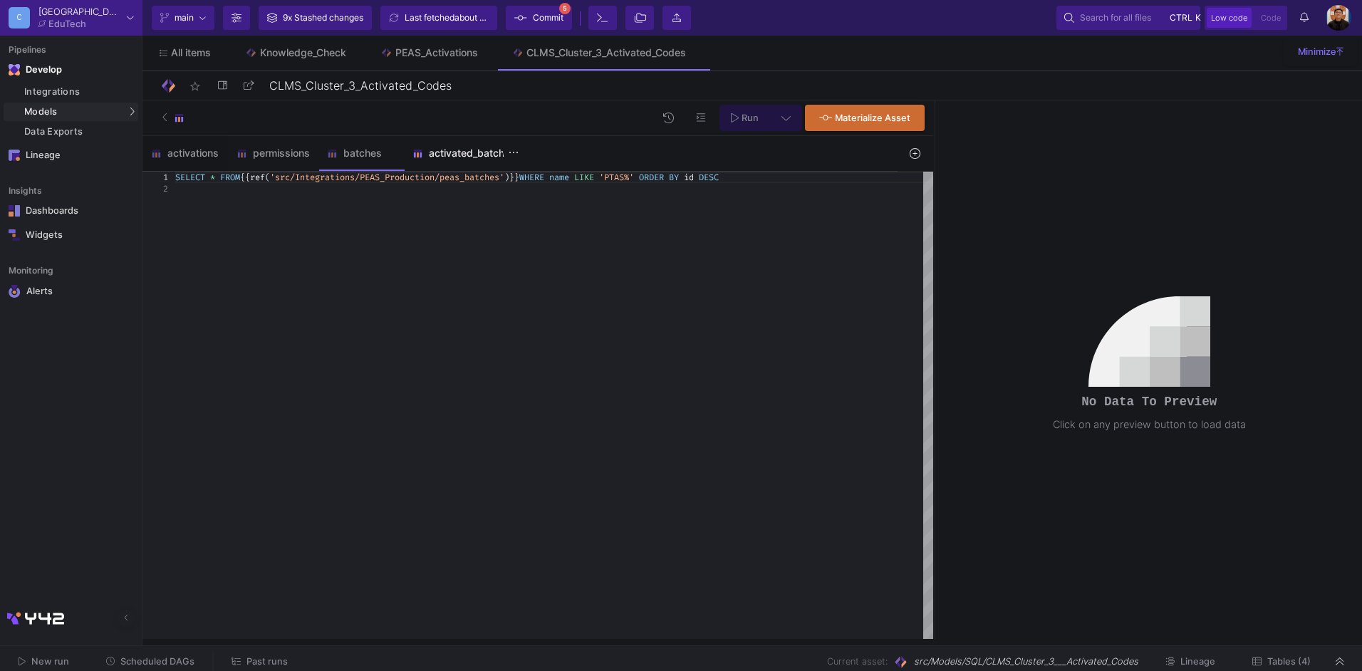
click at [478, 155] on div "activated_batches" at bounding box center [463, 152] width 103 height 11
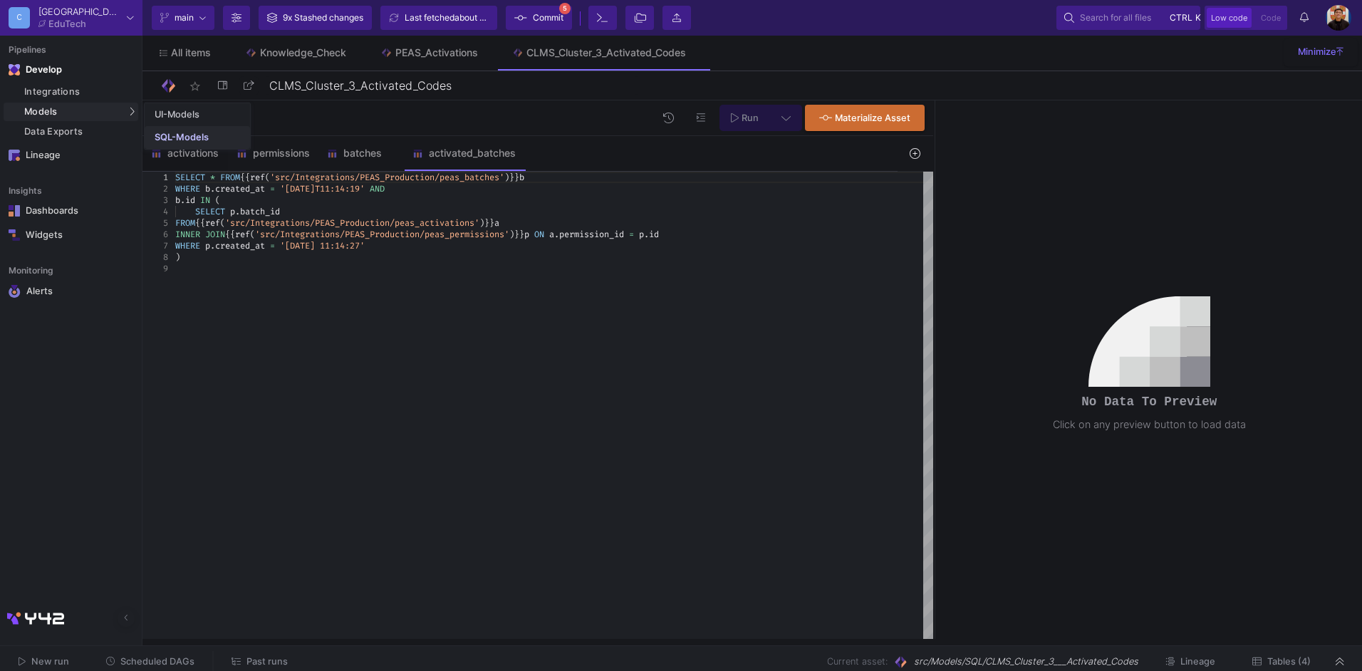
click at [174, 135] on div "SQL-Models" at bounding box center [182, 137] width 54 height 11
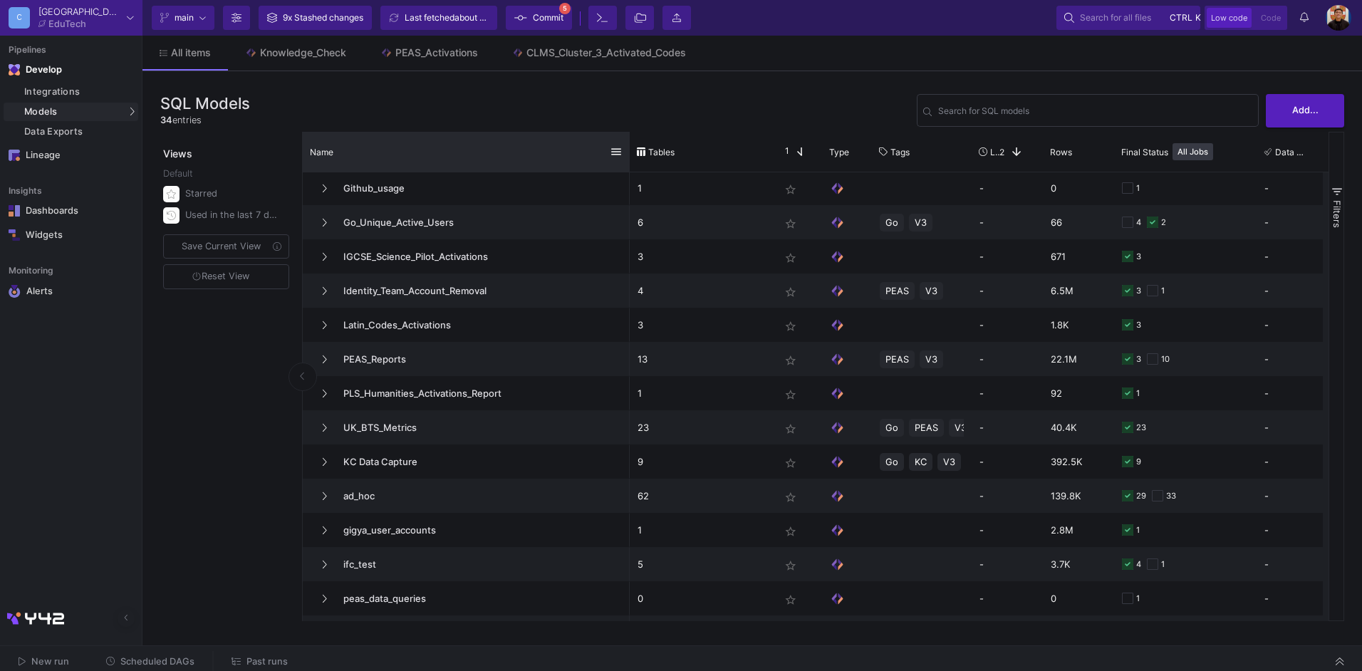
drag, startPoint x: 457, startPoint y: 142, endPoint x: 628, endPoint y: 145, distance: 170.3
click at [628, 145] on div at bounding box center [630, 152] width 6 height 40
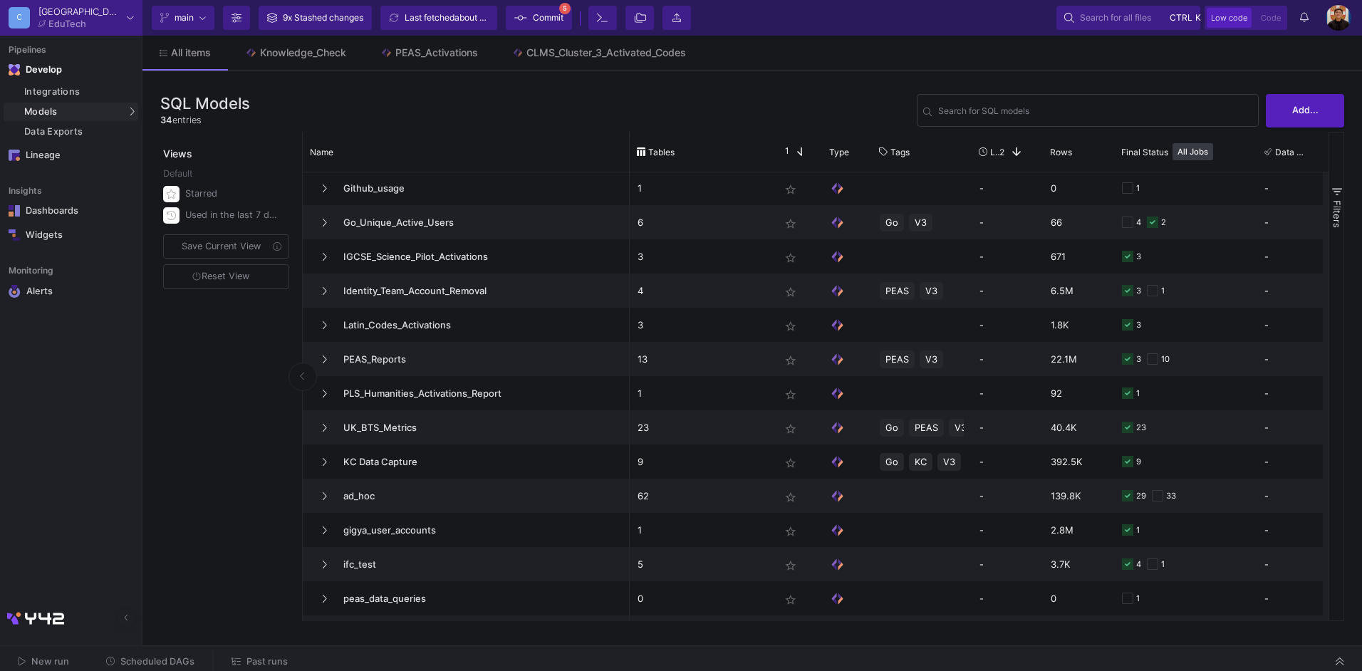
click at [172, 663] on span "Scheduled DAGs" at bounding box center [157, 661] width 74 height 11
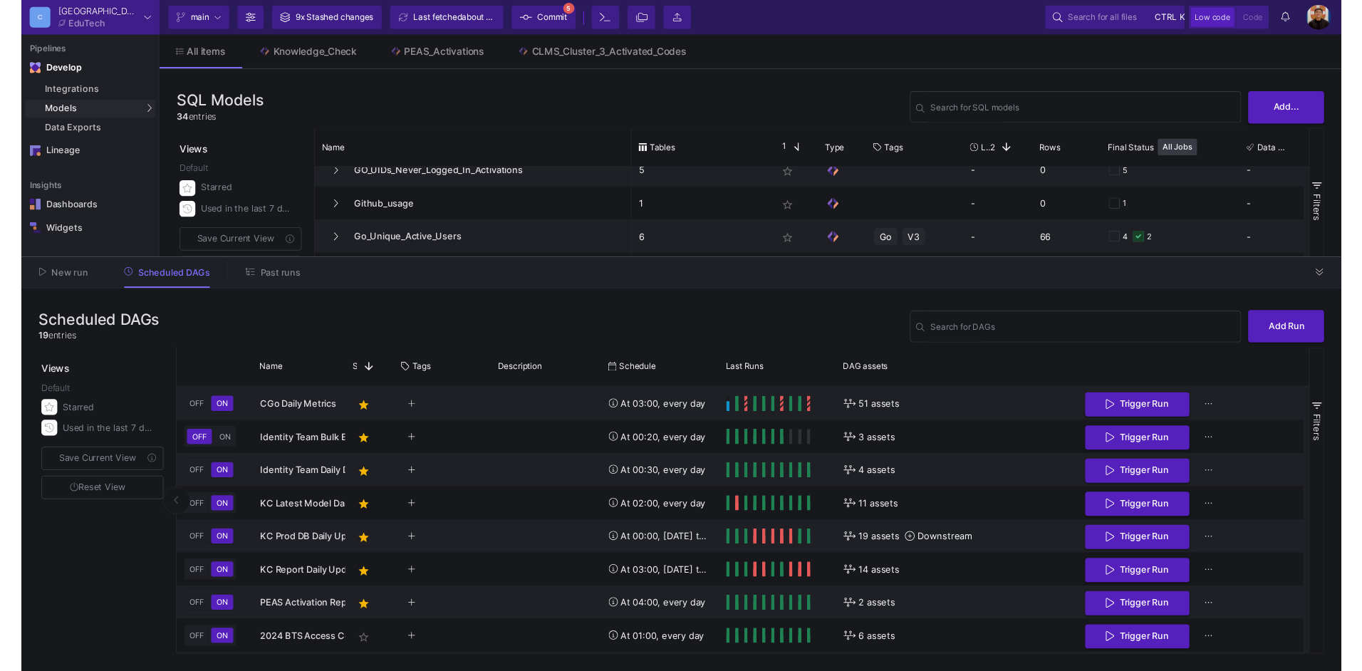
scroll to position [701, 0]
